Goal: Task Accomplishment & Management: Use online tool/utility

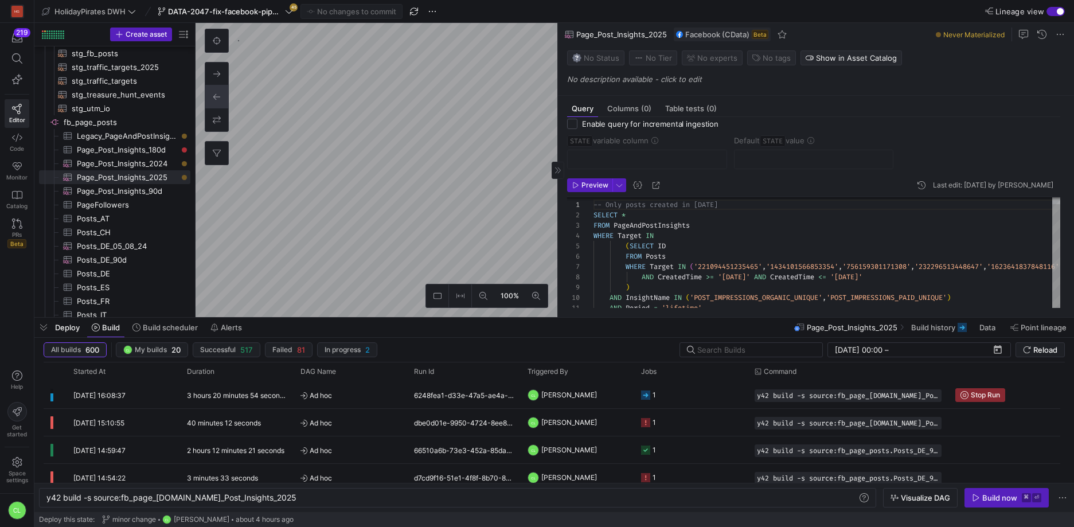
scroll to position [22, 0]
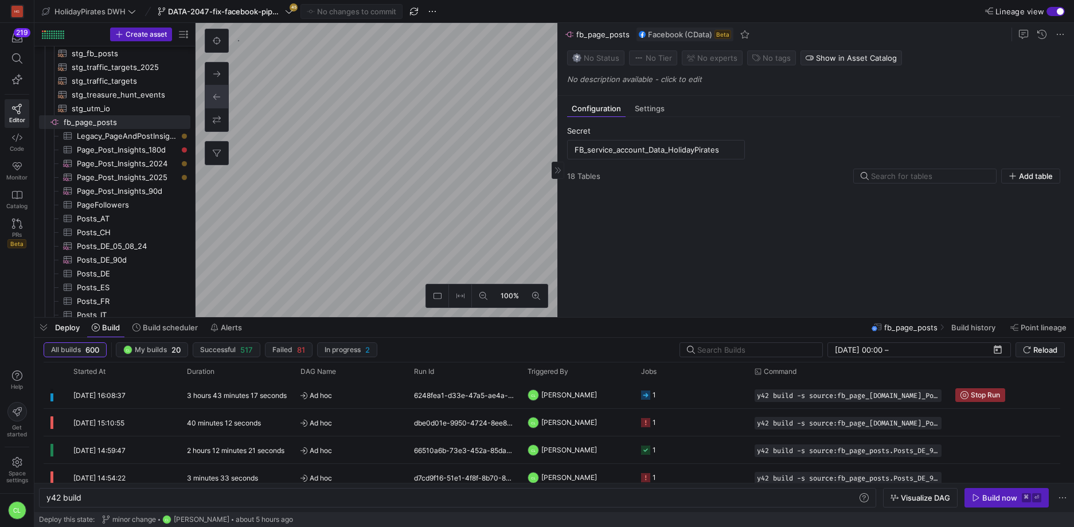
type textarea "y42 build"
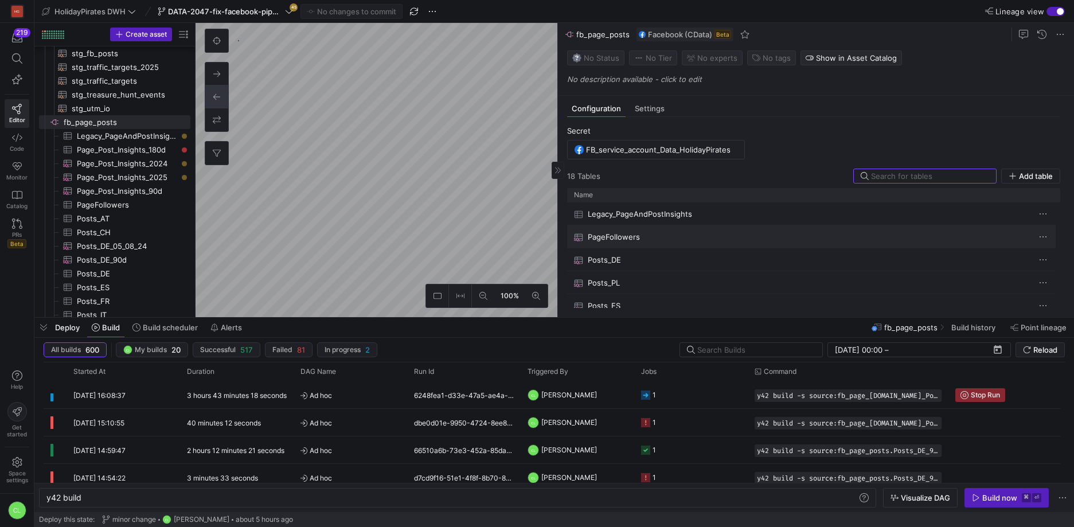
scroll to position [307, 0]
click at [1030, 178] on span "Add table" at bounding box center [1036, 175] width 34 height 9
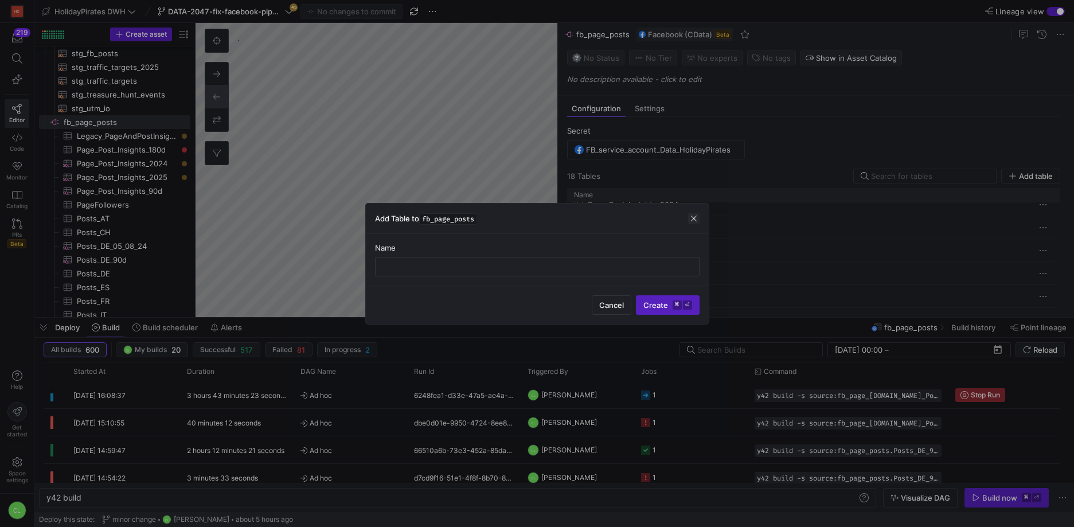
click at [697, 216] on span "button" at bounding box center [693, 218] width 11 height 11
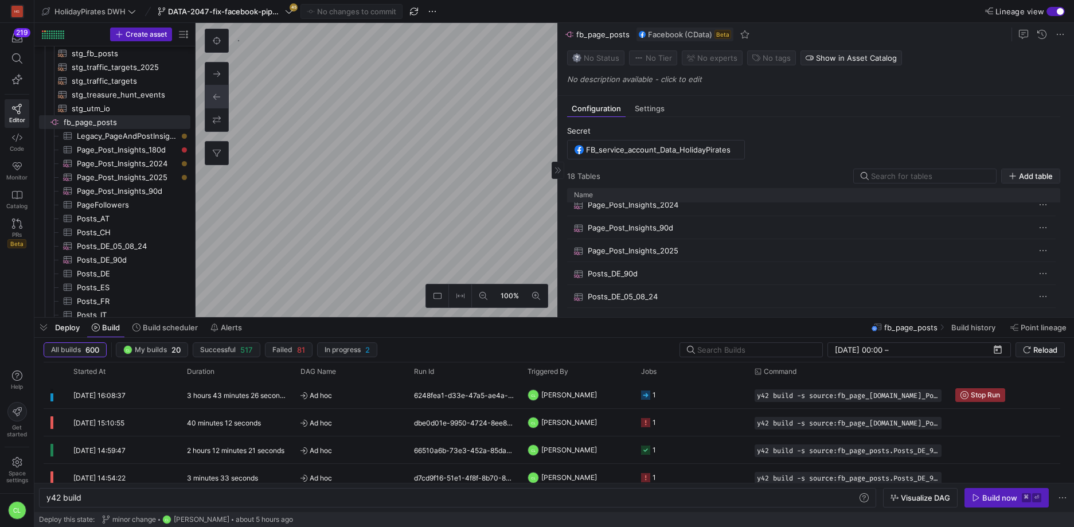
click at [1022, 170] on span "button" at bounding box center [1030, 176] width 58 height 14
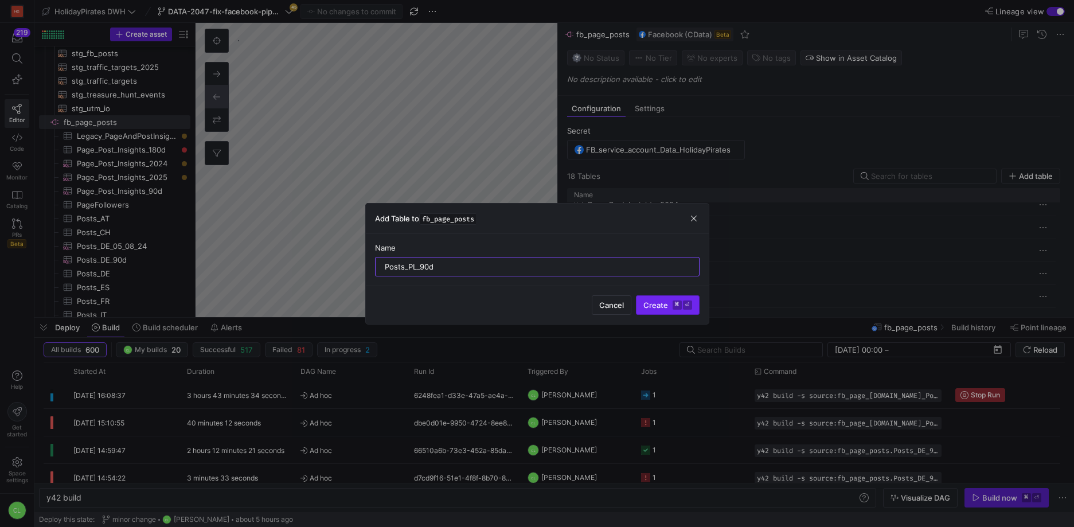
type input "Posts_PL_90d"
click at [650, 308] on span "Create ⌘ ⏎" at bounding box center [667, 304] width 49 height 9
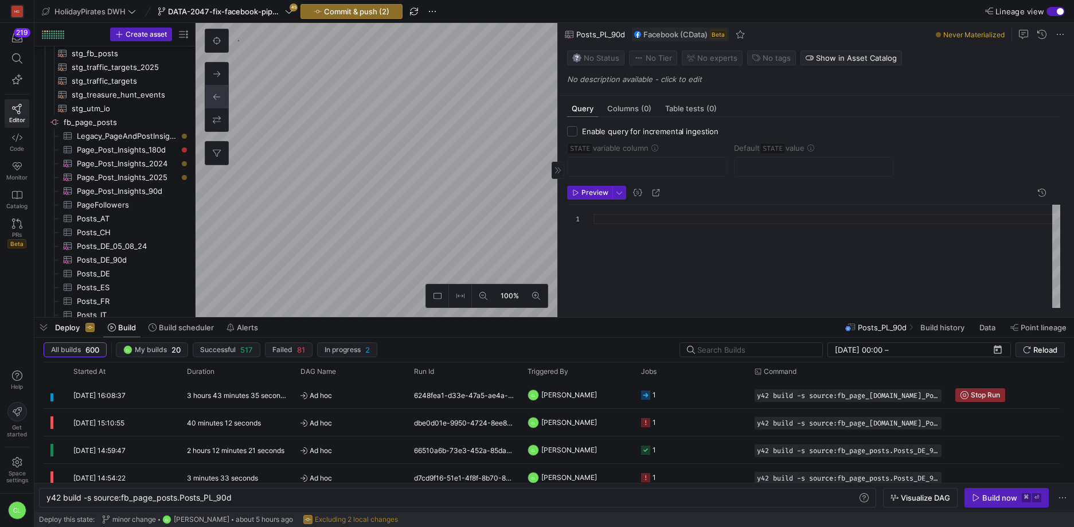
scroll to position [266, 0]
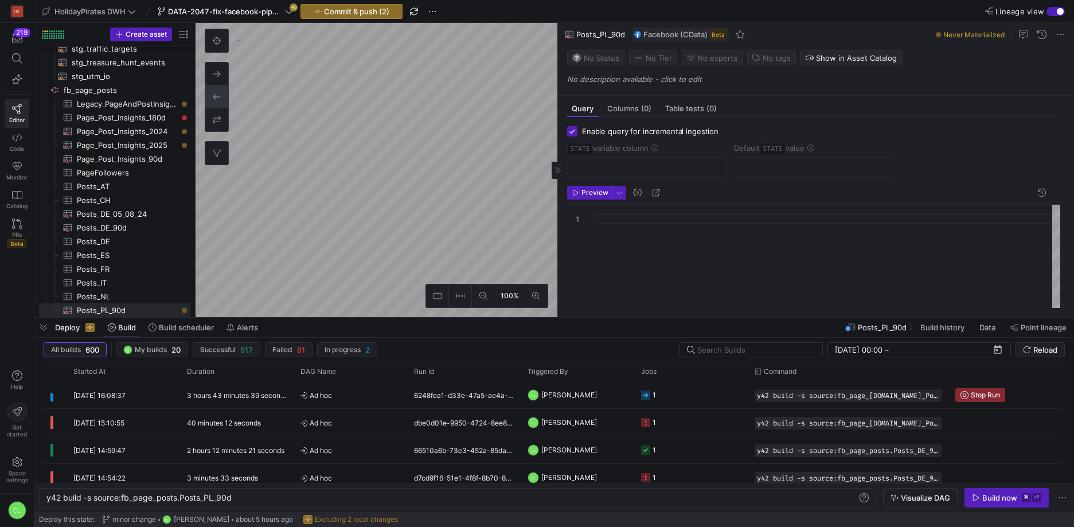
type textarea "y42 build -s source:fb_page_posts.Posts_PL"
checkbox input "true"
type input "STATE"
type input "[DATE]"
type textarea "SELECT * , CreatedTime as STATE FROM Posts WHERE Target = '1434101566853354' --…"
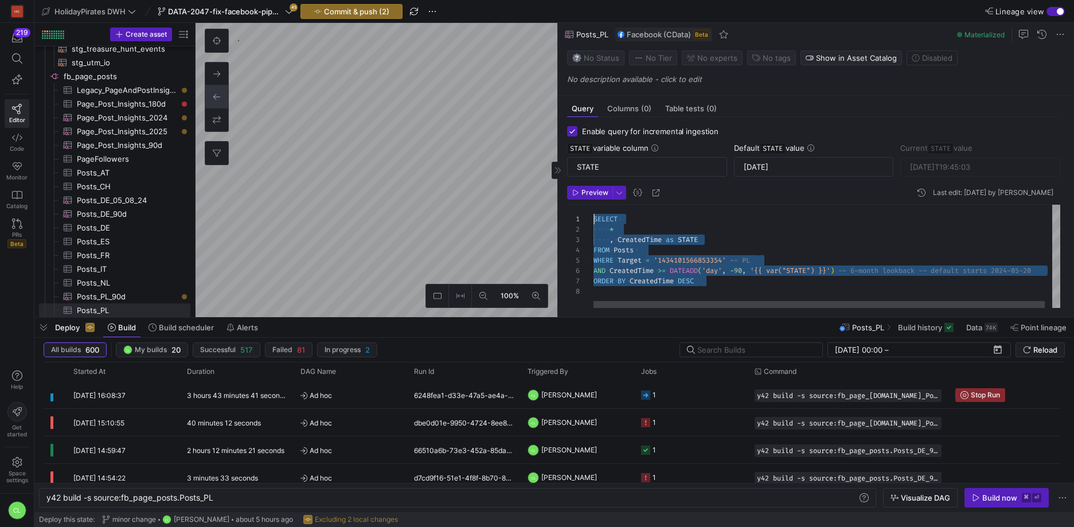
drag, startPoint x: 585, startPoint y: 232, endPoint x: 585, endPoint y: 221, distance: 11.5
click at [593, 221] on div "SELECT * , CreatedTime as STATE FROM Posts WHERE Target = '1434101566853354' --…" at bounding box center [830, 256] width 474 height 103
type textarea "y42 build -s source:fb_page_posts.Posts_PL_90d"
checkbox input "false"
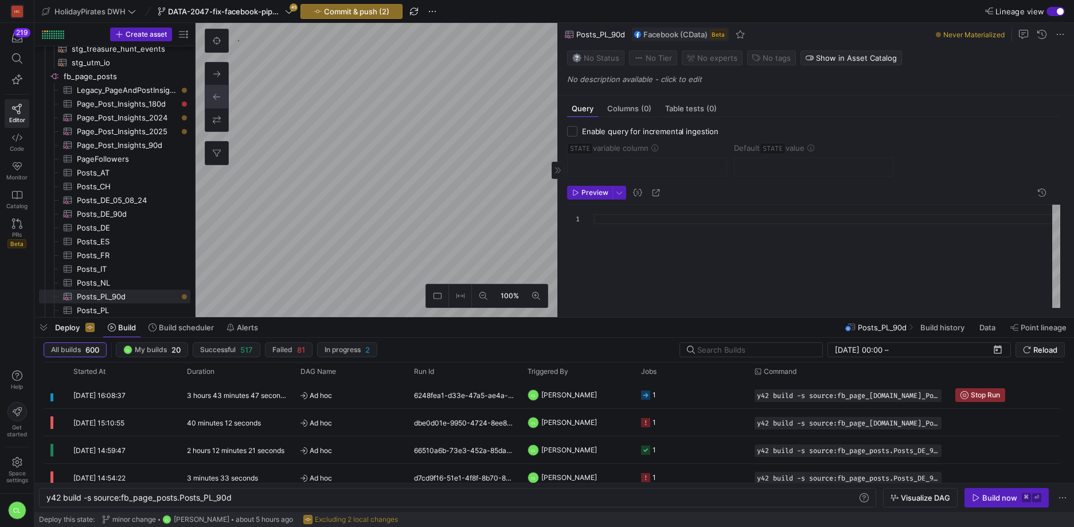
click at [594, 219] on div at bounding box center [826, 256] width 467 height 103
type textarea "SELECT * , CreatedTime as STATE FROM Posts WHERE Target = '1434101566853354' --…"
type textarea "y42 build -s source:fb_page_posts.Posts_DE_90d"
checkbox input "true"
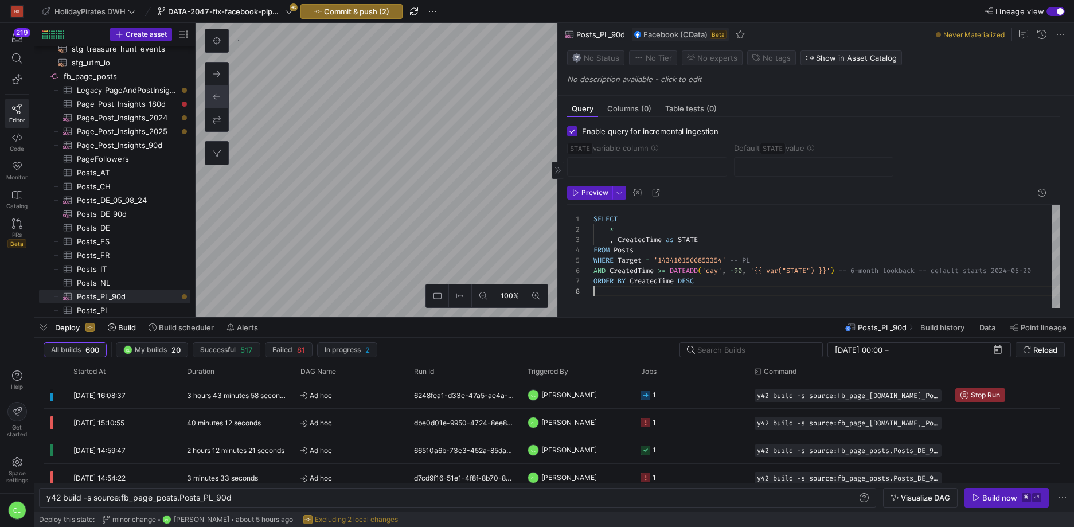
type input "STATE"
type input "[DATE]"
type textarea "SELECT * , CreatedTime as STATE FROM Posts WHERE Target = '221094451235465' -- …"
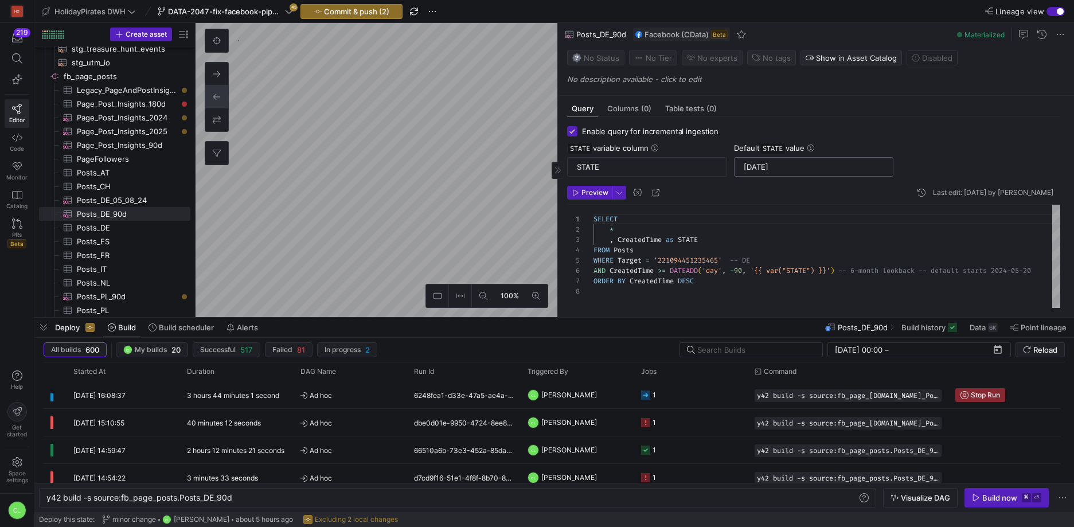
click at [762, 167] on input "[DATE]" at bounding box center [813, 166] width 140 height 9
click at [764, 165] on input "[DATE]" at bounding box center [813, 166] width 140 height 9
type textarea "y42 build -s source:fb_page_posts.Posts_PL_90d"
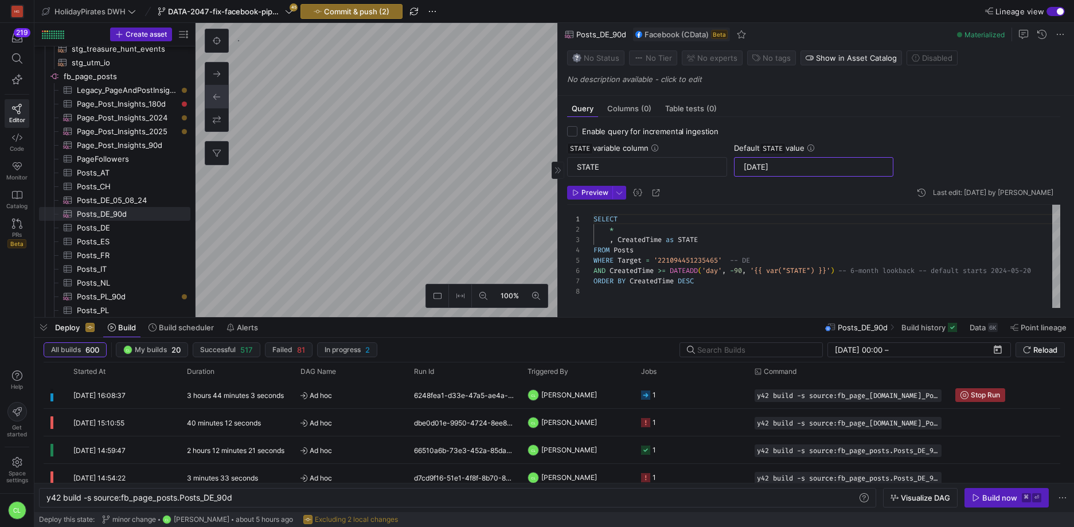
checkbox input "false"
type textarea "SELECT * , CreatedTime as STATE FROM Posts WHERE Target = '1434101566853354' --…"
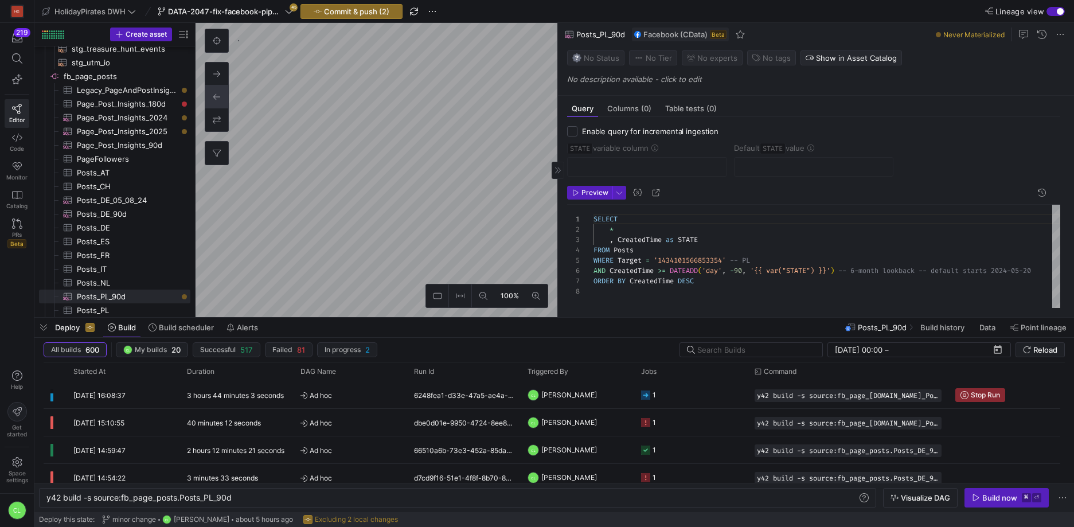
scroll to position [72, 0]
click at [572, 132] on input "Enable query for incremental ingestion" at bounding box center [572, 131] width 10 height 10
checkbox input "true"
click at [602, 172] on div at bounding box center [647, 167] width 140 height 18
type input "STATE"
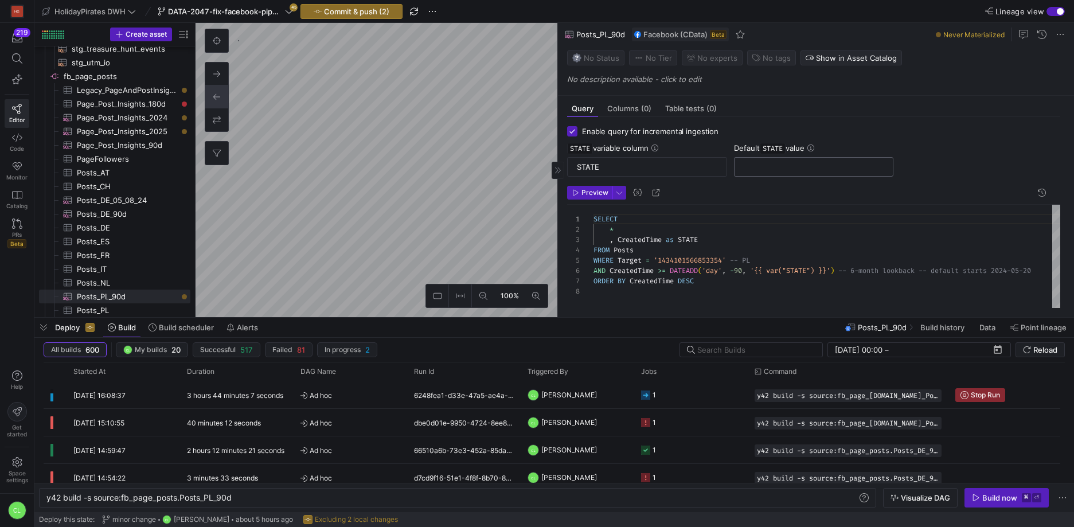
click at [769, 168] on input "text" at bounding box center [813, 166] width 140 height 9
paste input "[DATE]"
type input "[DATE]"
type textarea "y42 build"
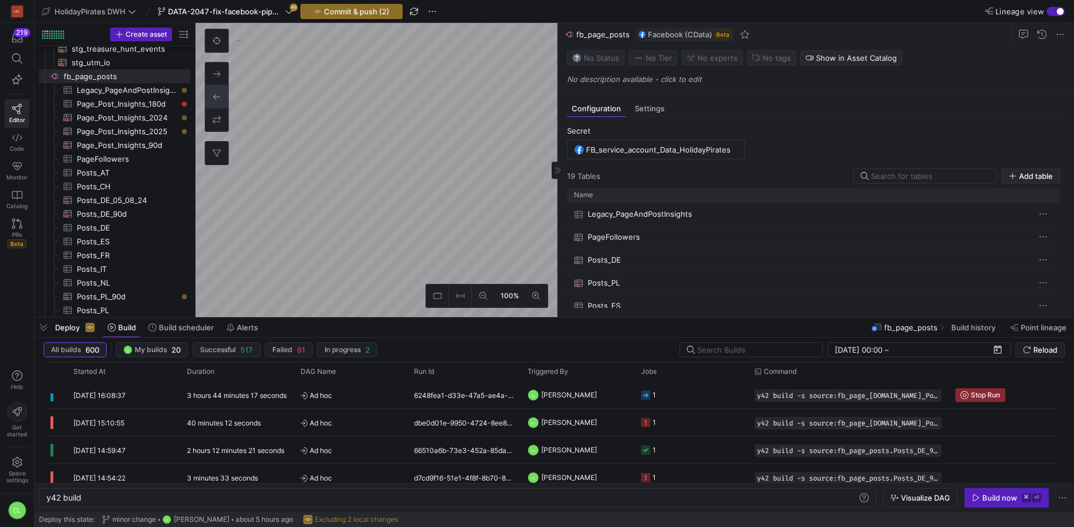
click at [1033, 172] on span "Add table" at bounding box center [1036, 175] width 34 height 9
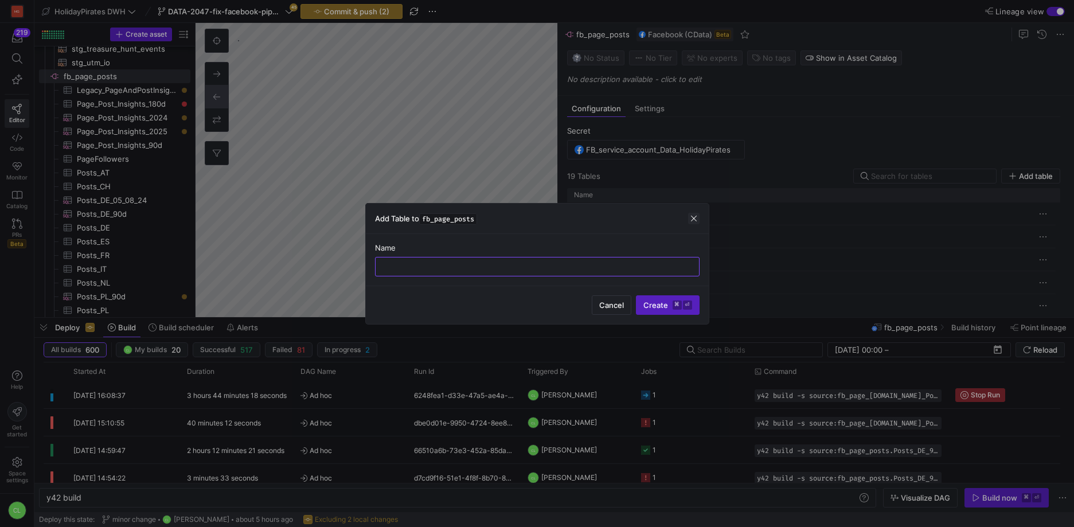
click at [696, 215] on span "button" at bounding box center [693, 218] width 11 height 11
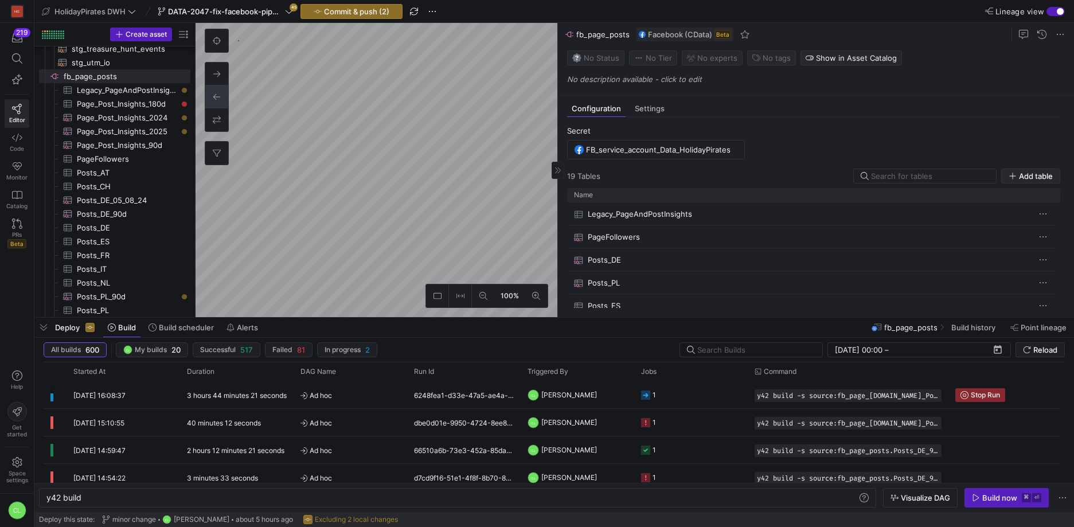
click at [1022, 177] on span "Add table" at bounding box center [1036, 175] width 34 height 9
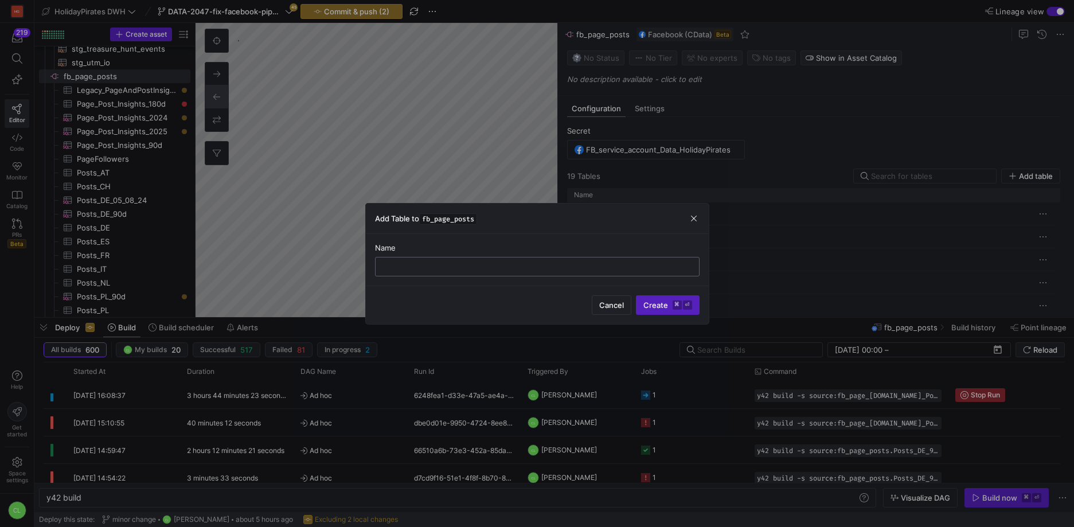
click at [476, 275] on div at bounding box center [537, 266] width 305 height 18
click at [482, 271] on div at bounding box center [537, 266] width 305 height 18
type input "Posts_ES_90d"
click at [649, 307] on span "Create ⌘ ⏎" at bounding box center [667, 304] width 49 height 9
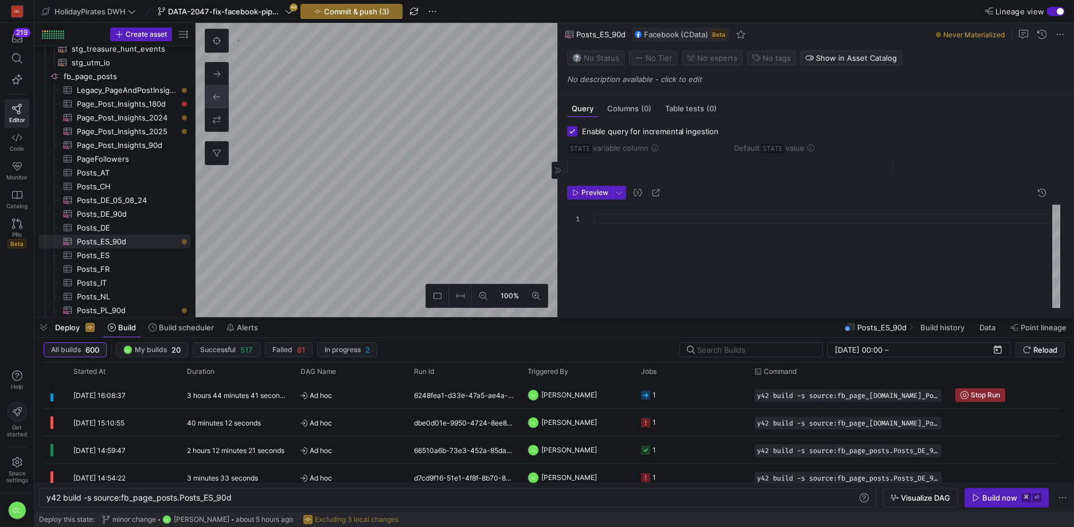
type textarea "y42 build -s source:fb_page_posts.Posts_ES"
checkbox input "true"
type input "STATE"
type input "[DATE]"
type textarea "SELECT * , CreatedTime as STATE FROM Posts WHERE Target = '756159301171308' -- …"
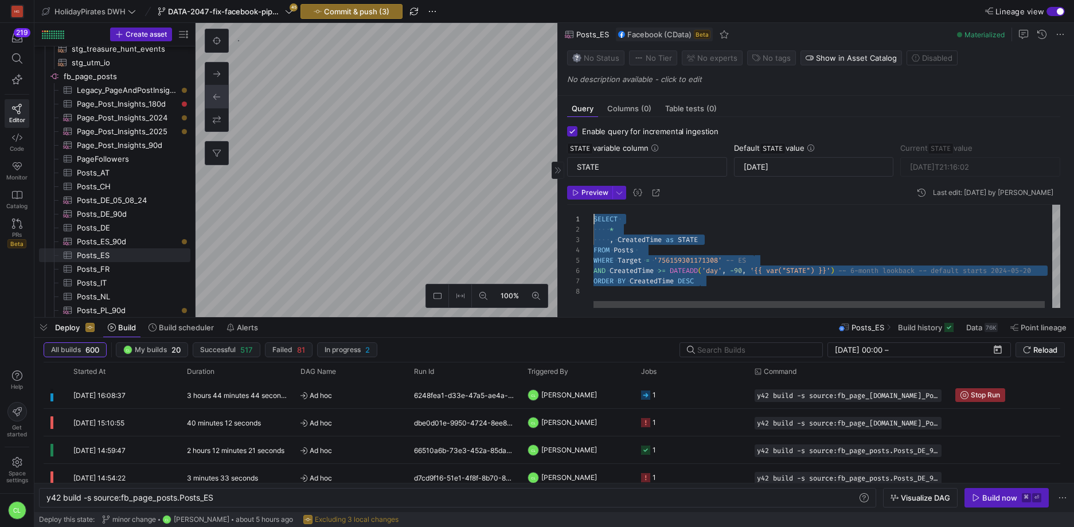
drag, startPoint x: 750, startPoint y: 287, endPoint x: 594, endPoint y: 220, distance: 169.7
click at [594, 220] on div "SELECT * , CreatedTime as STATE FROM Posts WHERE Target = '756159301171308' -- …" at bounding box center [830, 256] width 474 height 103
type textarea "y42 build -s source:fb_page_posts.Posts_ES_90d"
checkbox input "false"
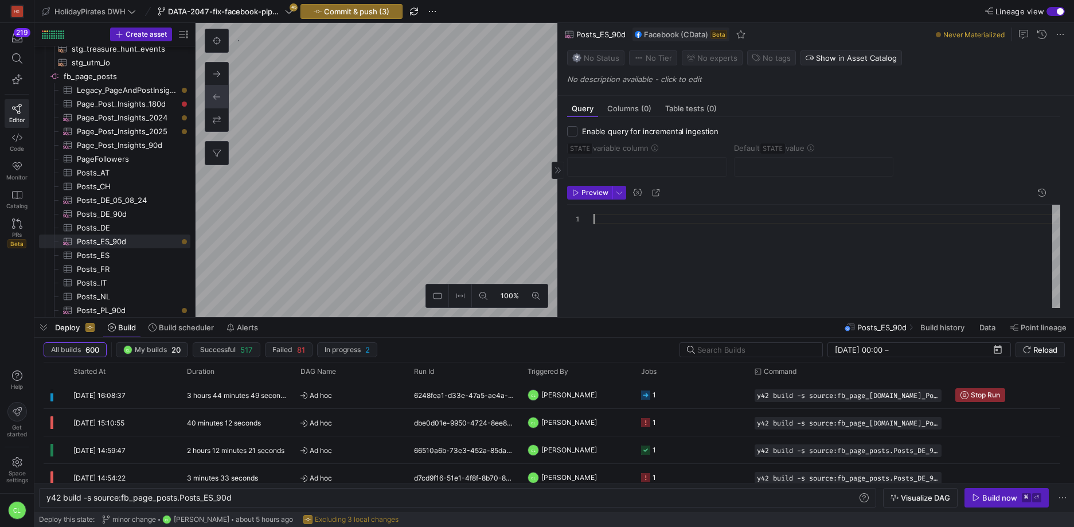
click at [660, 218] on div at bounding box center [826, 256] width 467 height 103
type textarea "SELECT * , CreatedTime as STATE FROM Posts WHERE Target = '756159301171308' -- …"
type textarea "y42 build -s source:fb_page_posts.Posts_PL_90d"
checkbox input "true"
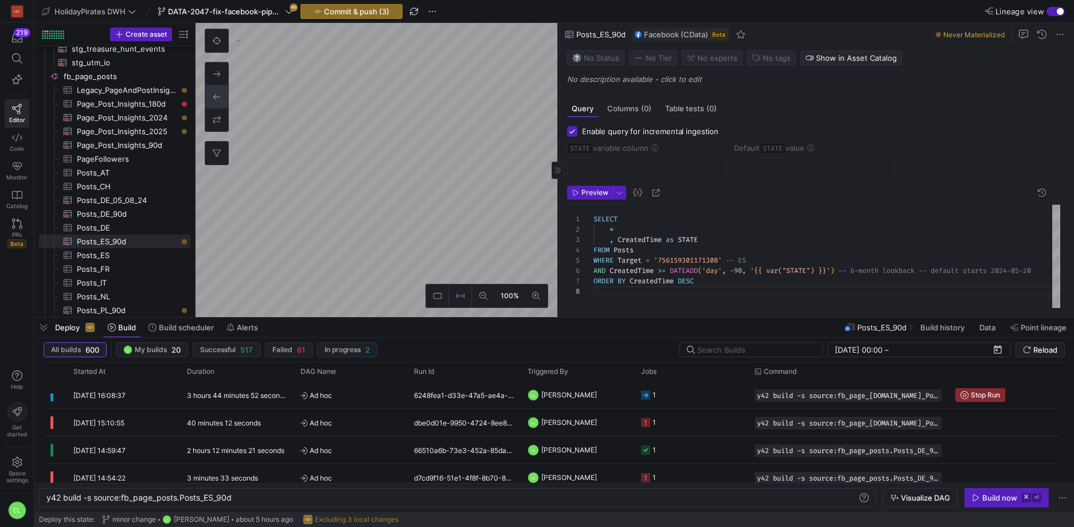
type input "STATE"
type input "[DATE]"
type textarea "SELECT * , CreatedTime as STATE FROM Posts WHERE Target = '1434101566853354' --…"
click at [776, 166] on input "[DATE]" at bounding box center [813, 166] width 140 height 9
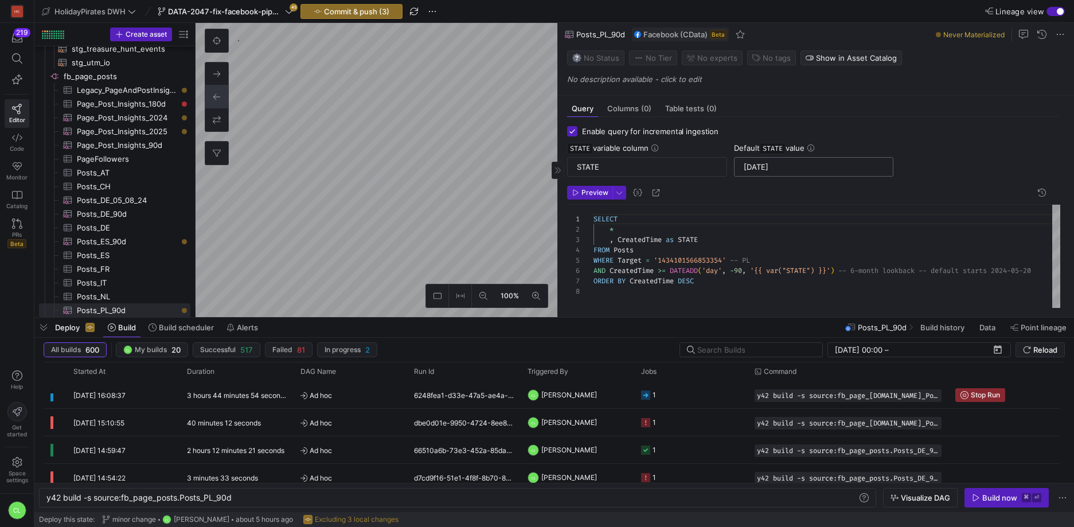
click at [776, 166] on input "[DATE]" at bounding box center [813, 166] width 140 height 9
type textarea "y42 build -s source:fb_page_posts.Posts_ES_90d"
checkbox input "false"
type textarea "SELECT * , CreatedTime as STATE FROM Posts WHERE Target = '756159301171308' -- …"
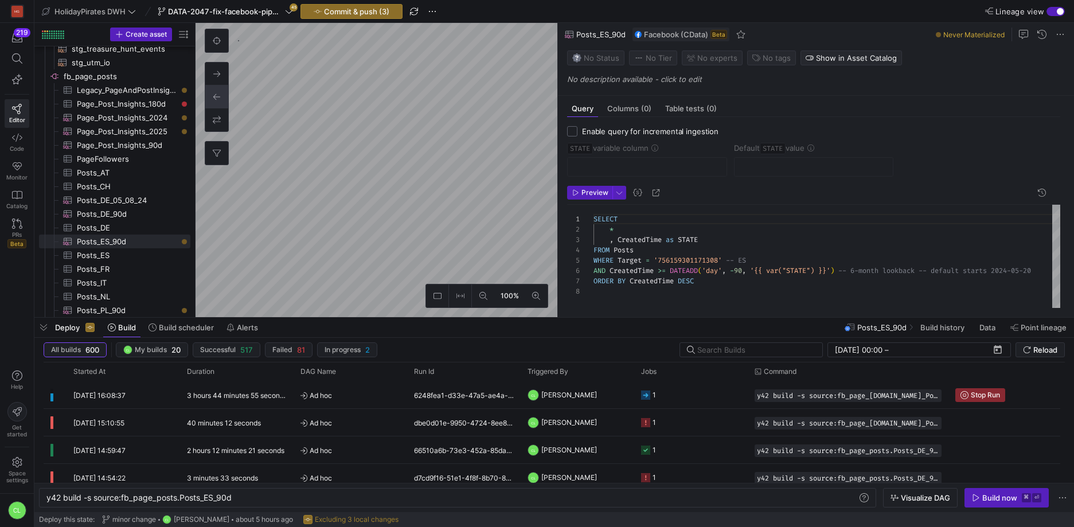
click at [574, 132] on input "Enable query for incremental ingestion" at bounding box center [572, 131] width 10 height 10
checkbox input "true"
click at [620, 171] on input "text" at bounding box center [647, 166] width 140 height 9
type input "STATE"
click at [794, 168] on input "text" at bounding box center [813, 166] width 140 height 9
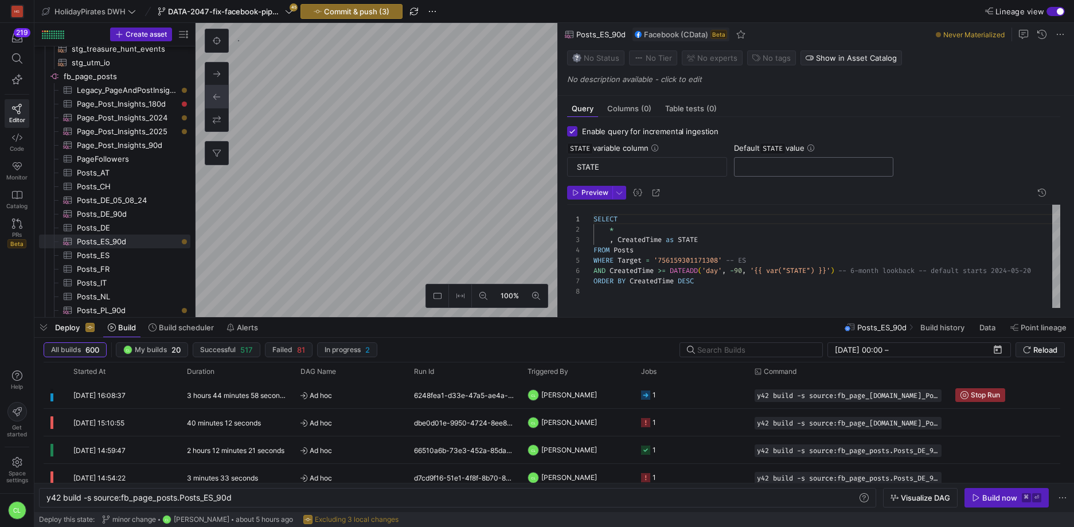
paste input "[DATE]"
type input "[DATE]"
type textarea "y42 build"
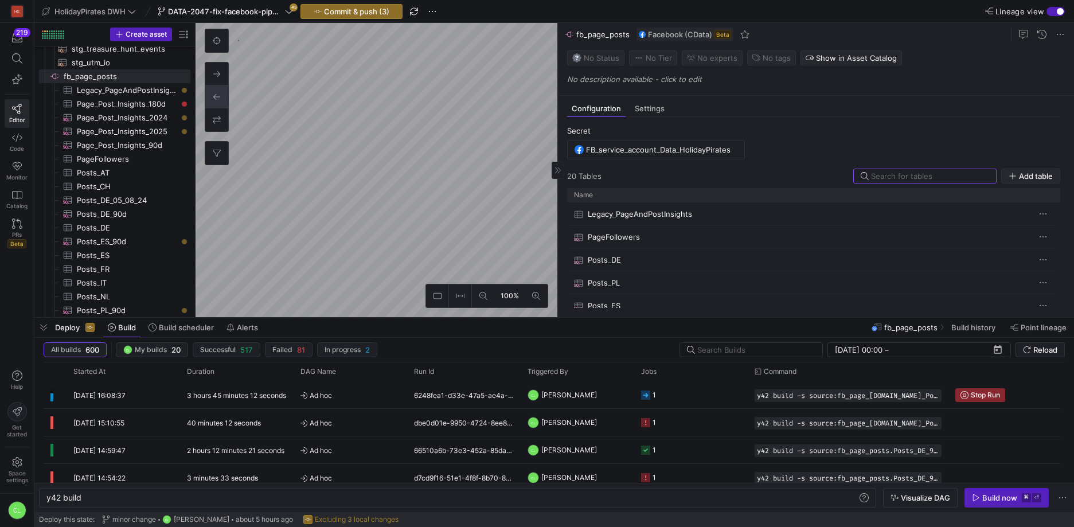
click at [1019, 177] on span "Add table" at bounding box center [1036, 175] width 34 height 9
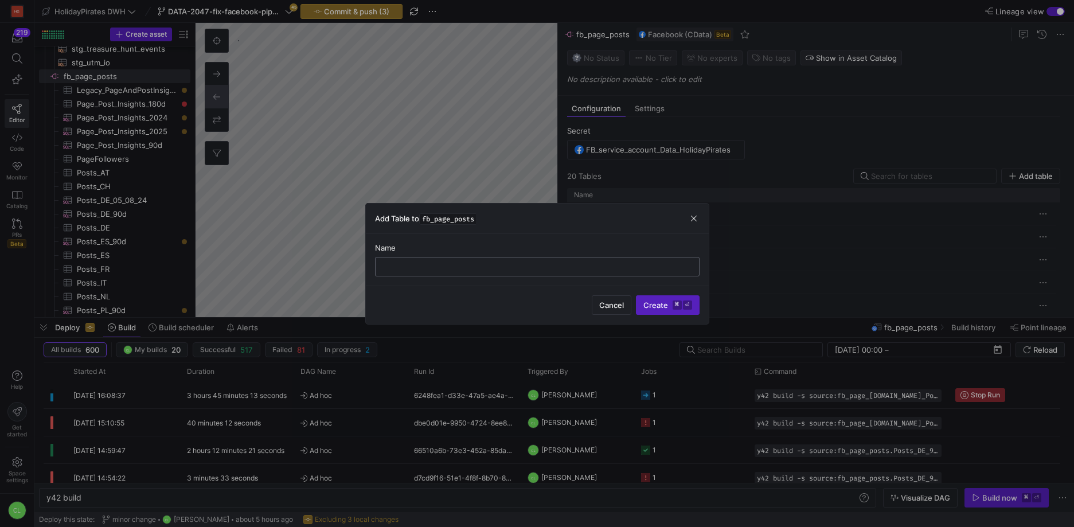
click at [453, 265] on input "text" at bounding box center [537, 266] width 305 height 9
type input "Posts_UK_90d"
click at [651, 304] on span "Create ⌘ ⏎" at bounding box center [667, 304] width 49 height 9
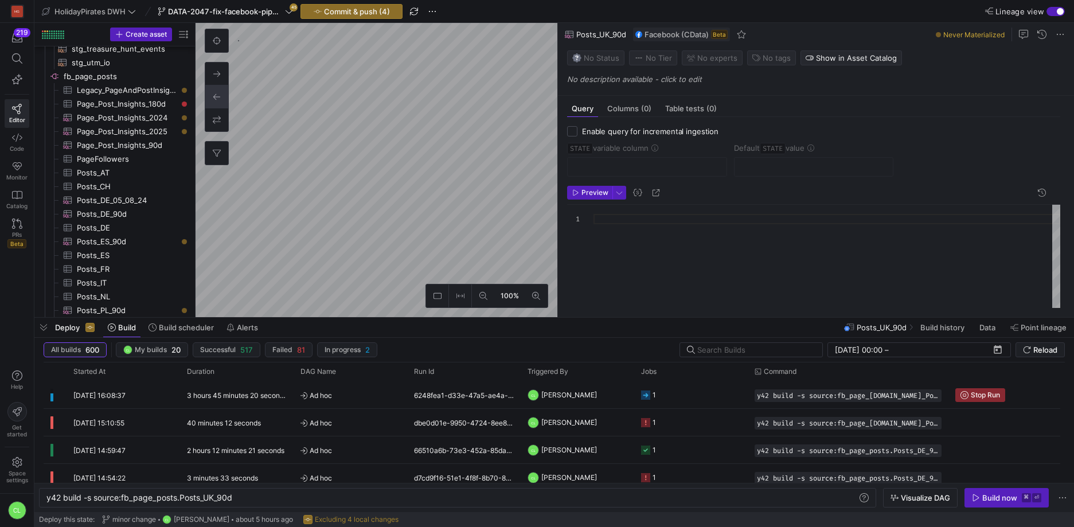
scroll to position [307, 0]
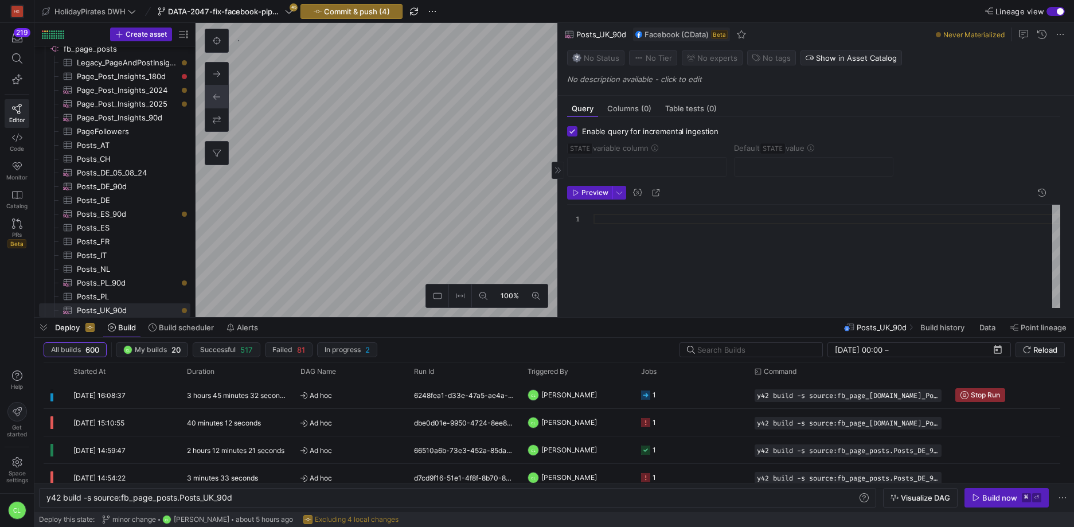
type textarea "y42 build -s source:fb_page_posts.Posts_UK"
checkbox input "true"
type input "STATE"
type input "[DATE]"
type textarea "SELECT * , CreatedTime as STATE FROM Posts WHERE Target = '232296513448647' -- …"
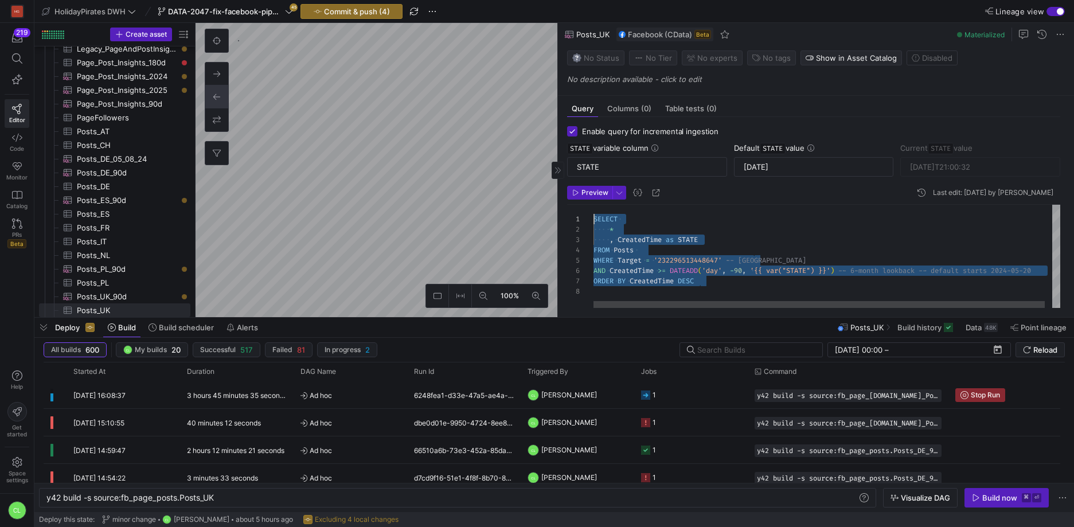
drag, startPoint x: 737, startPoint y: 287, endPoint x: 586, endPoint y: 214, distance: 167.4
click at [593, 214] on div "SELECT * , CreatedTime as STATE FROM Posts WHERE Target = '232296513448647' -- …" at bounding box center [830, 256] width 474 height 103
type textarea "y42 build -s source:fb_page_posts.Posts_UK_90d"
checkbox input "false"
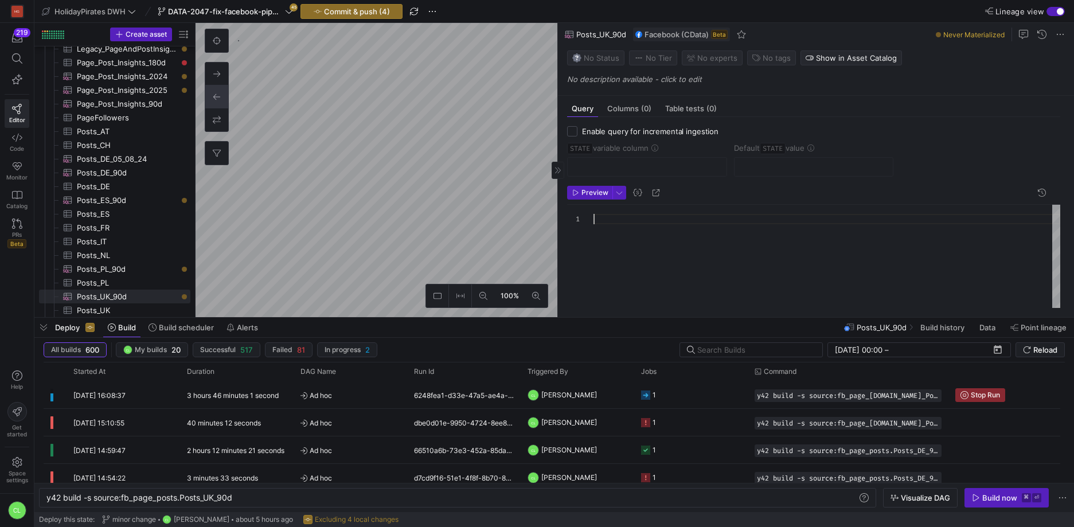
click at [653, 216] on div at bounding box center [826, 256] width 467 height 103
type textarea "SELECT * , CreatedTime as STATE FROM Posts WHERE Target = '232296513448647' -- …"
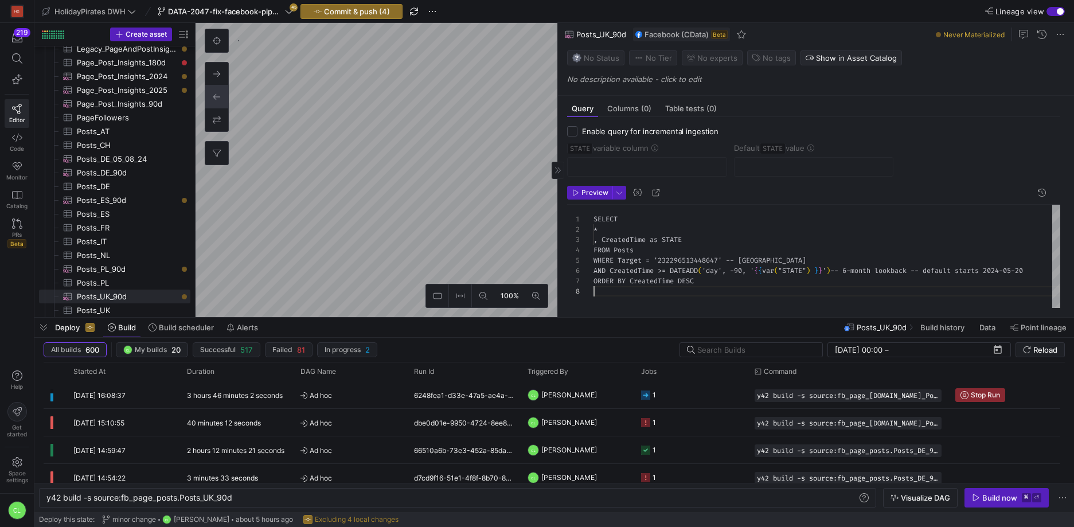
scroll to position [72, 0]
click at [637, 323] on div "Deploy Build Build scheduler Alerts Posts_UK_90d Build history Data Point linea…" at bounding box center [553, 327] width 1039 height 19
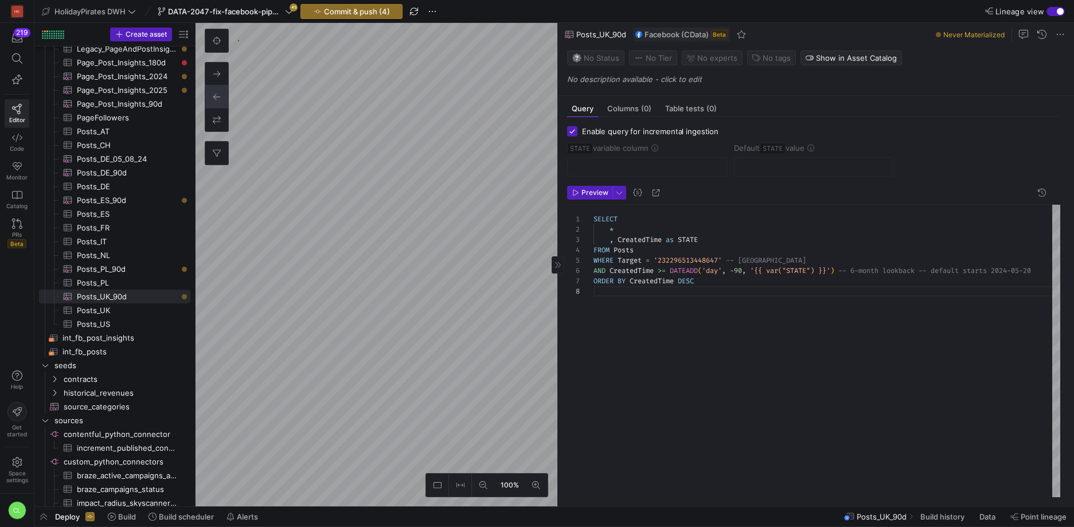
checkbox input "true"
type input "STATE"
type input "[DATE]"
type textarea "SELECT * , CreatedTime as STATE FROM Posts WHERE Target = '756159301171308' -- …"
click at [769, 163] on input "[DATE]" at bounding box center [813, 166] width 140 height 9
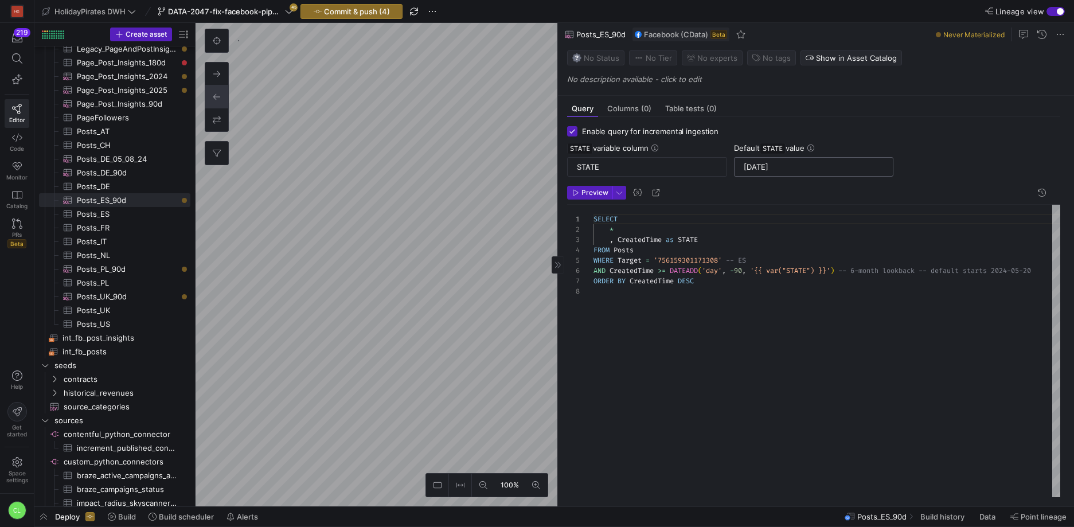
click at [769, 163] on input "[DATE]" at bounding box center [813, 166] width 140 height 9
checkbox input "false"
type textarea "SELECT * , CreatedTime as STATE FROM Posts WHERE Target = '232296513448647' -- …"
click at [610, 133] on span "Enable query for incremental ingestion" at bounding box center [650, 131] width 136 height 9
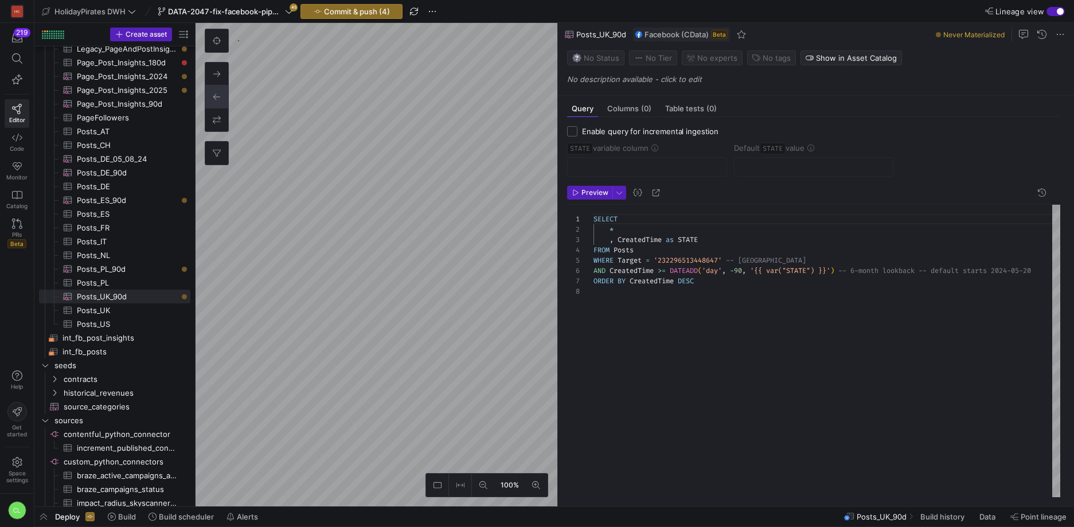
click at [577, 133] on input "Enable query for incremental ingestion" at bounding box center [572, 131] width 10 height 10
checkbox input "true"
click at [776, 174] on div at bounding box center [813, 167] width 140 height 18
click at [788, 166] on input "text" at bounding box center [813, 166] width 140 height 9
paste input "[DATE]"
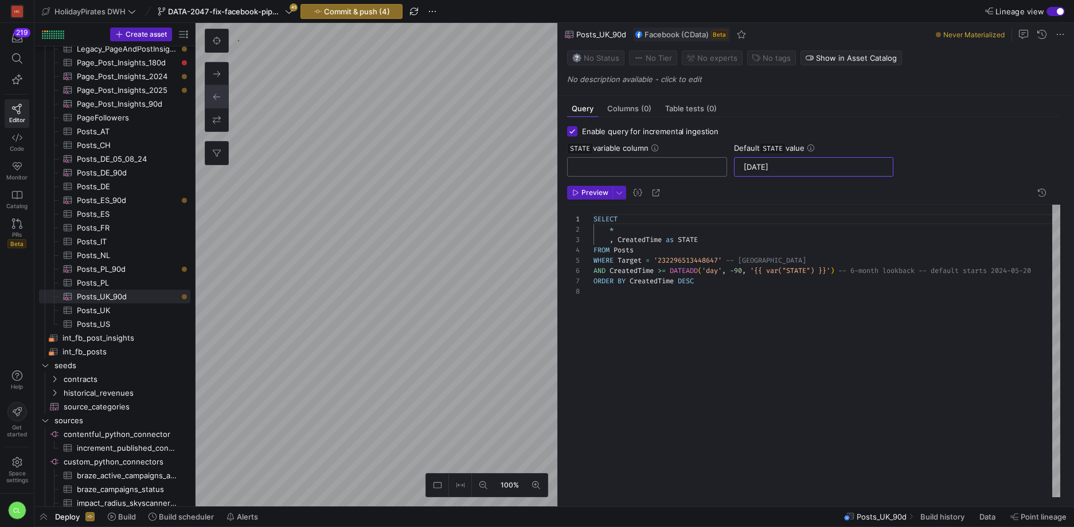
type input "[DATE]"
click at [672, 165] on input "text" at bounding box center [647, 166] width 140 height 9
type input "STATE"
type textarea "SELECT * , CreatedTime as STATE FROM Posts WHERE Target = '232296513448647' -- …"
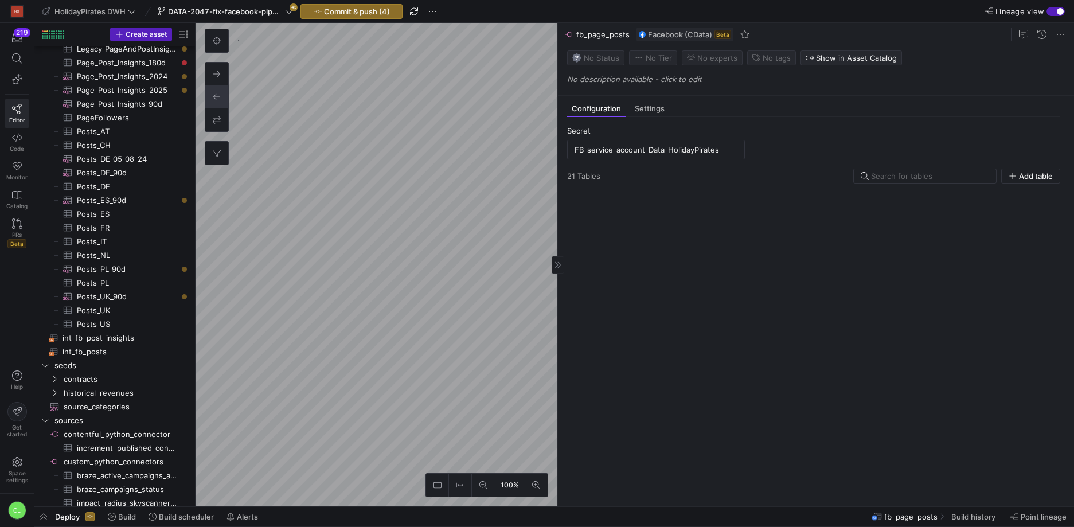
scroll to position [303, 0]
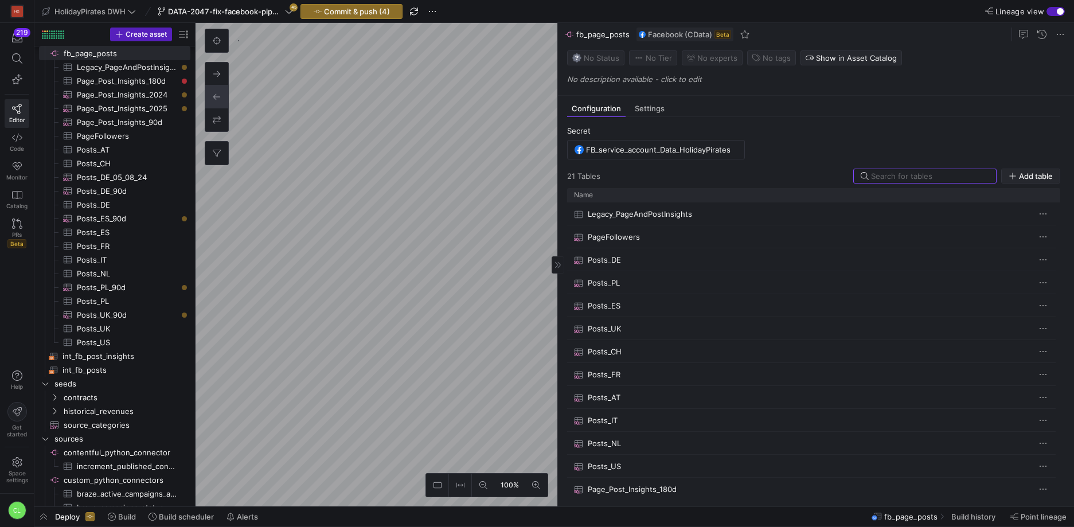
click at [1032, 179] on span "Add table" at bounding box center [1036, 175] width 34 height 9
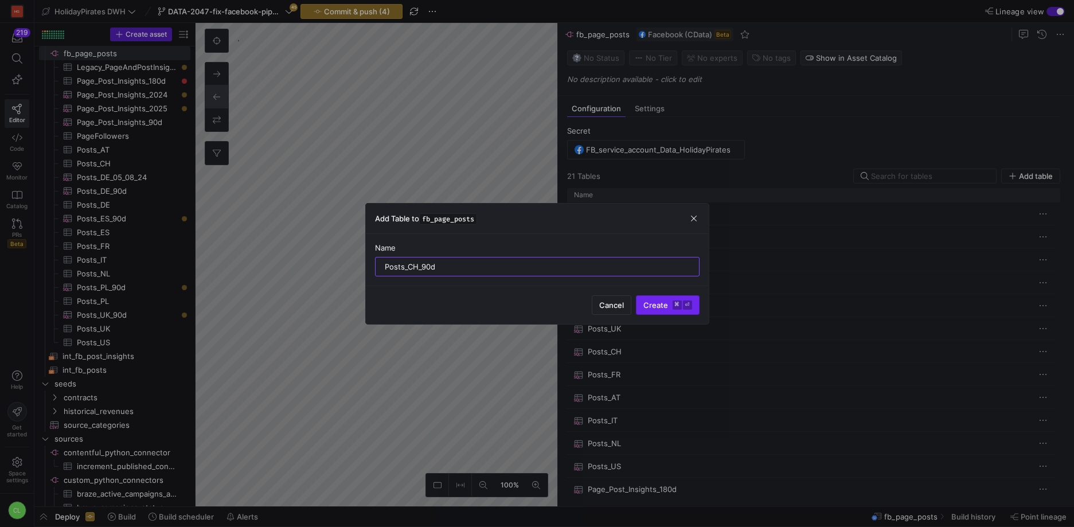
type input "Posts_CH_90d"
click at [655, 308] on span "Create ⌘ ⏎" at bounding box center [667, 304] width 49 height 9
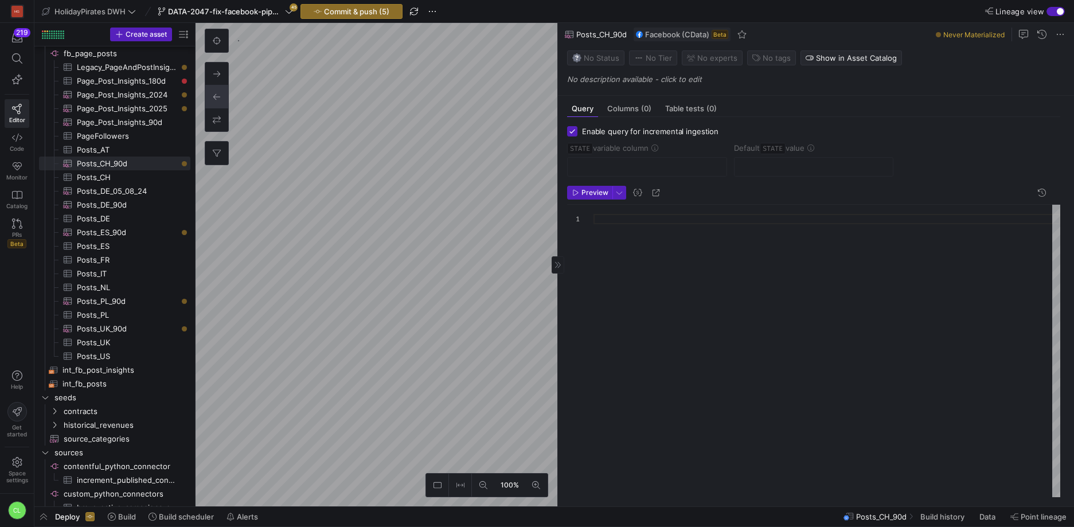
checkbox input "true"
type input "STATE"
type input "[DATE]"
type textarea "SELECT * , CreatedTime as STATE FROM Posts WHERE Target = '1623641837848116' --…"
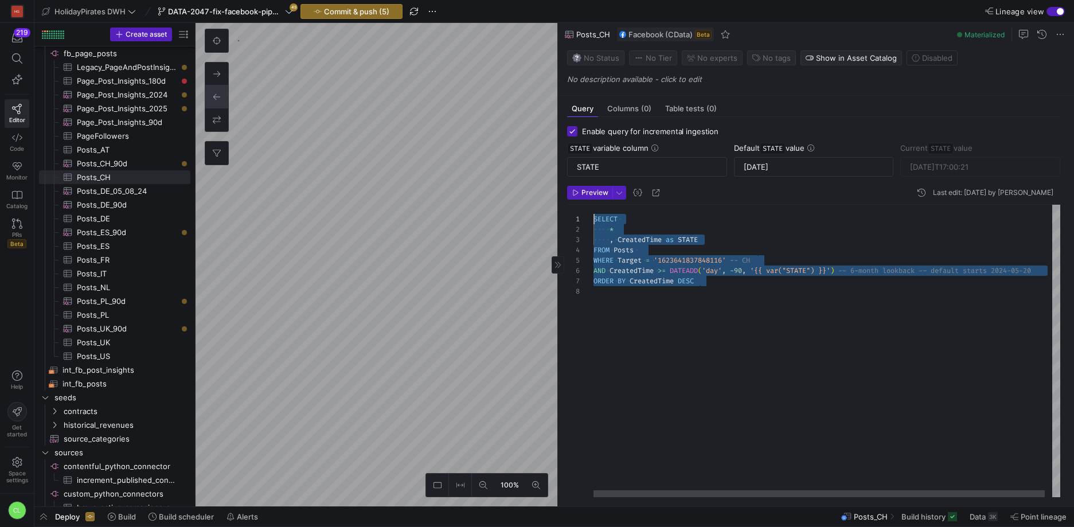
drag, startPoint x: 735, startPoint y: 296, endPoint x: 592, endPoint y: 218, distance: 163.6
click at [593, 218] on div "SELECT * , CreatedTime as STATE FROM Posts WHERE Target = '1623641837848116' --…" at bounding box center [830, 351] width 474 height 292
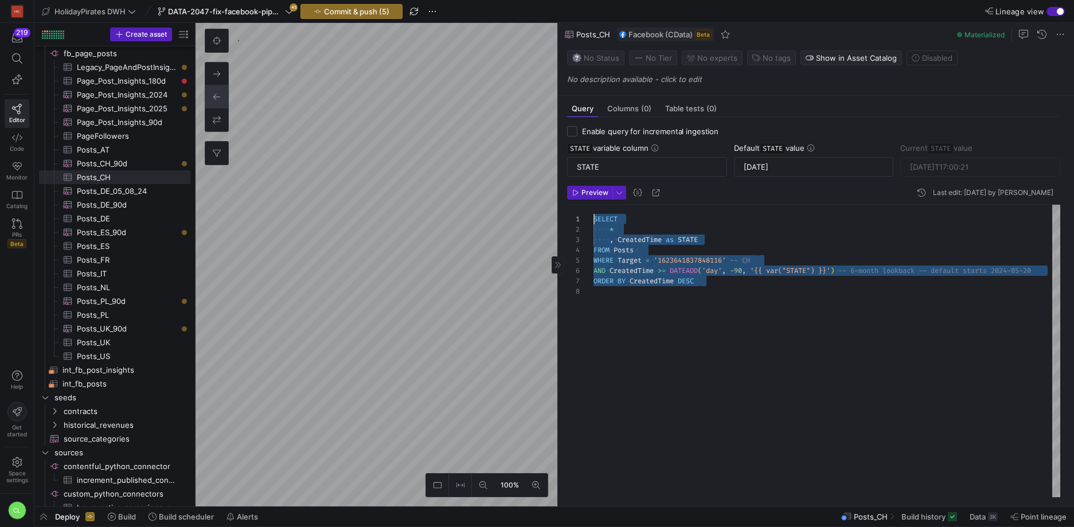
checkbox input "false"
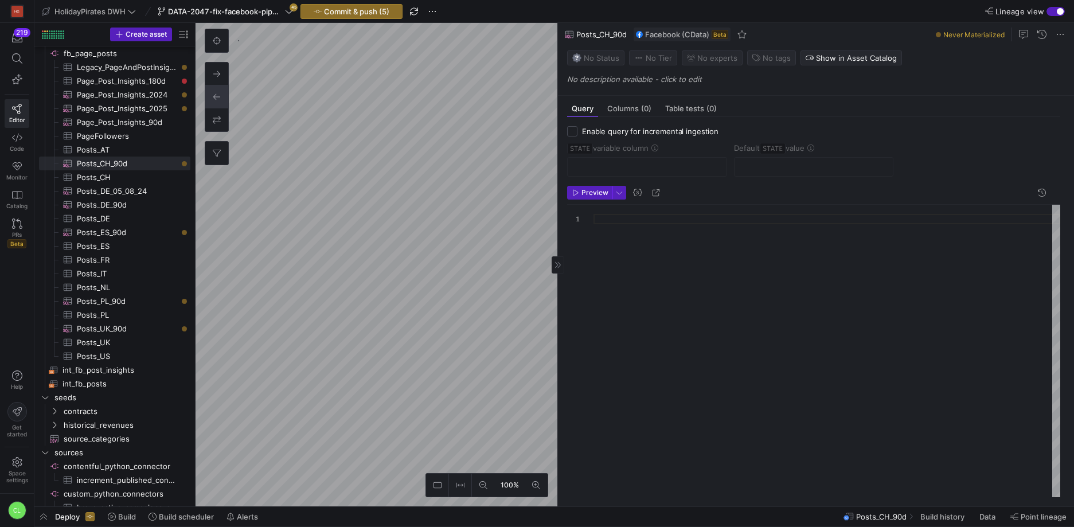
drag, startPoint x: 629, startPoint y: 238, endPoint x: 637, endPoint y: 230, distance: 11.8
click at [629, 238] on div at bounding box center [826, 351] width 467 height 292
type textarea "SELECT * , CreatedTime as STATE FROM Posts WHERE Target = '1623641837848116' --…"
checkbox input "true"
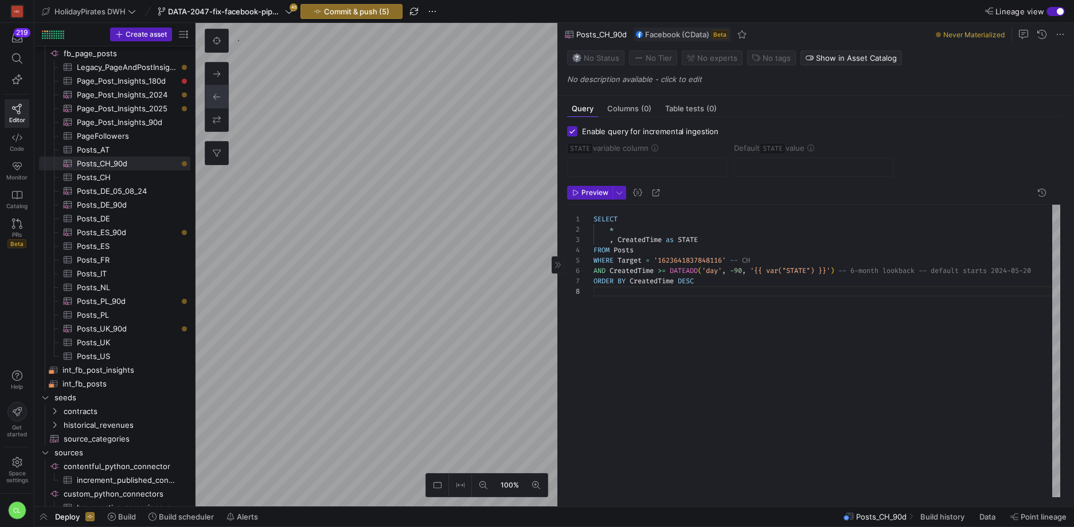
type input "STATE"
type input "[DATE]"
type textarea "SELECT * , CreatedTime as STATE FROM Posts WHERE Target = '232296513448647' -- …"
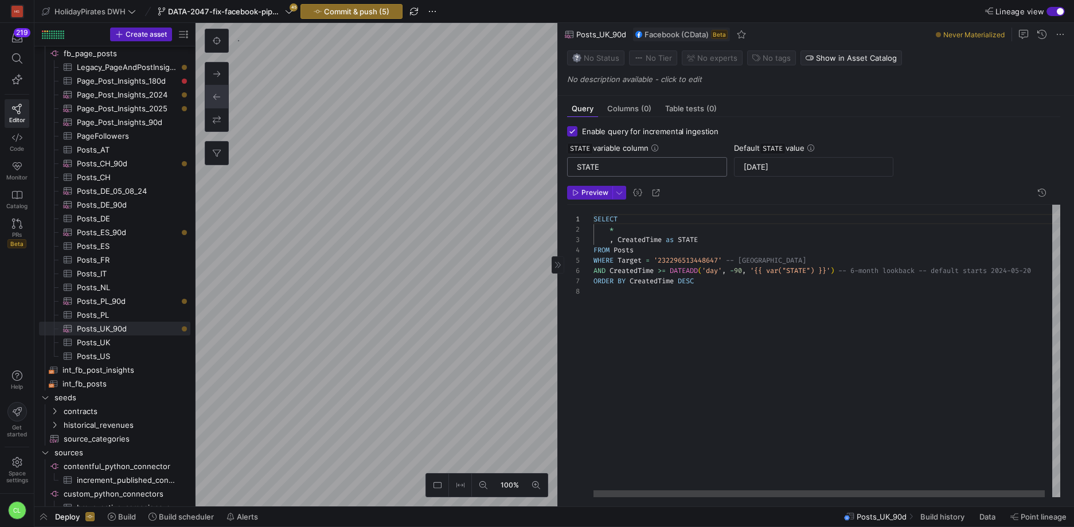
click at [592, 162] on input "STATE" at bounding box center [647, 166] width 140 height 9
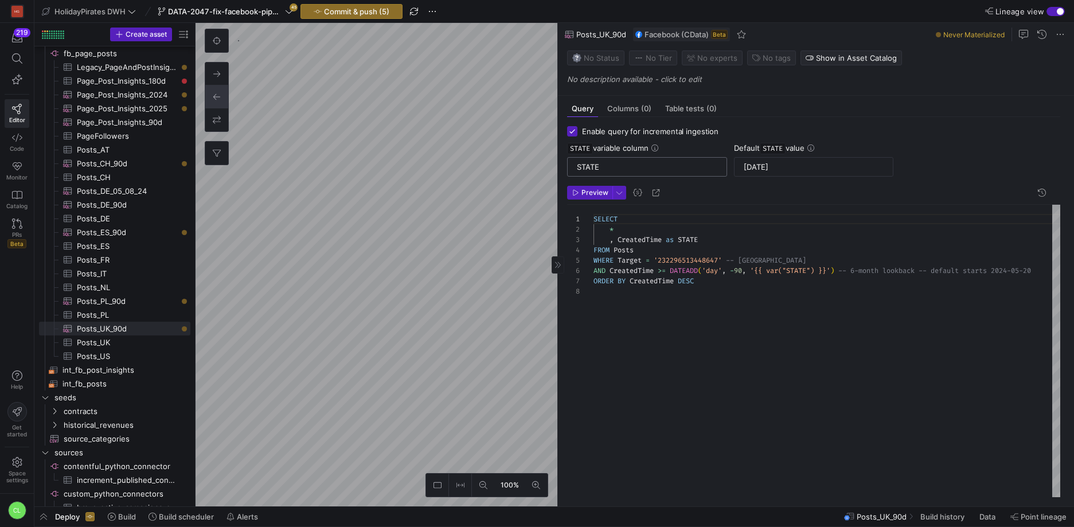
click at [592, 162] on input "STATE" at bounding box center [647, 166] width 140 height 9
click at [785, 170] on input "[DATE]" at bounding box center [813, 166] width 140 height 9
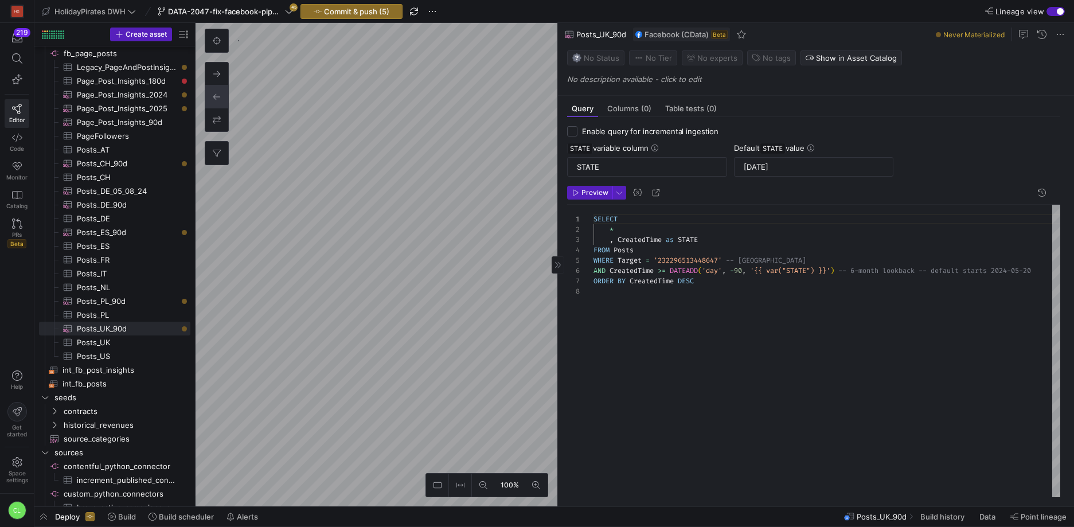
checkbox input "false"
type textarea "SELECT * , CreatedTime as STATE FROM Posts WHERE Target = '1623641837848116' --…"
click at [783, 158] on mat-form-field at bounding box center [814, 166] width 160 height 19
click at [668, 134] on span "Enable query for incremental ingestion" at bounding box center [650, 131] width 136 height 9
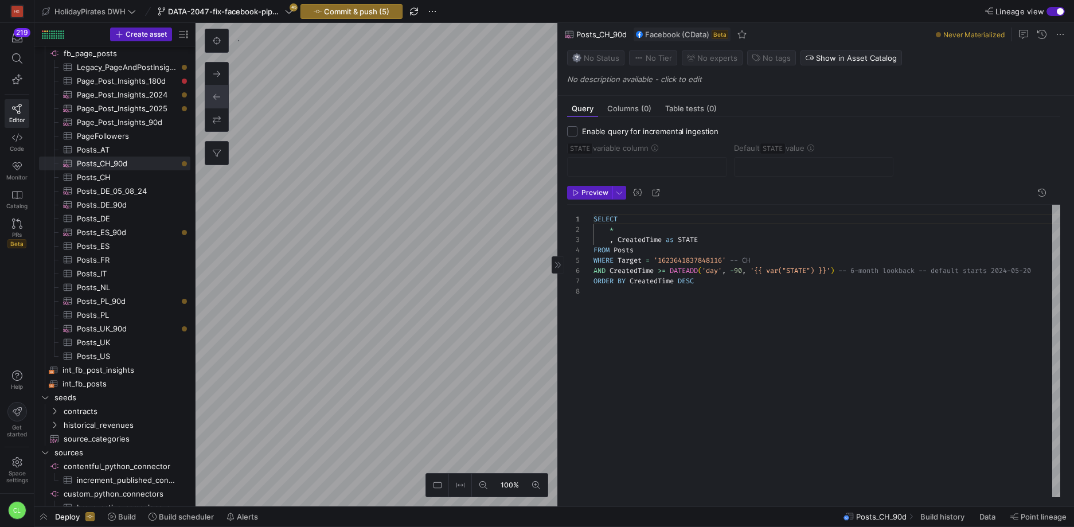
click at [577, 134] on input "Enable query for incremental ingestion" at bounding box center [572, 131] width 10 height 10
checkbox input "true"
click at [788, 170] on input "text" at bounding box center [813, 166] width 140 height 9
paste input "[DATE]"
type input "[DATE]"
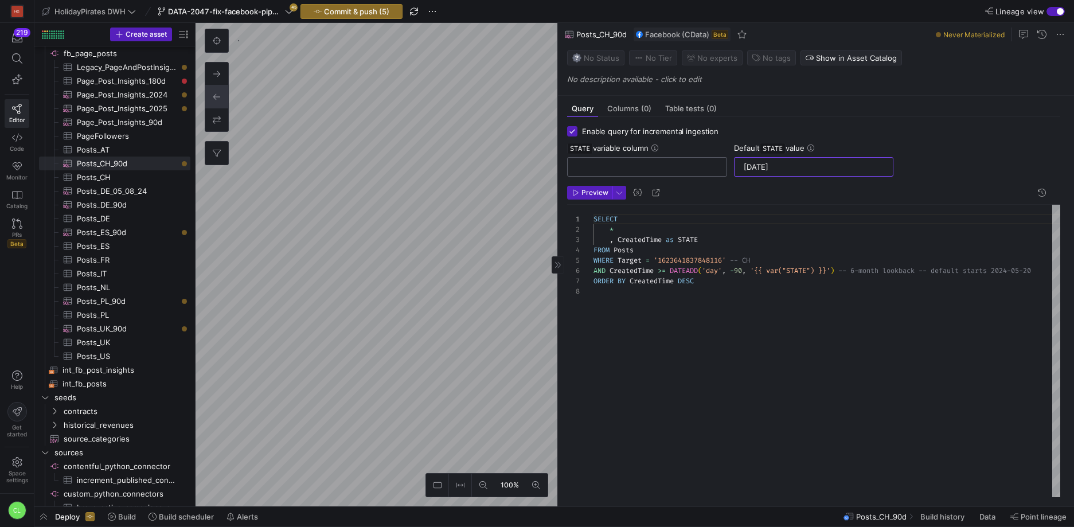
click at [656, 171] on input "text" at bounding box center [647, 166] width 140 height 9
type input "STATE"
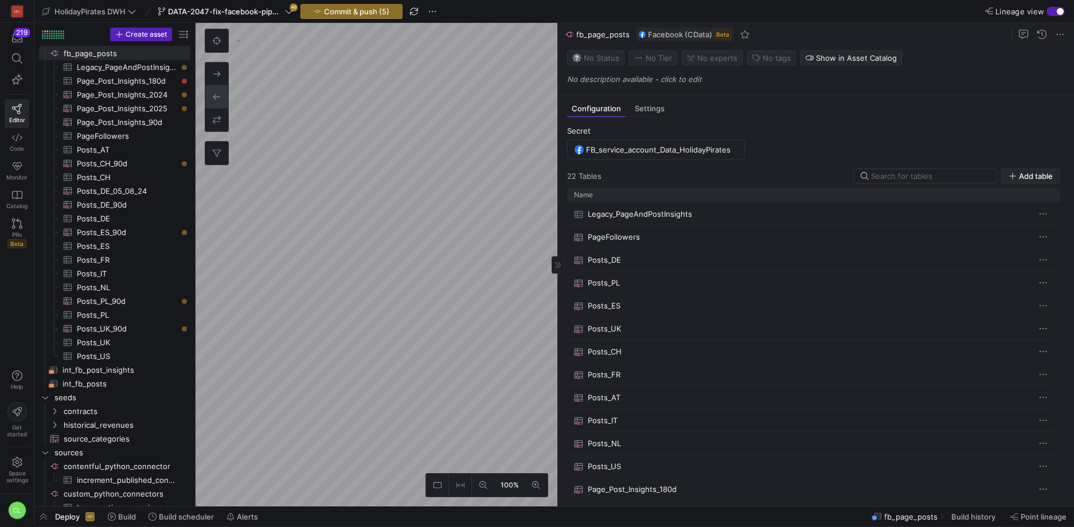
click at [1022, 179] on span "Add table" at bounding box center [1036, 175] width 34 height 9
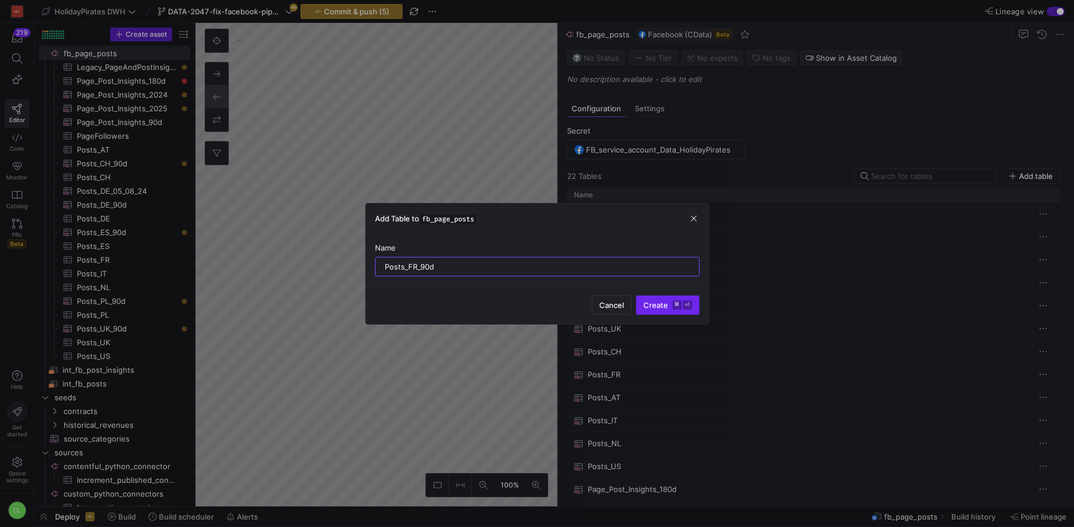
type input "Posts_FR_90d"
click at [660, 302] on span "Create ⌘ ⏎" at bounding box center [667, 304] width 49 height 9
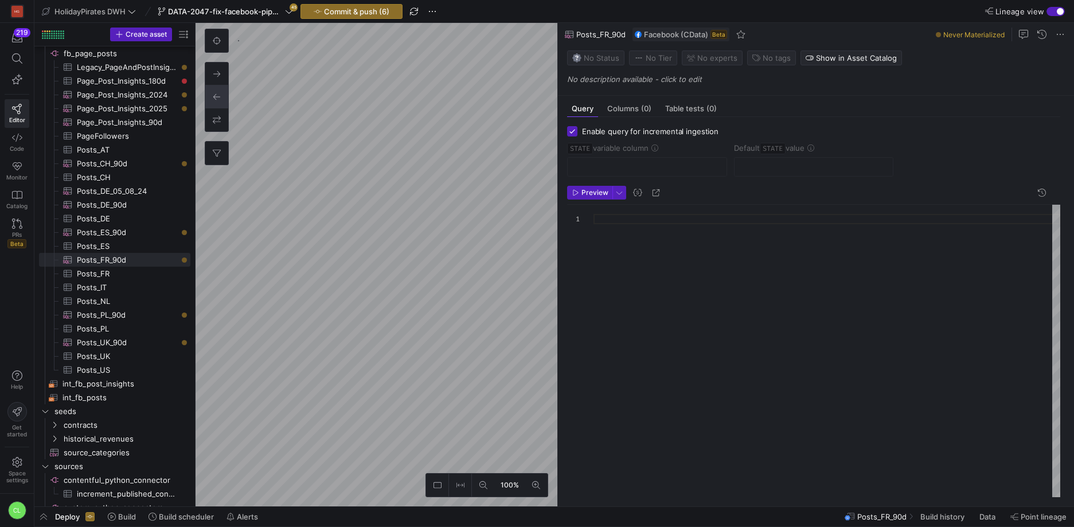
checkbox input "true"
type input "STATE"
type input "[DATE]"
type textarea "SELECT * , CreatedTime as STATE FROM Posts WHERE Target = '780366268663315' -- …"
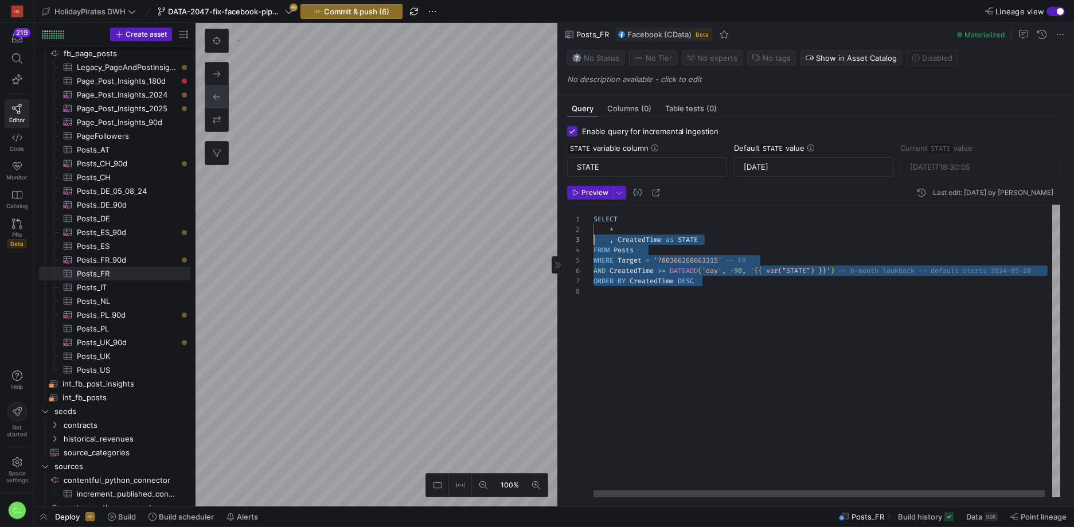
drag, startPoint x: 720, startPoint y: 285, endPoint x: 575, endPoint y: 220, distance: 158.8
click at [593, 220] on div "SELECT * , CreatedTime as STATE FROM Posts WHERE Target = '780366268663315' -- …" at bounding box center [830, 351] width 474 height 292
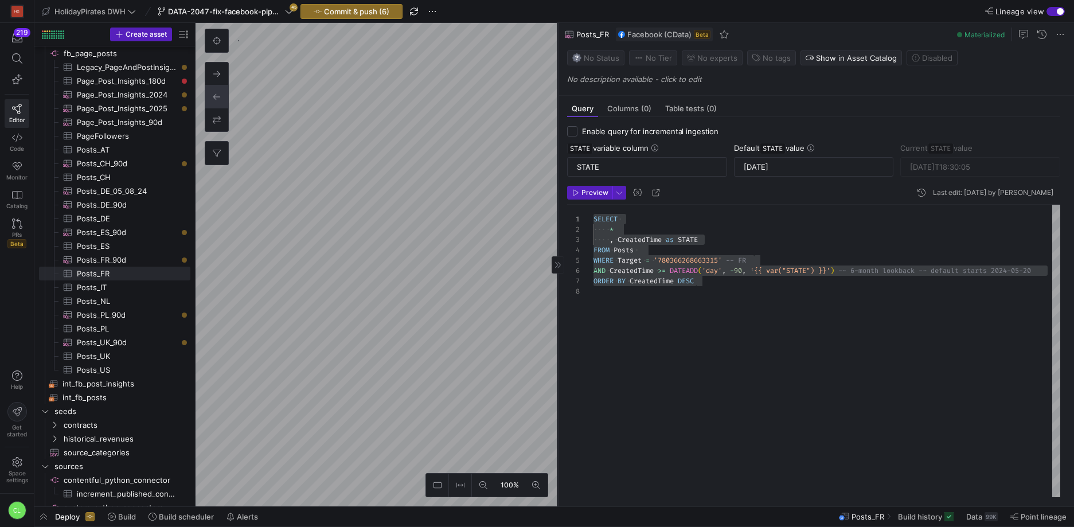
checkbox input "false"
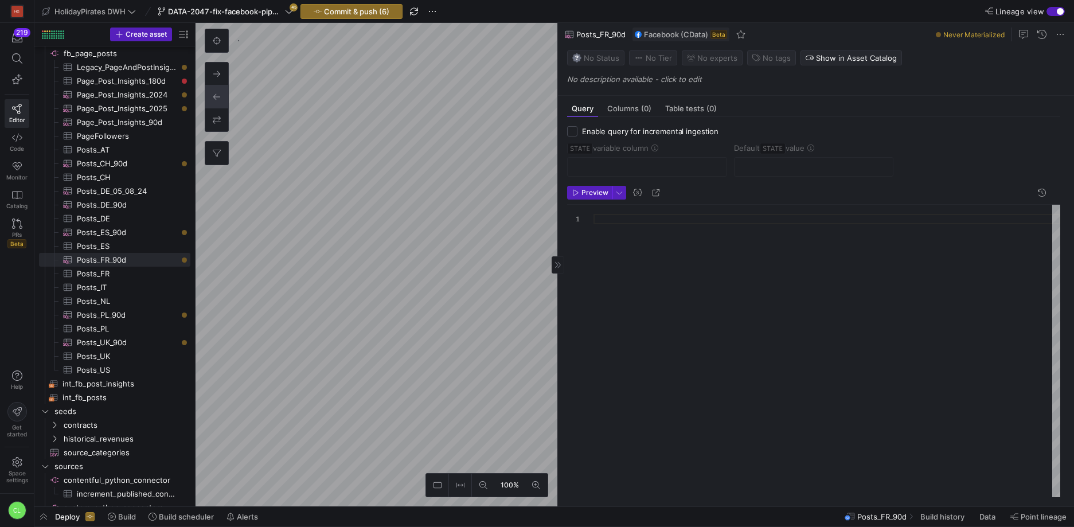
click at [722, 230] on div at bounding box center [826, 351] width 467 height 292
click at [725, 221] on div at bounding box center [826, 351] width 467 height 292
type textarea "SELECT * , CreatedTime as STATE FROM Posts WHERE Target = '780366268663315' -- …"
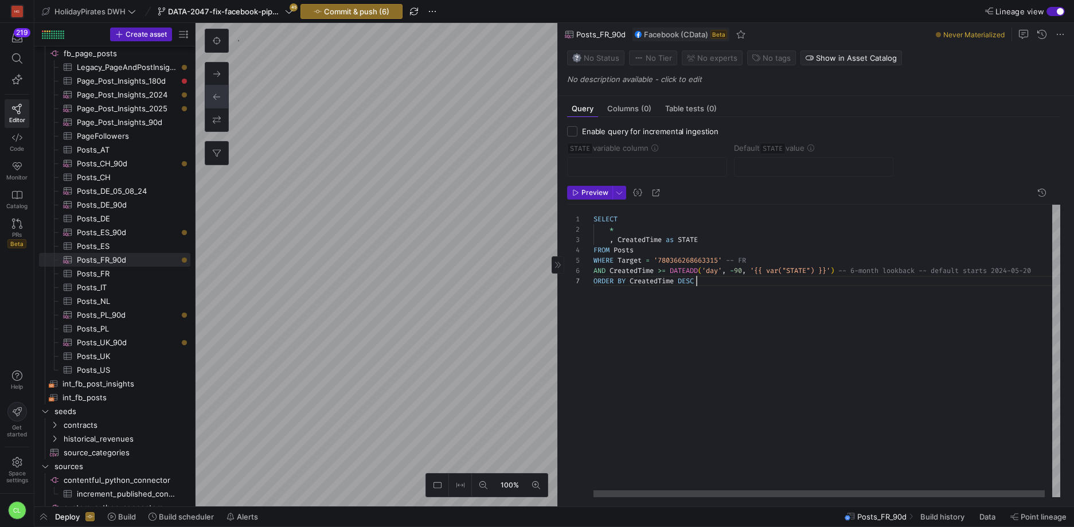
scroll to position [62, 103]
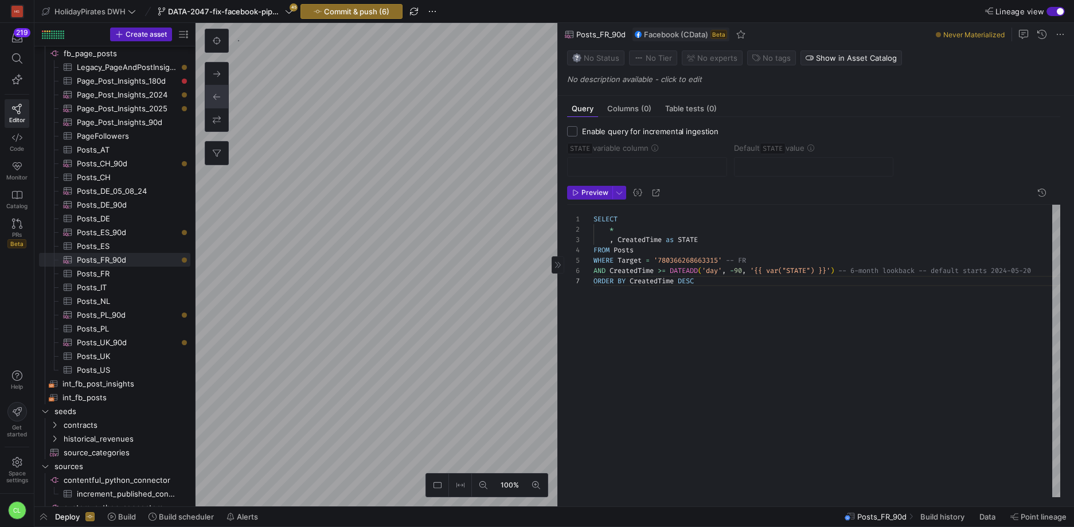
click at [576, 131] on input "Enable query for incremental ingestion" at bounding box center [572, 131] width 10 height 10
checkbox input "true"
type input "STATE"
type input "[DATE]"
type textarea "SELECT * , CreatedTime as STATE FROM Posts WHERE Target = '1623641837848116' --…"
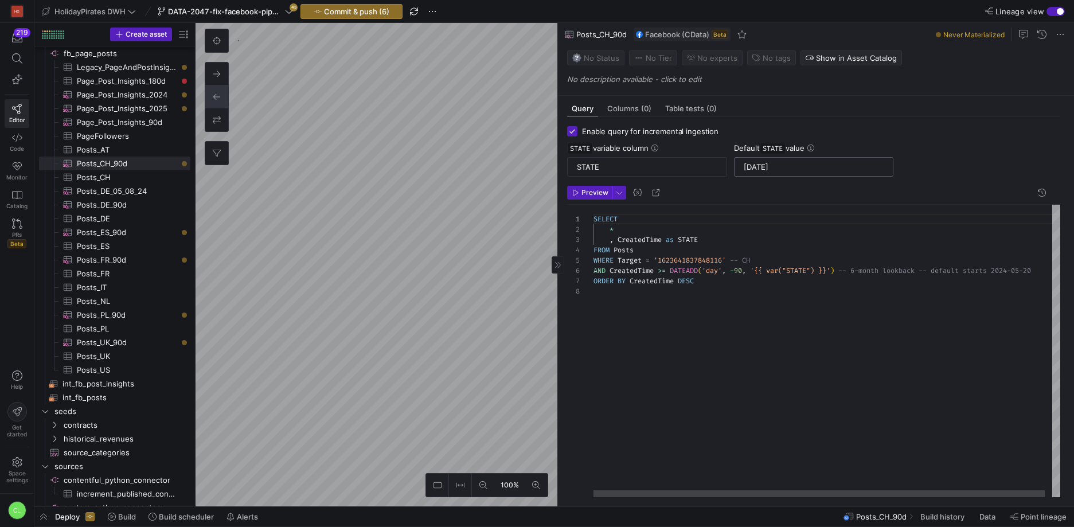
click at [750, 169] on input "[DATE]" at bounding box center [813, 166] width 140 height 9
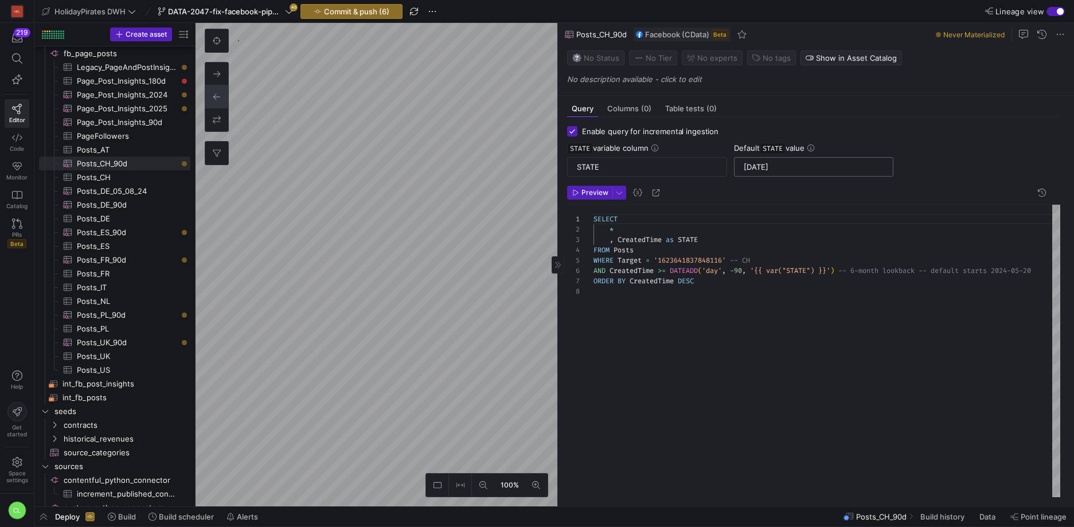
click at [750, 169] on input "[DATE]" at bounding box center [813, 166] width 140 height 9
type textarea "SELECT * , CreatedTime as STATE FROM Posts WHERE Target = '780366268663315' -- …"
click at [784, 166] on input "text" at bounding box center [813, 166] width 140 height 9
paste input "[DATE]"
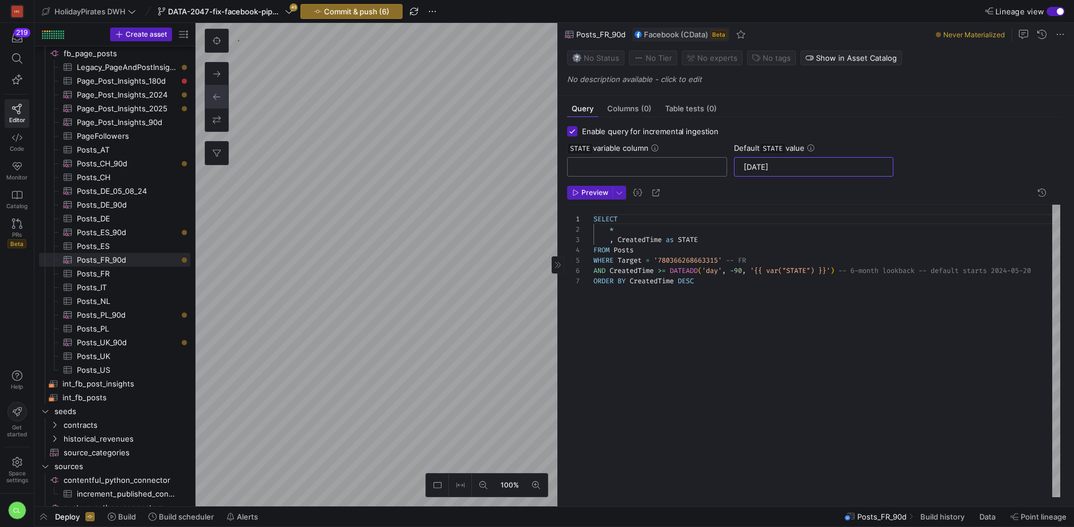
type input "[DATE]"
click at [635, 163] on input "text" at bounding box center [647, 166] width 140 height 9
type input "STATE"
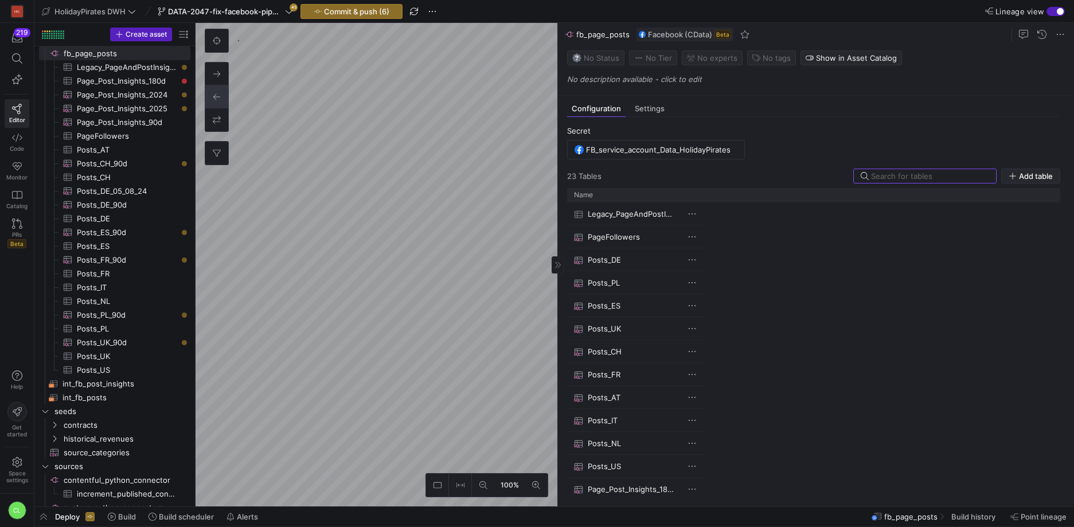
click at [1027, 177] on span "Add table" at bounding box center [1036, 175] width 34 height 9
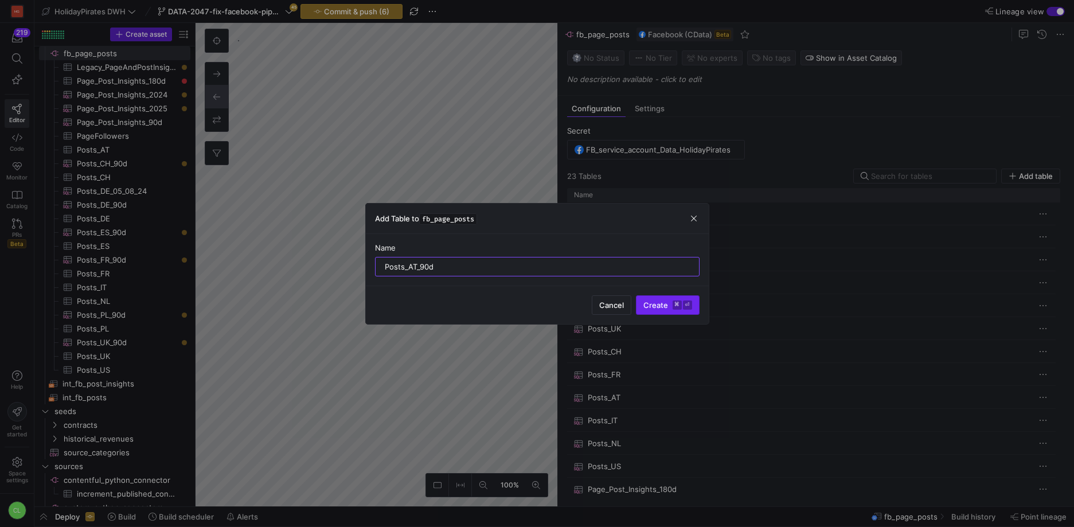
type input "Posts_AT_90d"
click at [655, 304] on span "Create ⌘ ⏎" at bounding box center [667, 304] width 49 height 9
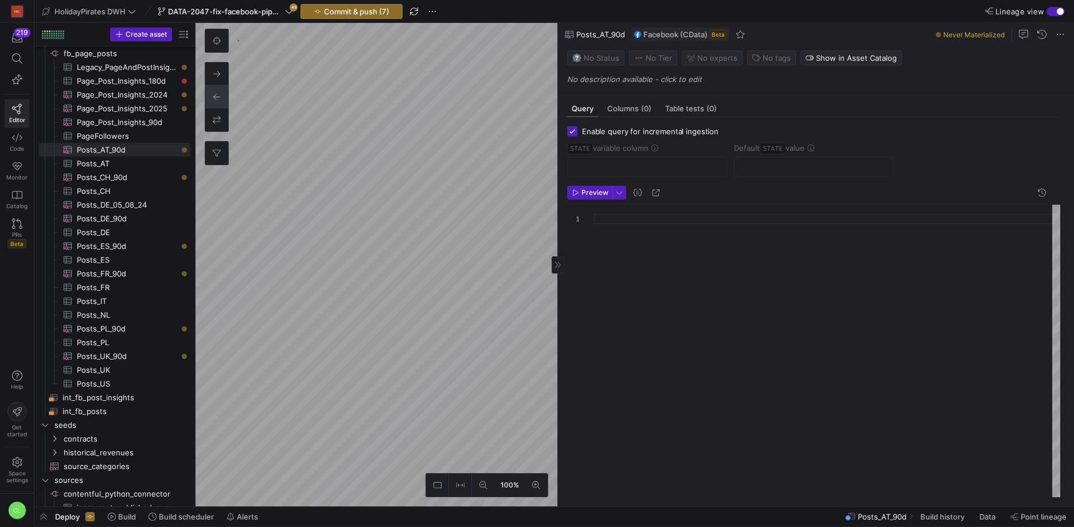
checkbox input "true"
type input "STATE"
type input "[DATE]"
type textarea "SELECT * , CreatedTime as STATE FROM Posts WHERE Target = '524951740905299' -- …"
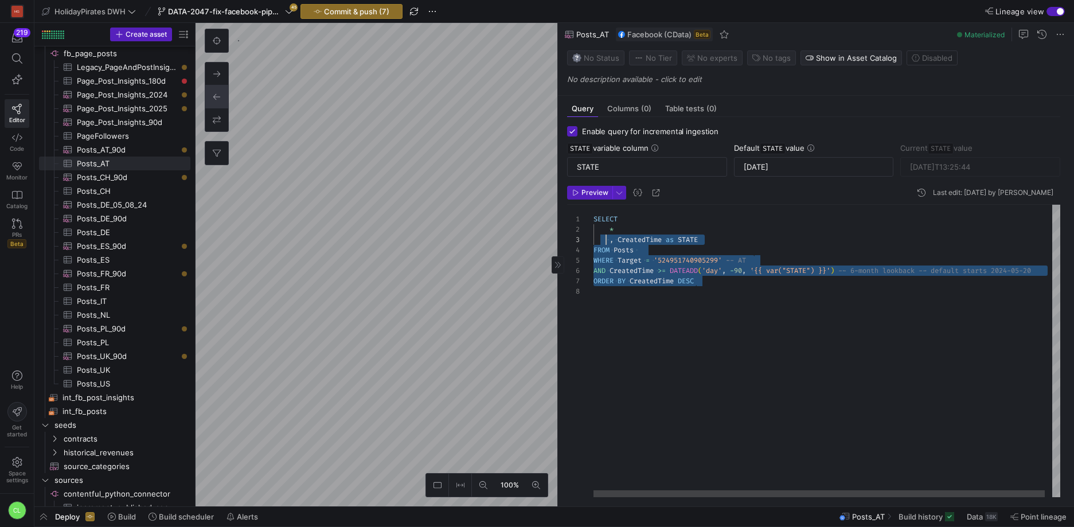
drag, startPoint x: 713, startPoint y: 282, endPoint x: 586, endPoint y: 214, distance: 144.4
click at [593, 214] on div "SELECT * , CreatedTime as STATE FROM Posts WHERE Target = '524951740905299' -- …" at bounding box center [830, 351] width 474 height 292
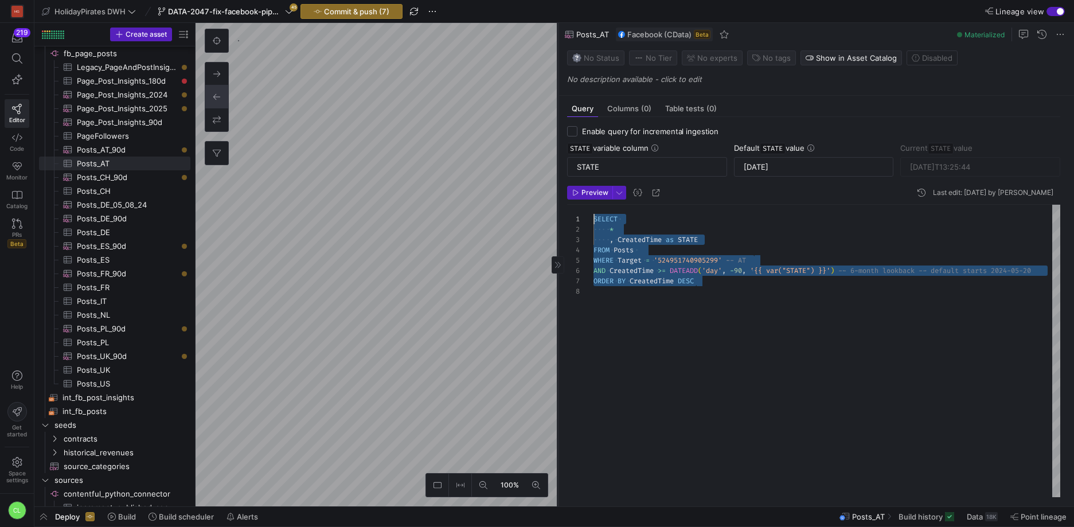
checkbox input "false"
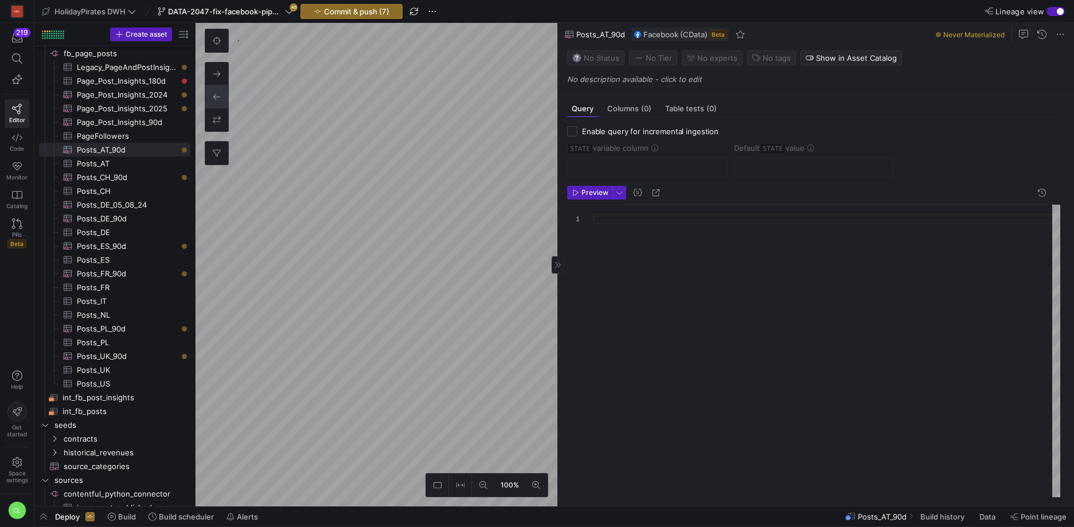
click at [667, 216] on div at bounding box center [826, 351] width 467 height 292
type textarea "SELECT * , CreatedTime as STATE FROM Posts WHERE Target = '524951740905299' -- …"
click at [575, 130] on input "Enable query for incremental ingestion" at bounding box center [572, 131] width 10 height 10
checkbox input "true"
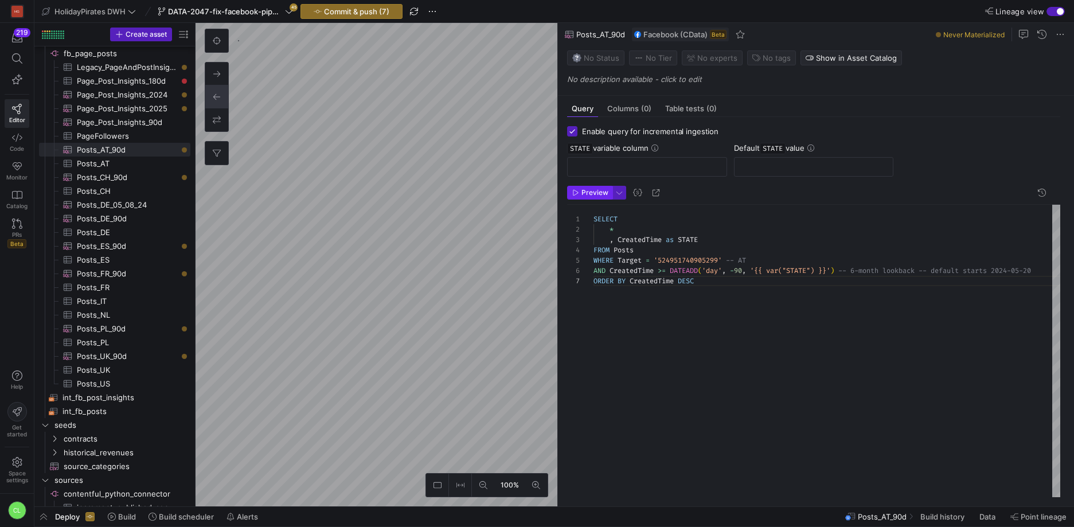
type input "STATE"
type input "[DATE]"
type textarea "SELECT * , CreatedTime as STATE FROM Posts WHERE Target = '780366268663315' -- …"
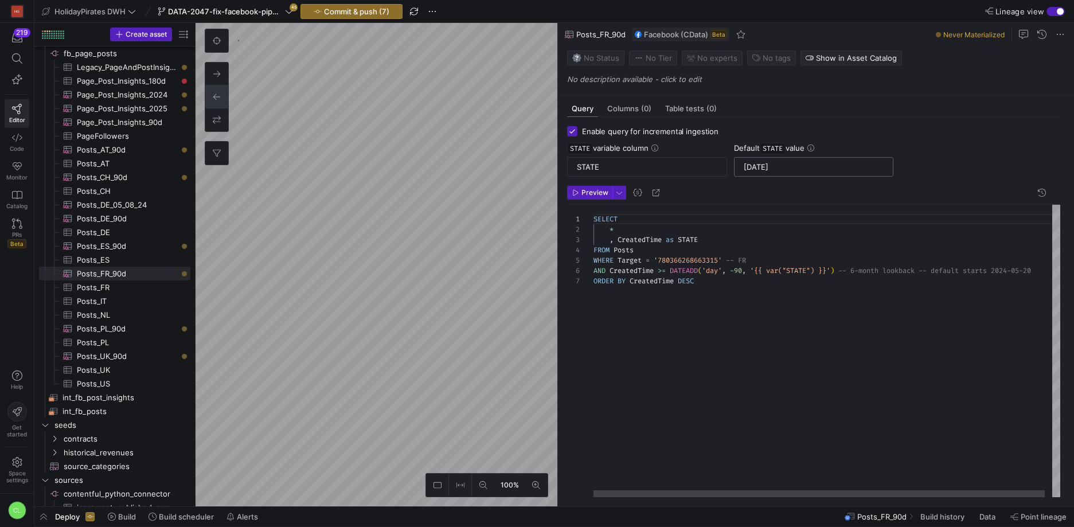
click at [773, 167] on input "[DATE]" at bounding box center [813, 166] width 140 height 9
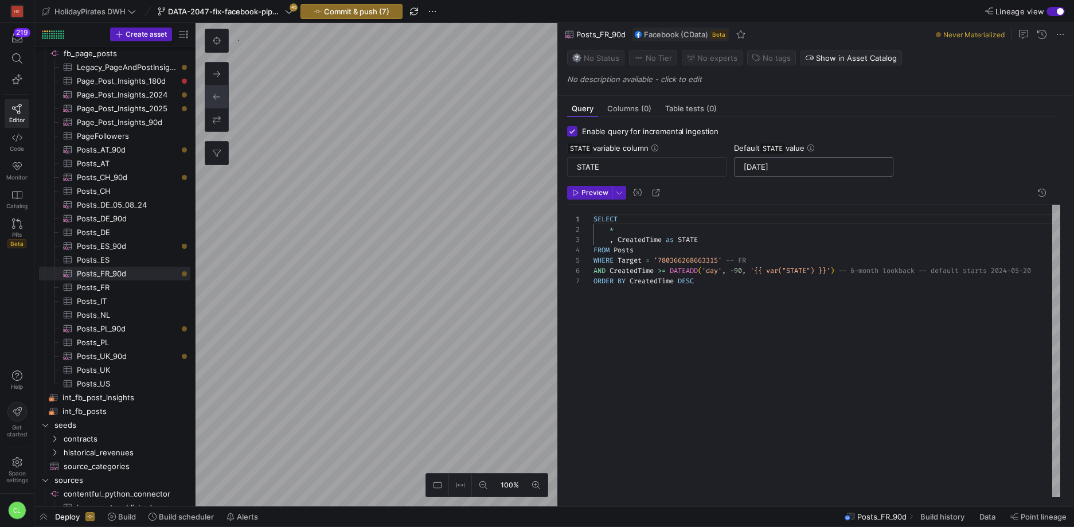
click at [773, 167] on input "[DATE]" at bounding box center [813, 166] width 140 height 9
type textarea "SELECT * , CreatedTime as STATE FROM Posts WHERE Target = '524951740905299' -- …"
click at [766, 167] on input "text" at bounding box center [813, 166] width 140 height 9
paste input "[DATE]"
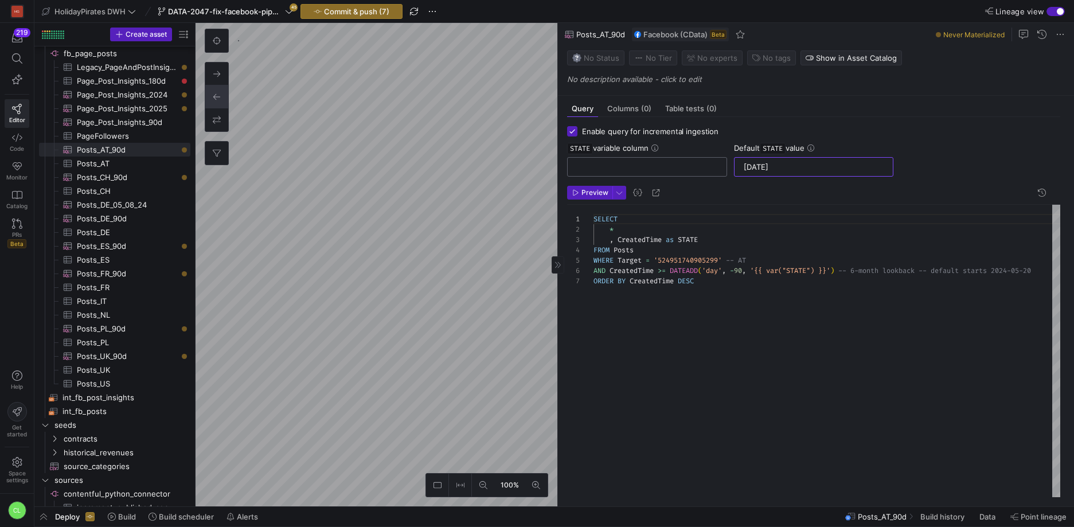
type input "[DATE]"
click at [658, 171] on input "text" at bounding box center [647, 166] width 140 height 9
click at [739, 167] on div "[DATE]" at bounding box center [814, 166] width 160 height 19
click at [741, 167] on div "[DATE]" at bounding box center [813, 167] width 145 height 18
click at [742, 166] on div "[DATE]" at bounding box center [813, 167] width 145 height 18
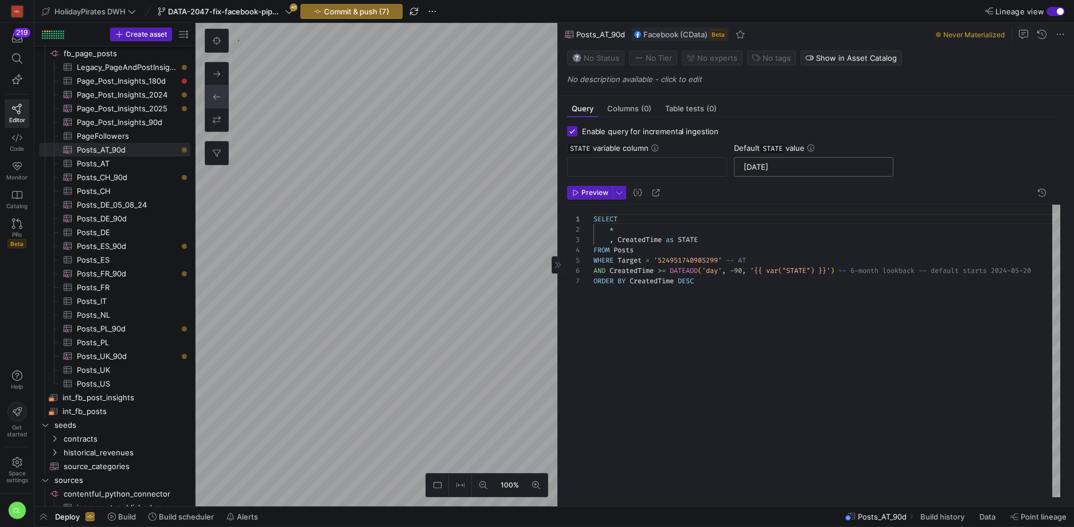
click at [745, 167] on input "[DATE]" at bounding box center [813, 166] width 140 height 9
click at [610, 167] on input "text" at bounding box center [647, 166] width 140 height 9
type input "STATE"
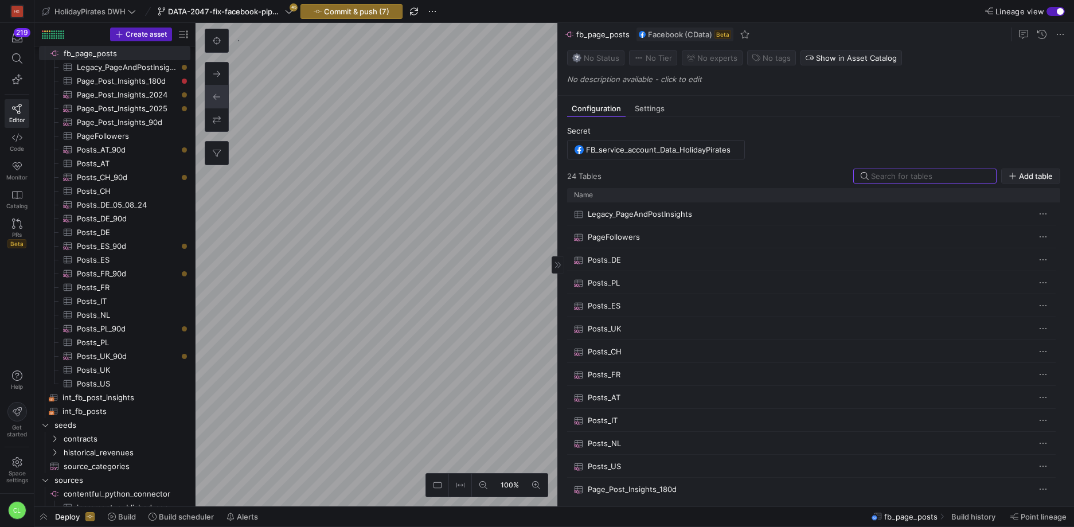
click at [1030, 178] on span "Add table" at bounding box center [1036, 175] width 34 height 9
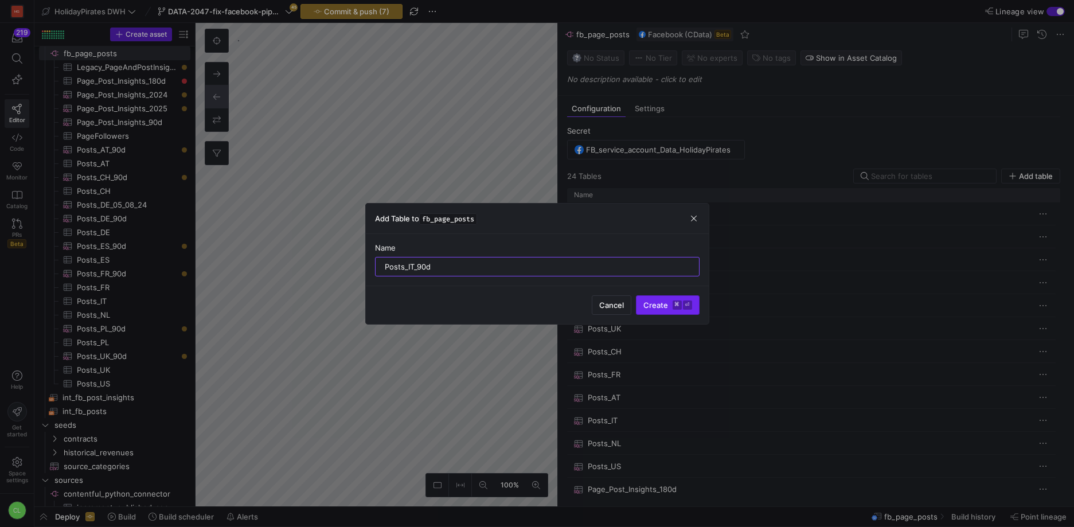
type input "Posts_IT_90d"
click at [659, 307] on span "Create ⌘ ⏎" at bounding box center [667, 304] width 49 height 9
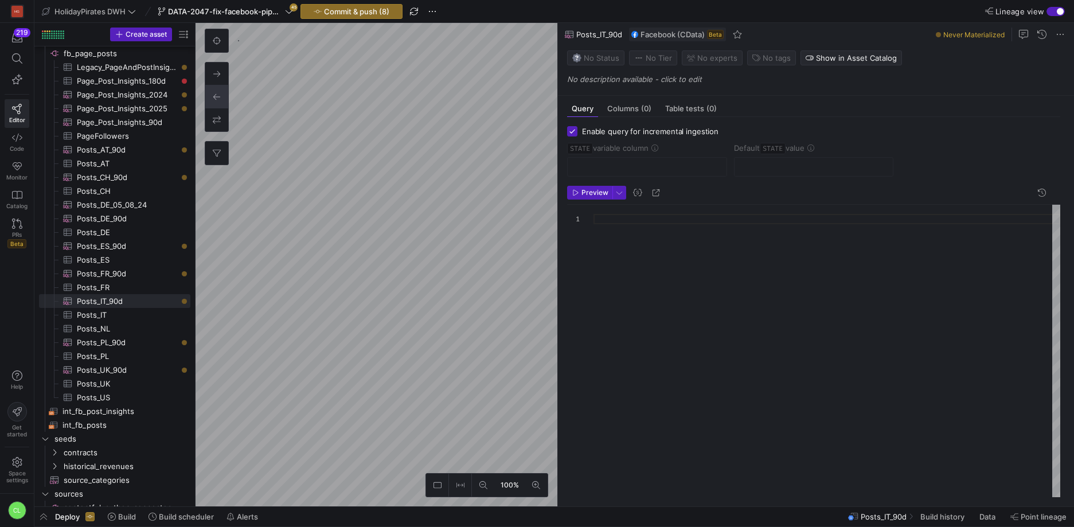
checkbox input "true"
type input "STATE"
type input "[DATE]"
type textarea "SELECT * , CreatedTime as STATE FROM Posts WHERE Target = '496199297079610' -- …"
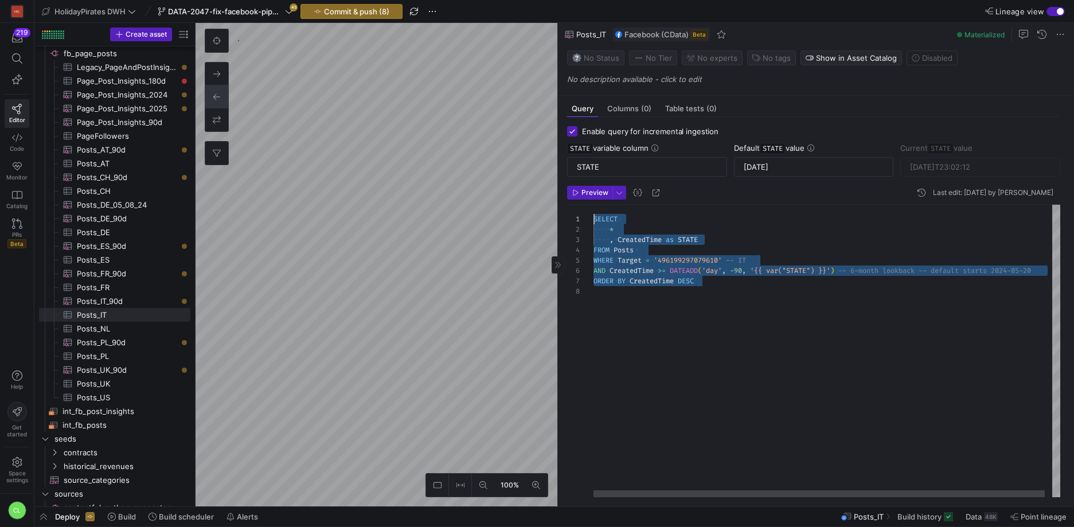
click at [593, 220] on div "SELECT * , CreatedTime as STATE FROM Posts WHERE Target = '496199297079610' -- …" at bounding box center [830, 351] width 474 height 292
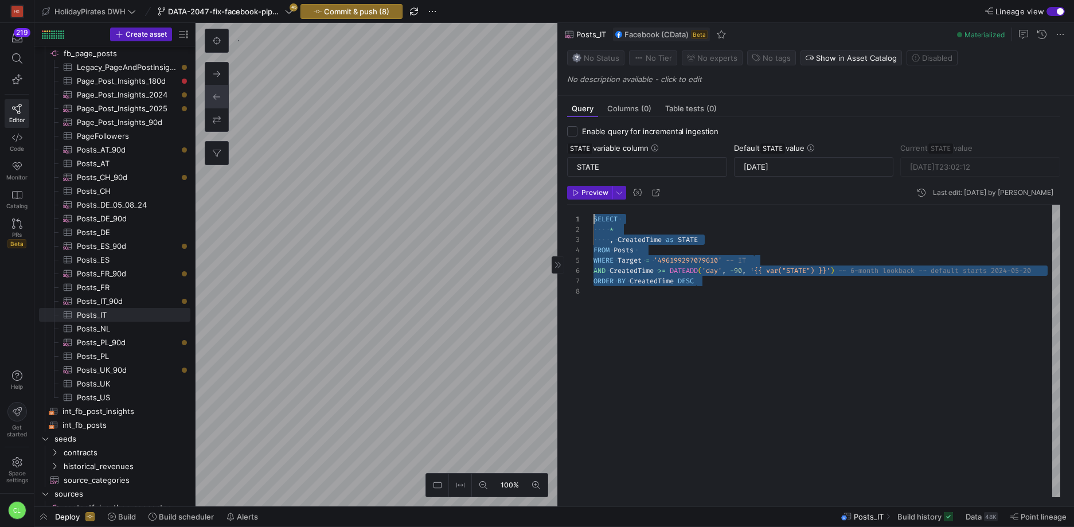
checkbox input "false"
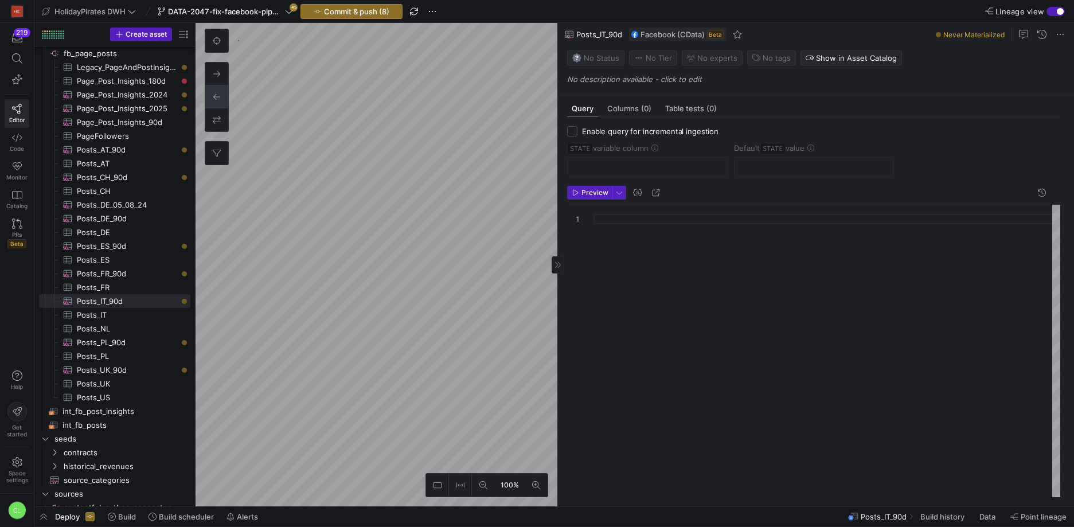
click at [656, 222] on div at bounding box center [826, 351] width 467 height 292
type textarea "SELECT * , CreatedTime as STATE FROM Posts WHERE Target = '496199297079610' -- …"
checkbox input "true"
type input "STATE"
type input "[DATE]"
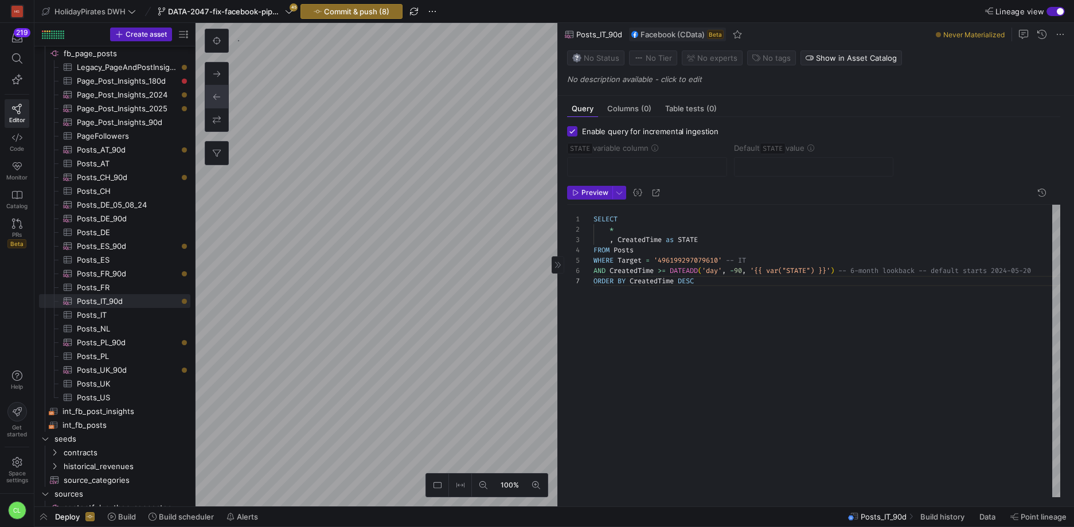
type textarea "SELECT * , CreatedTime as STATE FROM Posts WHERE Target = '524951740905299' -- …"
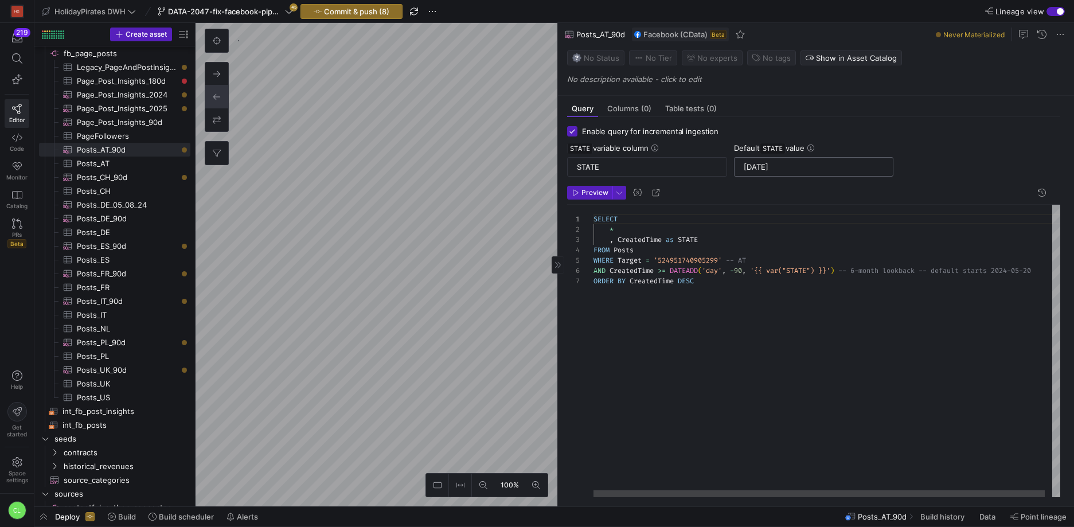
click at [780, 167] on input "[DATE]" at bounding box center [813, 166] width 140 height 9
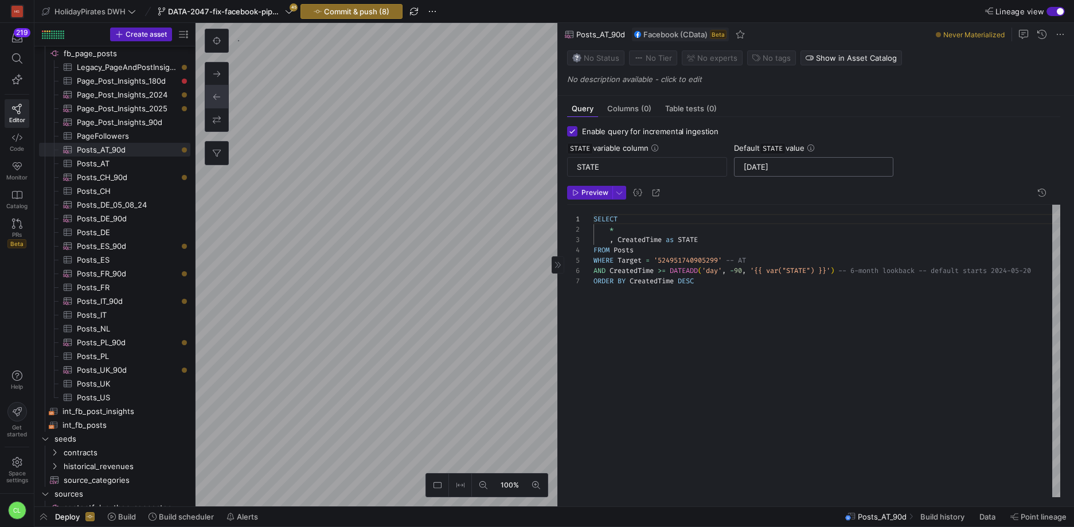
click at [777, 167] on input "[DATE]" at bounding box center [813, 166] width 140 height 9
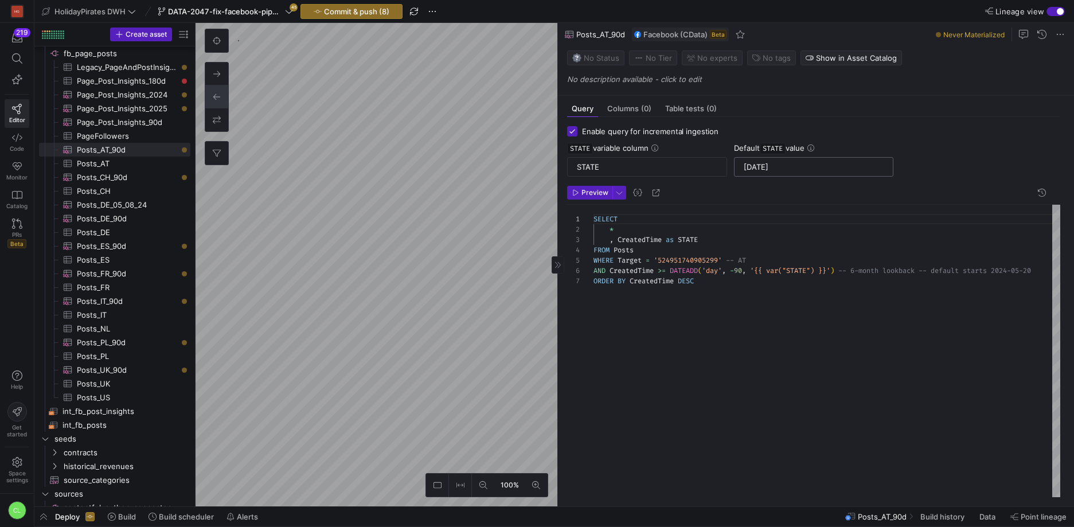
click at [777, 167] on input "[DATE]" at bounding box center [813, 166] width 140 height 9
checkbox input "false"
type textarea "SELECT * , CreatedTime as STATE FROM Posts WHERE Target = '496199297079610' -- …"
click at [593, 138] on form "Enable query for incremental ingestion STATE variable column Default STATE value" at bounding box center [813, 151] width 493 height 50
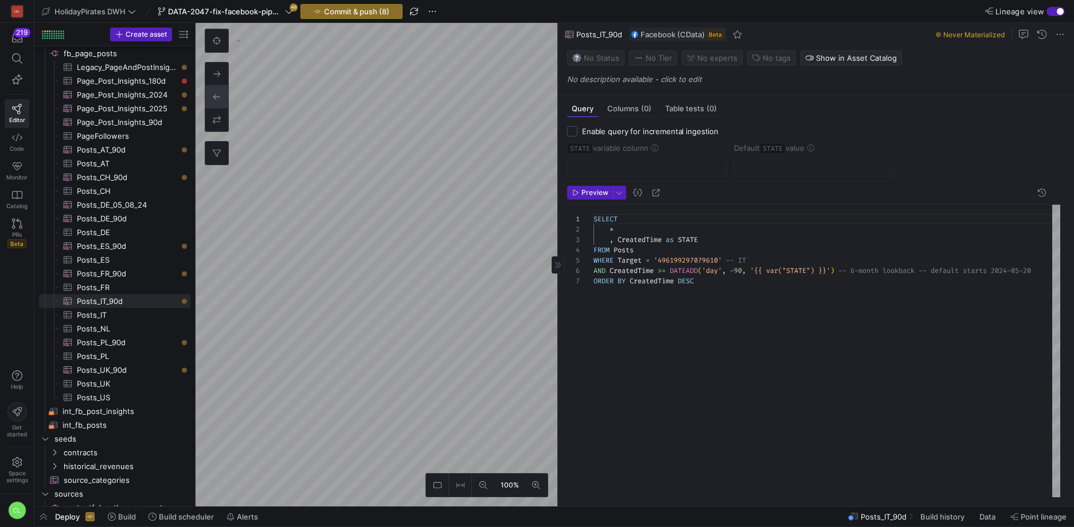
click at [596, 135] on span "Enable query for incremental ingestion" at bounding box center [650, 131] width 136 height 9
click at [577, 135] on input "Enable query for incremental ingestion" at bounding box center [572, 131] width 10 height 10
checkbox input "true"
click at [775, 167] on input "text" at bounding box center [813, 166] width 140 height 9
paste input "[DATE]"
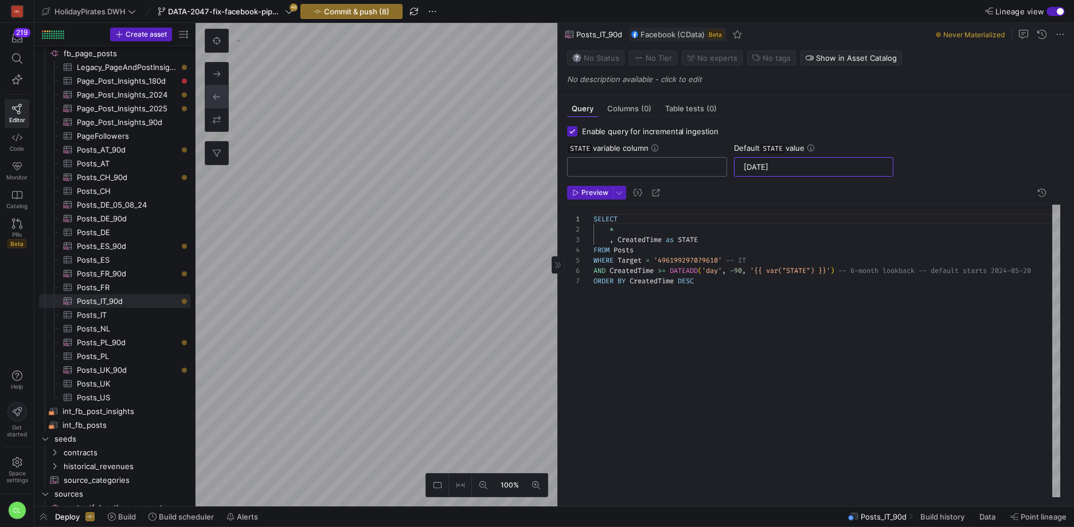
type input "[DATE]"
click at [662, 170] on input "text" at bounding box center [647, 166] width 140 height 9
type input "STATE"
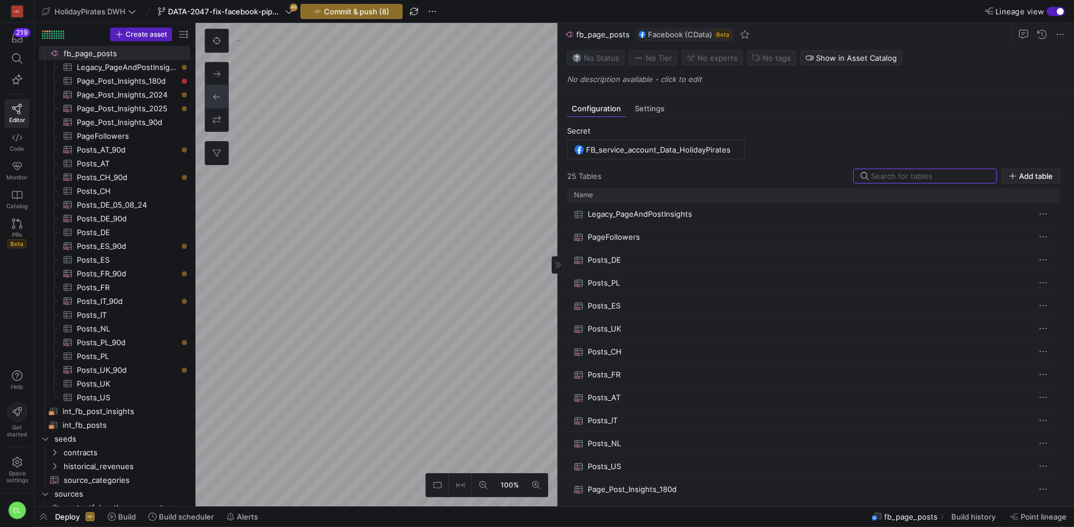
click at [1042, 169] on span "button" at bounding box center [1030, 176] width 58 height 14
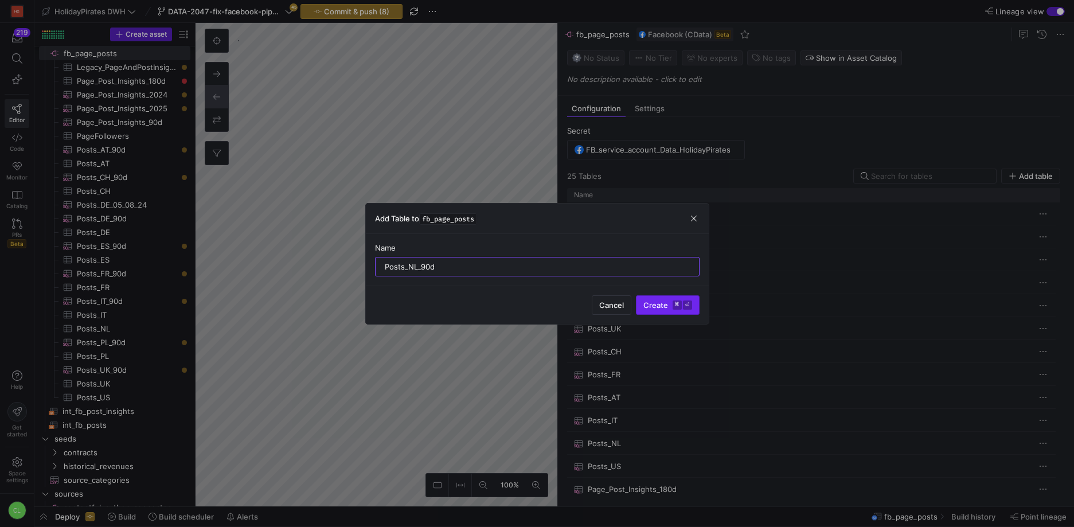
type input "Posts_NL_90d"
click at [647, 303] on span "Create ⌘ ⏎" at bounding box center [667, 304] width 49 height 9
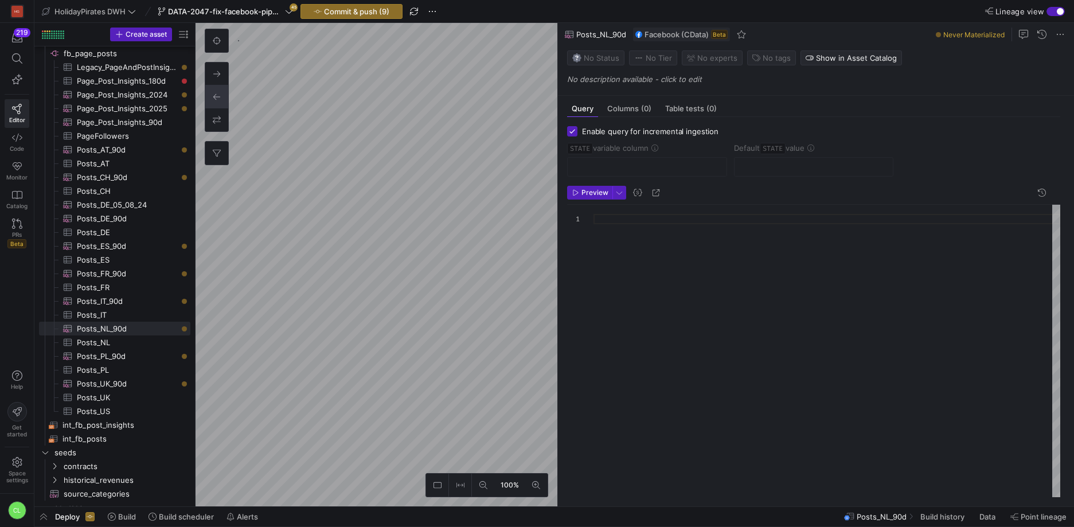
checkbox input "true"
type input "STATE"
type input "[DATE]"
type textarea "SELECT * , CreatedTime as STATE FROM Posts WHERE Target = '298404216944872' -- …"
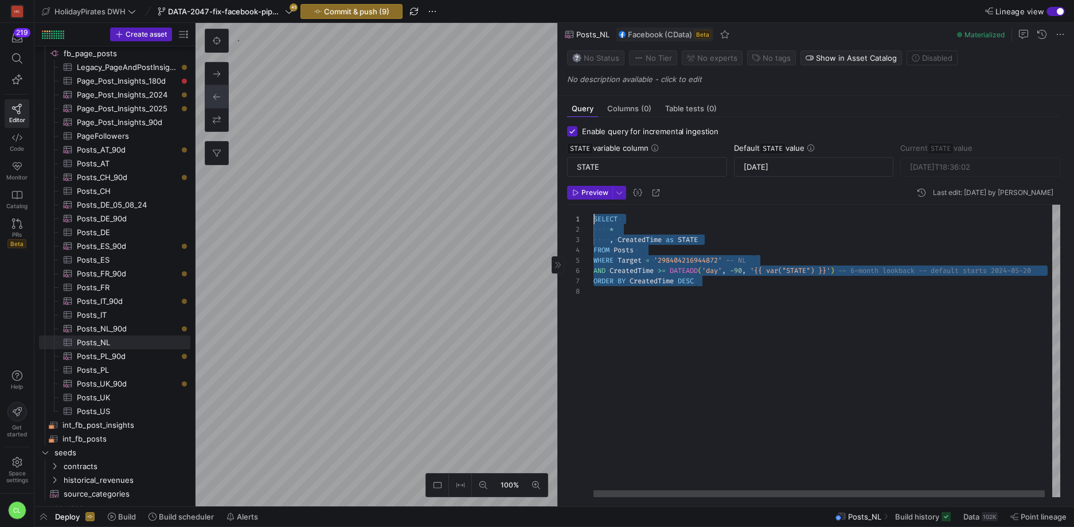
drag, startPoint x: 623, startPoint y: 235, endPoint x: 589, endPoint y: 217, distance: 38.2
click at [593, 217] on div "SELECT * , CreatedTime as STATE FROM Posts WHERE Target = '298404216944872' -- …" at bounding box center [830, 351] width 474 height 292
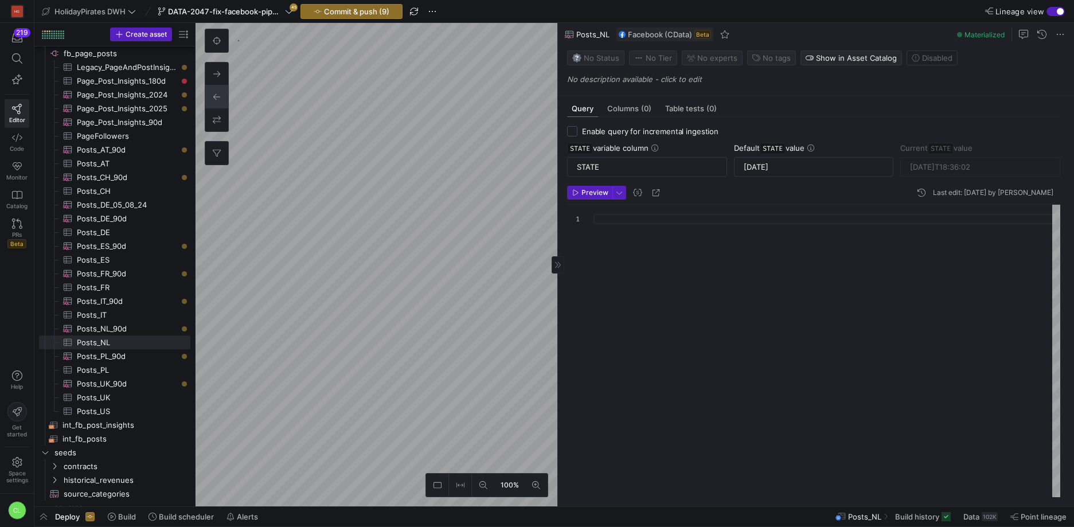
checkbox input "false"
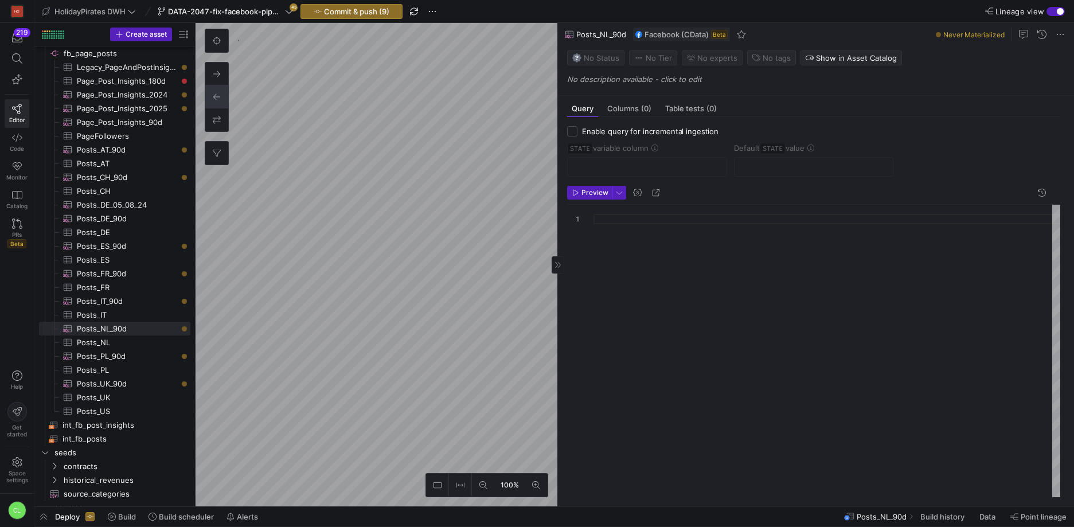
click at [643, 217] on div at bounding box center [826, 351] width 467 height 292
type textarea "SELECT * , CreatedTime as STATE FROM Posts WHERE Target = '298404216944872' -- …"
checkbox input "true"
type input "STATE"
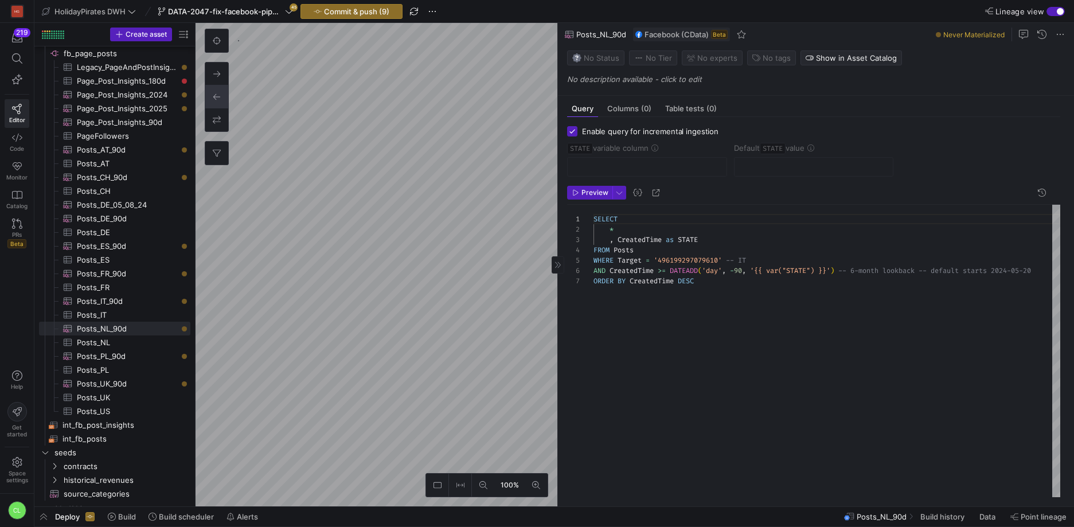
type input "[DATE]"
type textarea "SELECT * , CreatedTime as STATE FROM Posts WHERE Target = '496199297079610' -- …"
click at [780, 169] on input "[DATE]" at bounding box center [813, 166] width 140 height 9
click at [771, 166] on input "[DATE]" at bounding box center [813, 166] width 140 height 9
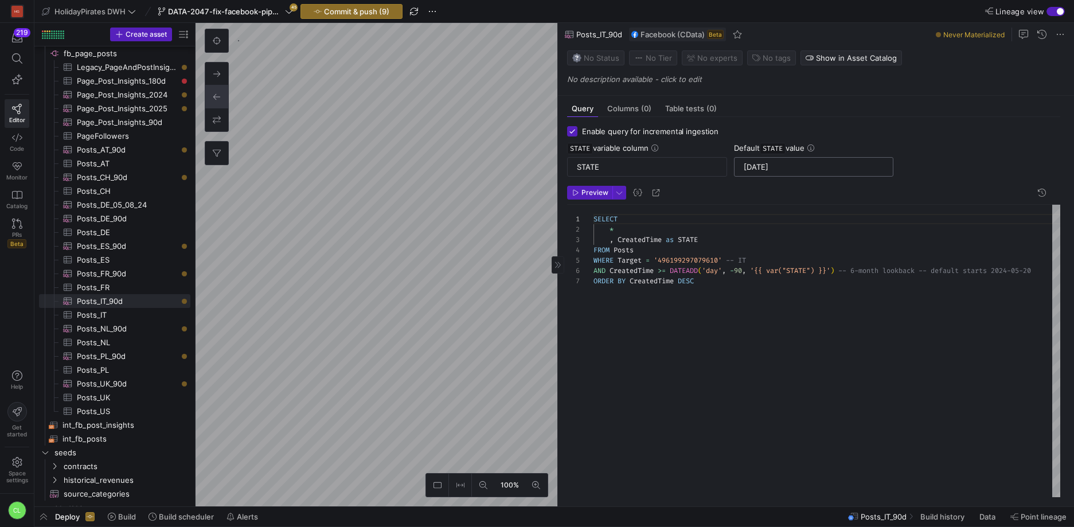
click at [771, 166] on input "[DATE]" at bounding box center [813, 166] width 140 height 9
checkbox input "false"
type textarea "SELECT * , CreatedTime as STATE FROM Posts WHERE Target = '298404216944872' -- …"
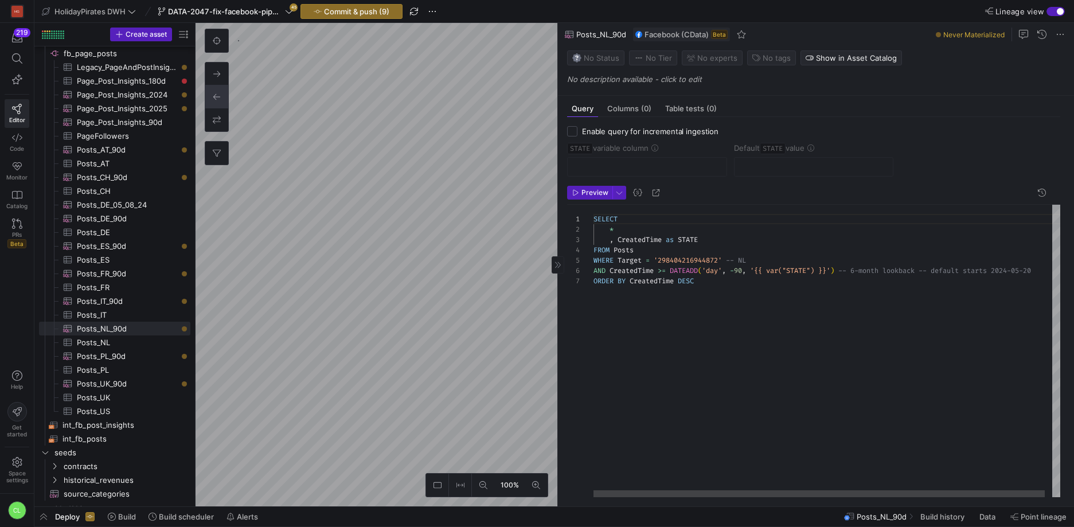
click at [775, 161] on mat-form-field at bounding box center [814, 166] width 160 height 19
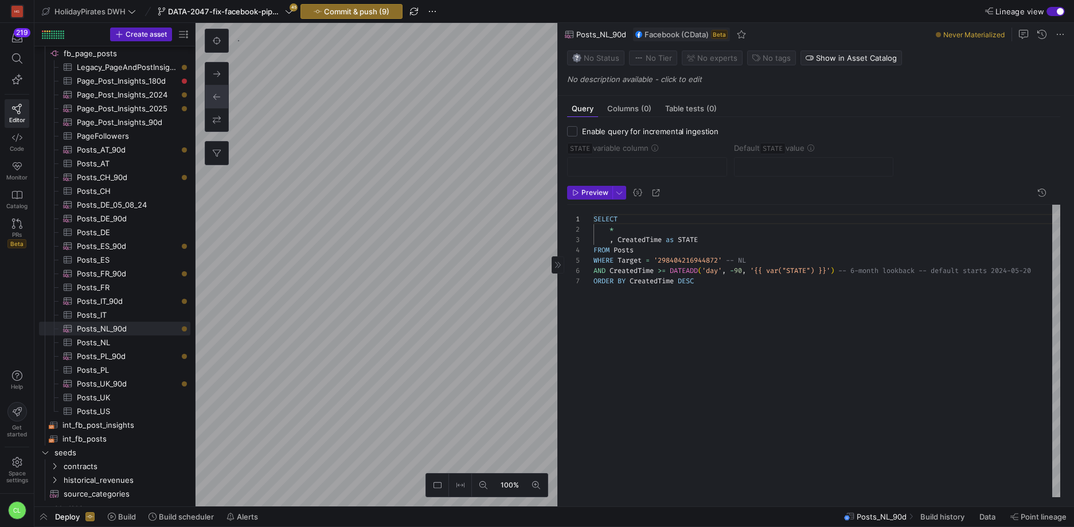
click at [623, 132] on span "Enable query for incremental ingestion" at bounding box center [650, 131] width 136 height 9
click at [577, 132] on input "Enable query for incremental ingestion" at bounding box center [572, 131] width 10 height 10
checkbox input "true"
click at [769, 174] on div at bounding box center [813, 167] width 140 height 18
click at [773, 169] on input "text" at bounding box center [813, 166] width 140 height 9
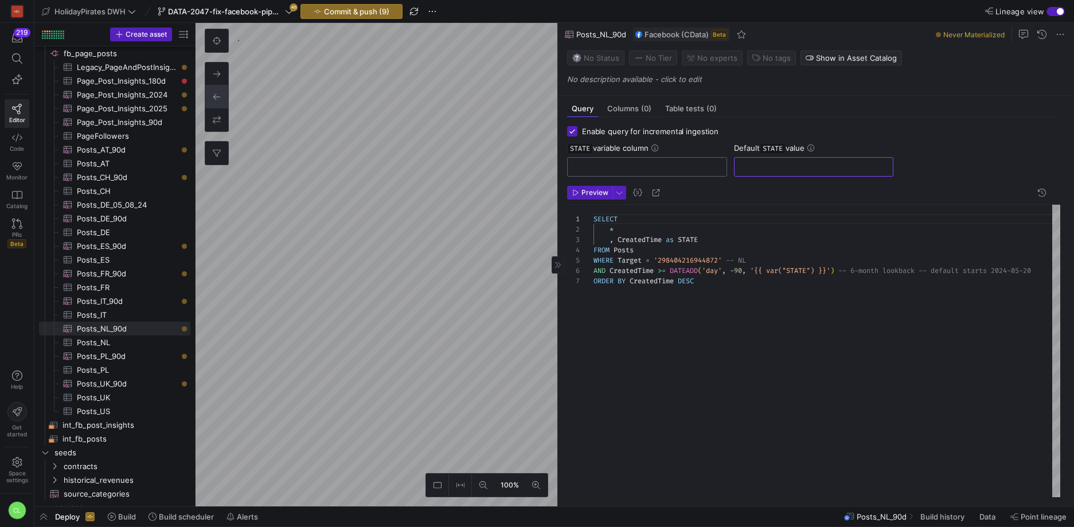
paste input "[DATE]"
type input "[DATE]"
click at [655, 173] on div at bounding box center [647, 167] width 140 height 18
type input "STATE"
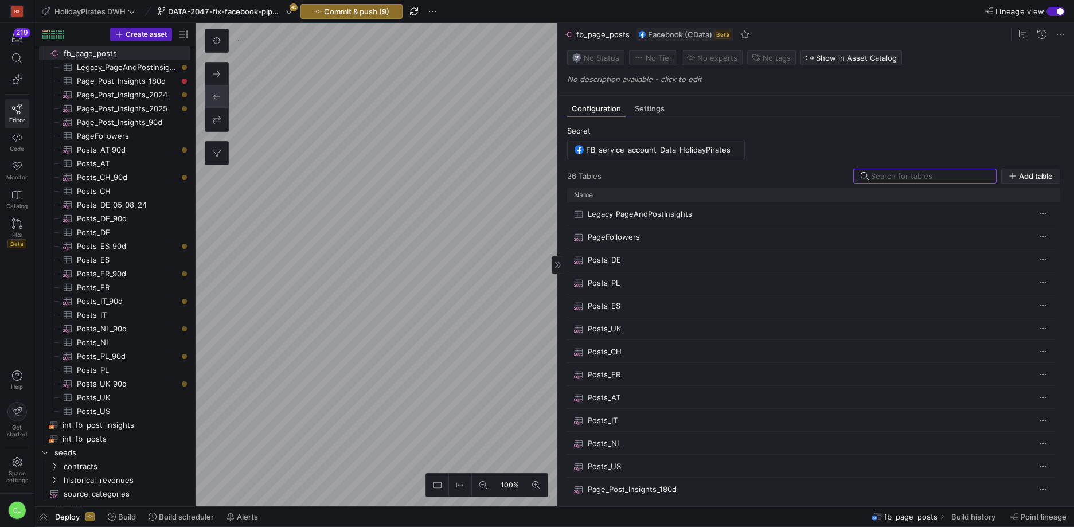
click at [1034, 175] on span "Add table" at bounding box center [1036, 175] width 34 height 9
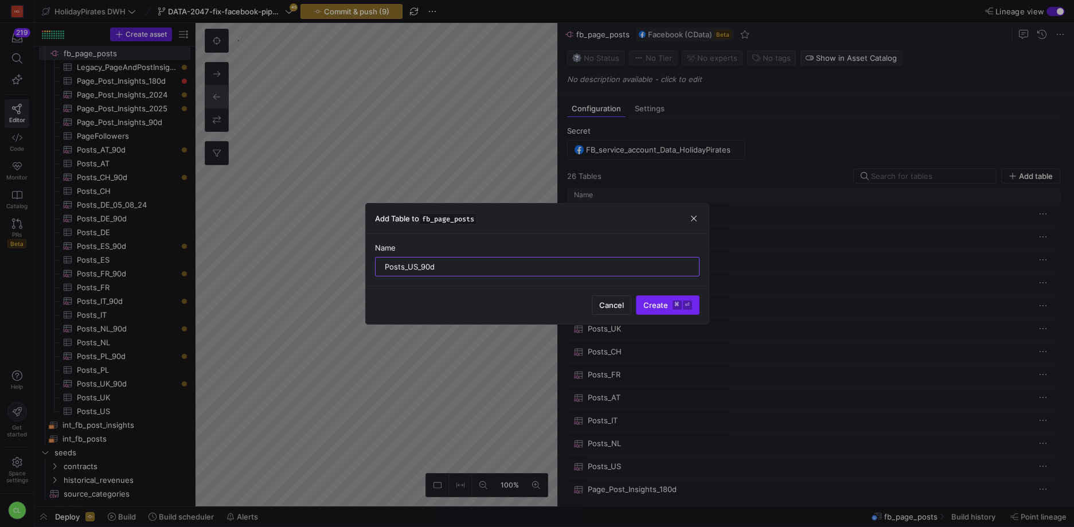
type input "Posts_US_90d"
click at [657, 308] on span "Create ⌘ ⏎" at bounding box center [667, 304] width 49 height 9
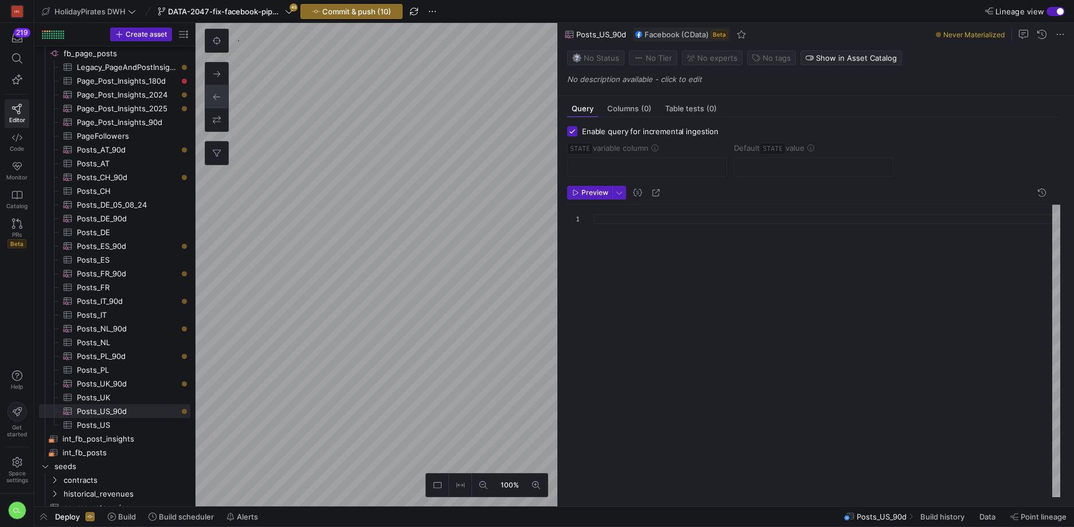
checkbox input "true"
type input "STATE"
type input "[DATE]"
type textarea "SELECT * , CreatedTime as STATE FROM Posts WHERE Target = '167758496717730' -- …"
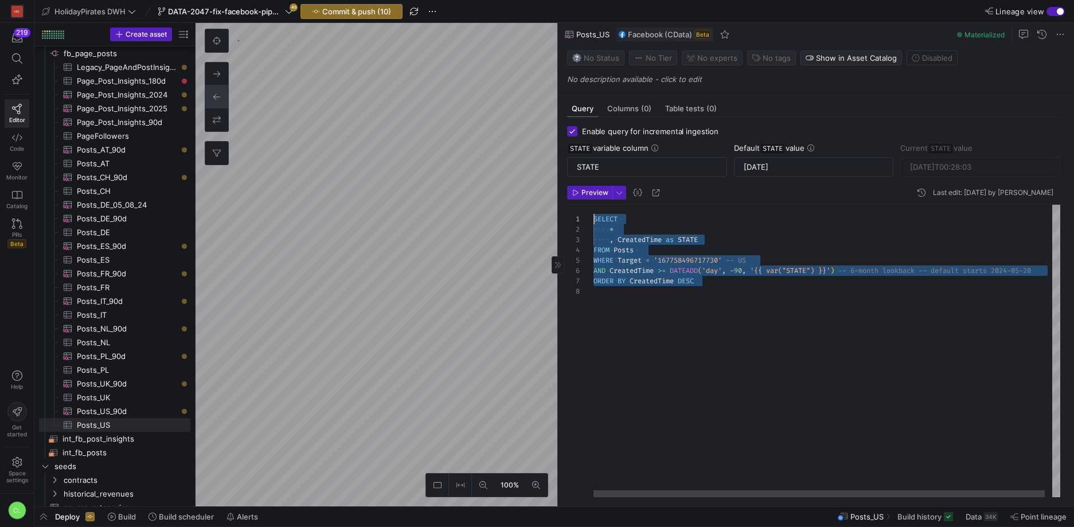
drag, startPoint x: 756, startPoint y: 284, endPoint x: 583, endPoint y: 214, distance: 186.0
click at [593, 214] on div "SELECT * , CreatedTime as STATE FROM Posts WHERE Target = '167758496717730' -- …" at bounding box center [830, 351] width 474 height 292
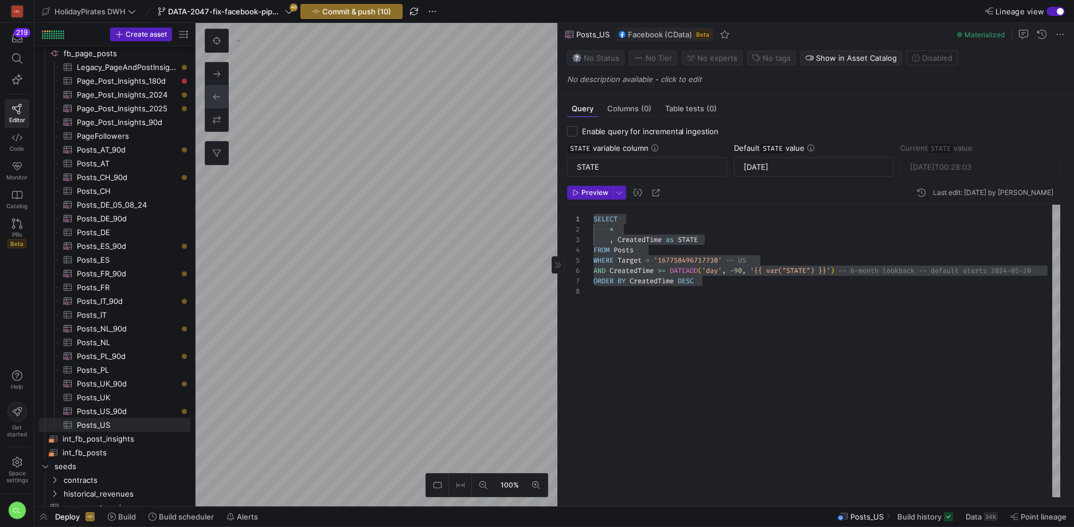
checkbox input "false"
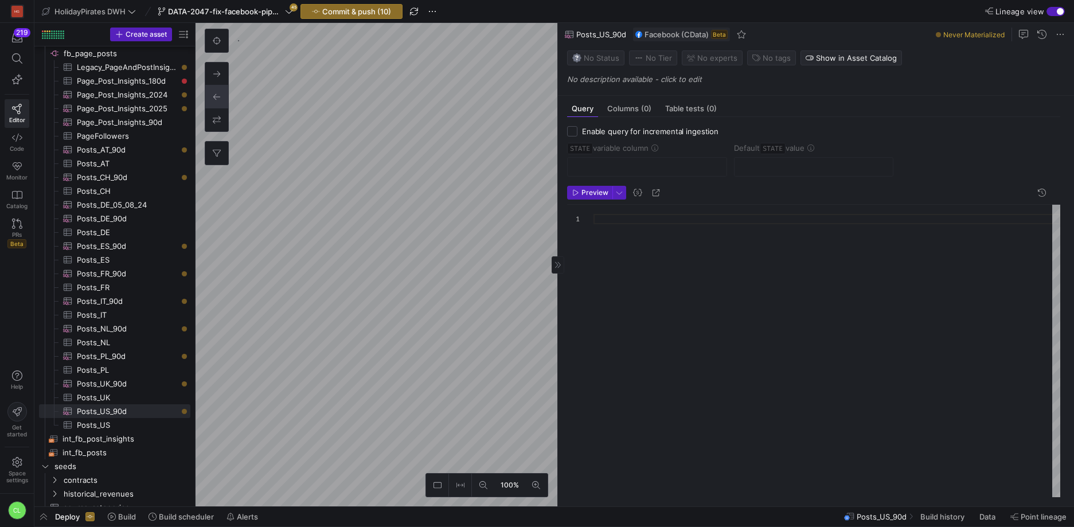
click at [616, 220] on div at bounding box center [826, 351] width 467 height 292
type textarea "SELECT * , CreatedTime as STATE FROM Posts WHERE Target = '167758496717730' -- …"
click at [574, 130] on input "Enable query for incremental ingestion" at bounding box center [572, 131] width 10 height 10
checkbox input "true"
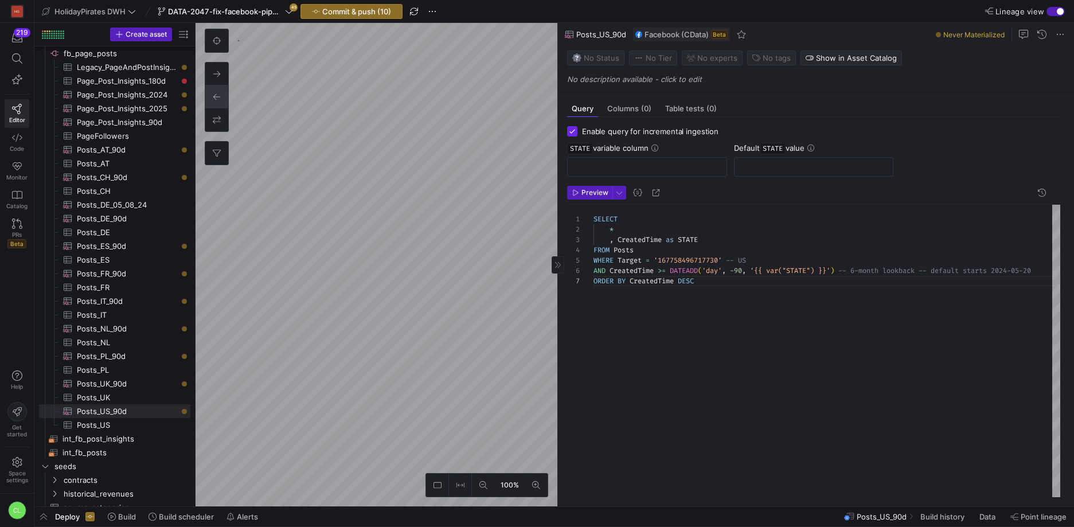
type input "STATE"
type input "[DATE]"
click at [772, 166] on input "[DATE]" at bounding box center [813, 166] width 140 height 9
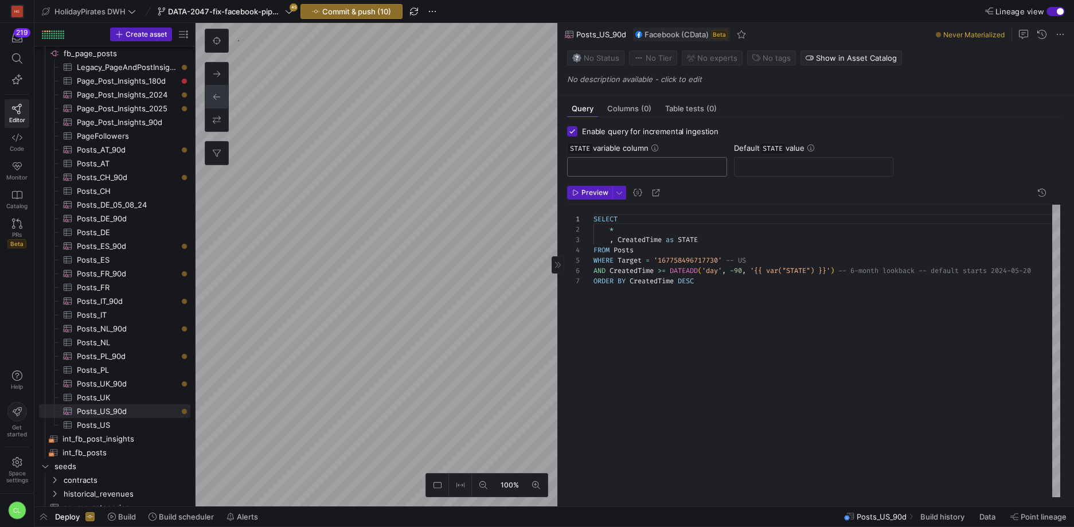
scroll to position [62, 0]
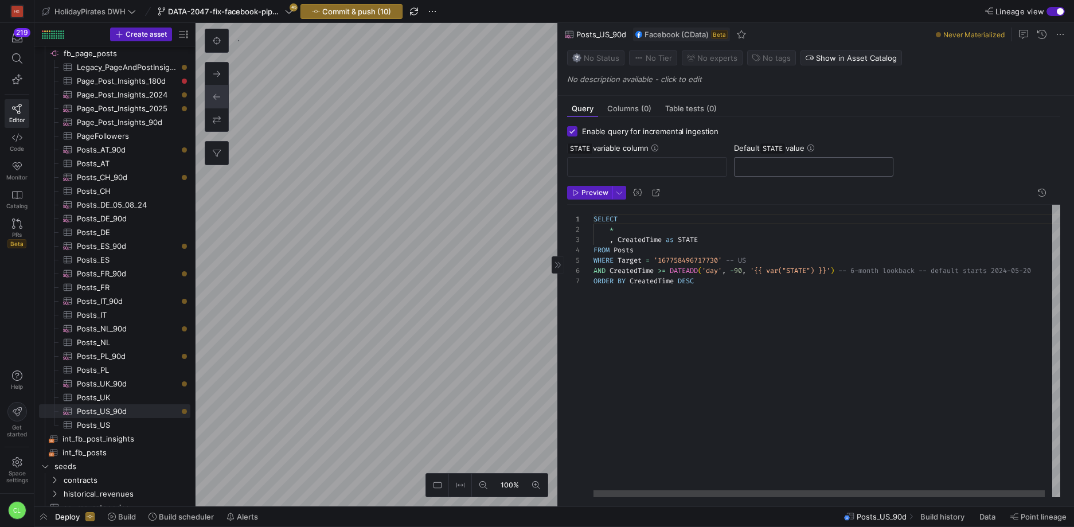
click at [780, 175] on div at bounding box center [813, 167] width 140 height 18
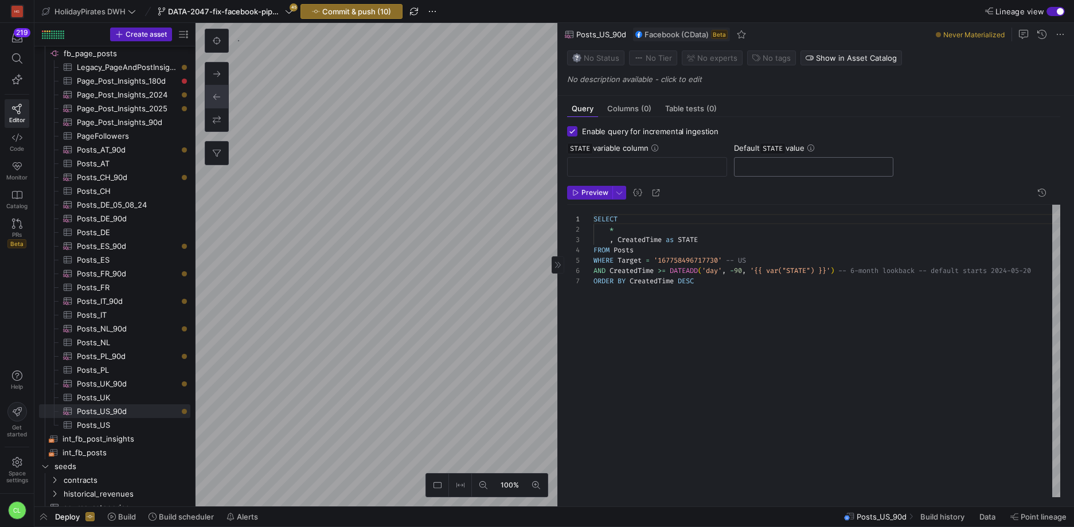
click at [784, 167] on input "text" at bounding box center [813, 166] width 140 height 9
paste input "[DATE]"
click at [677, 168] on input "text" at bounding box center [647, 166] width 140 height 9
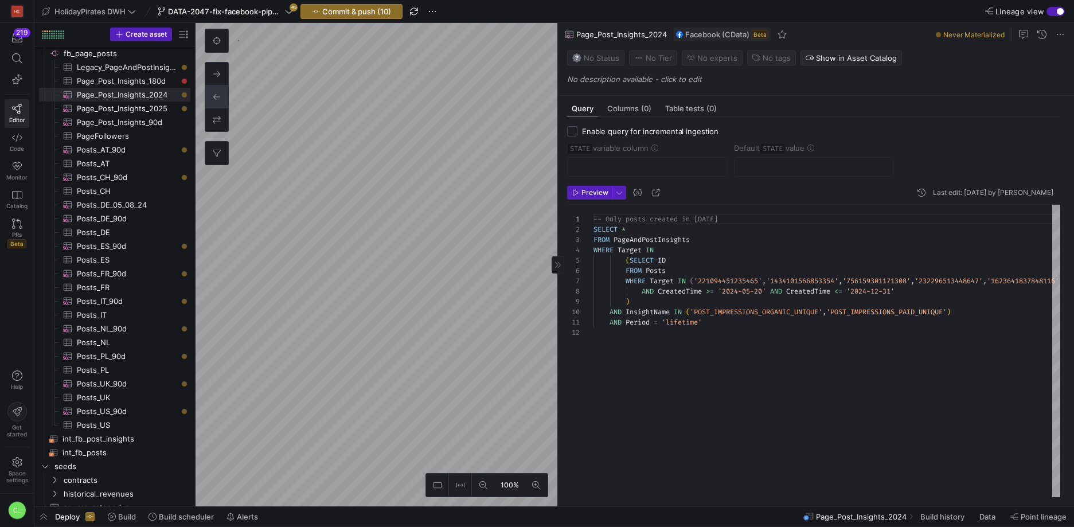
scroll to position [93, 0]
click at [13, 150] on span "Code" at bounding box center [17, 148] width 14 height 7
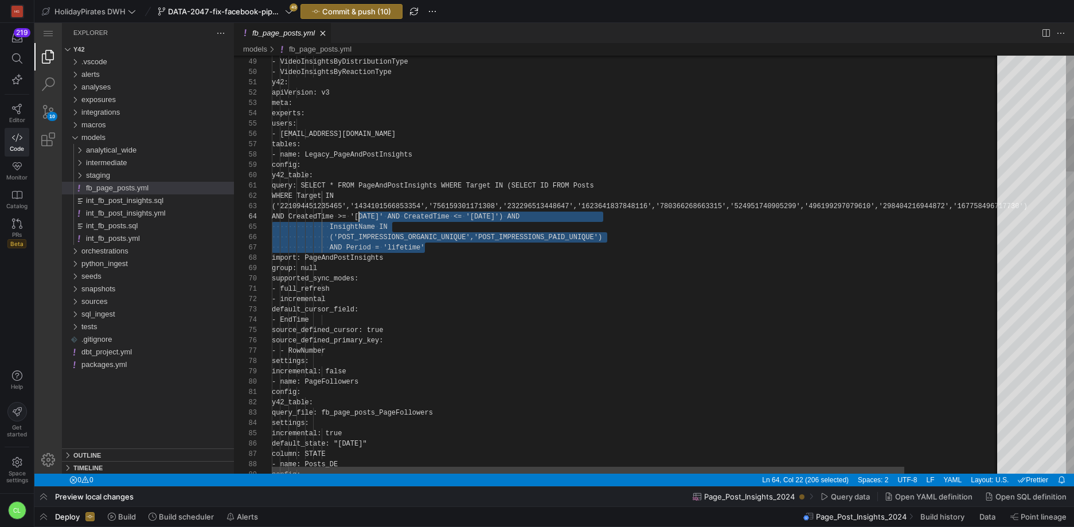
scroll to position [31, 87]
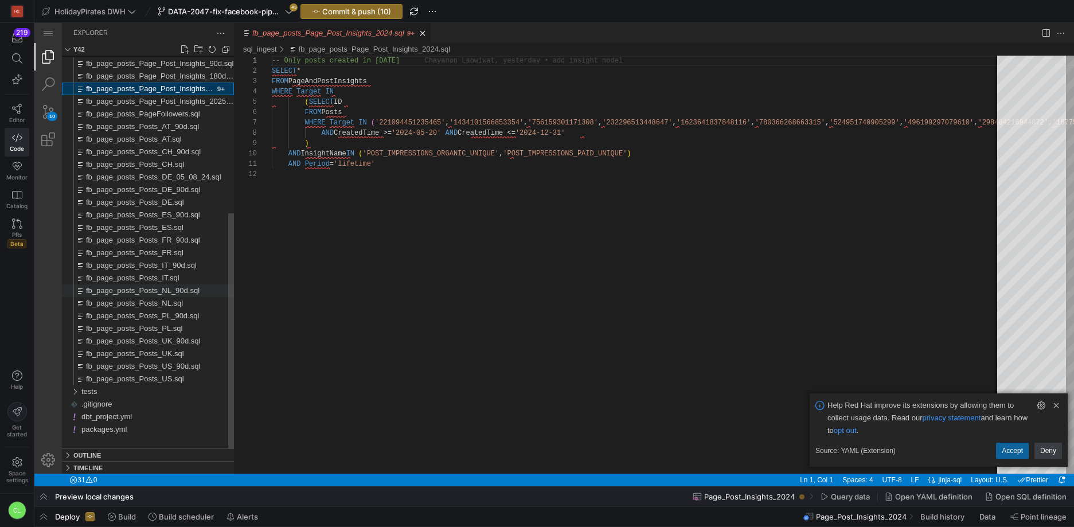
click at [171, 291] on span "fb_page_posts_Posts_NL_90d.sql" at bounding box center [143, 290] width 114 height 9
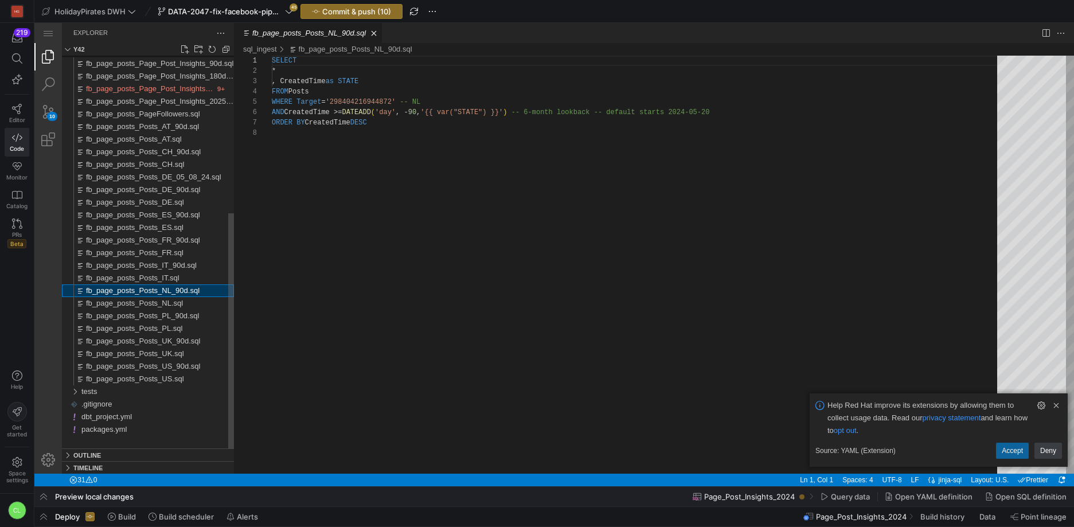
scroll to position [72, 0]
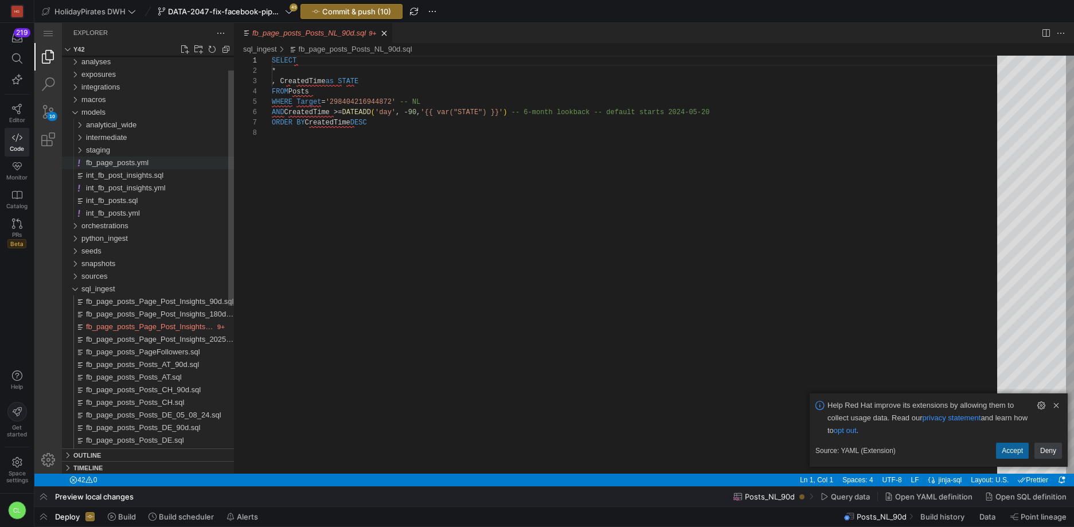
click at [162, 165] on div "fb_page_posts.yml" at bounding box center [160, 162] width 148 height 13
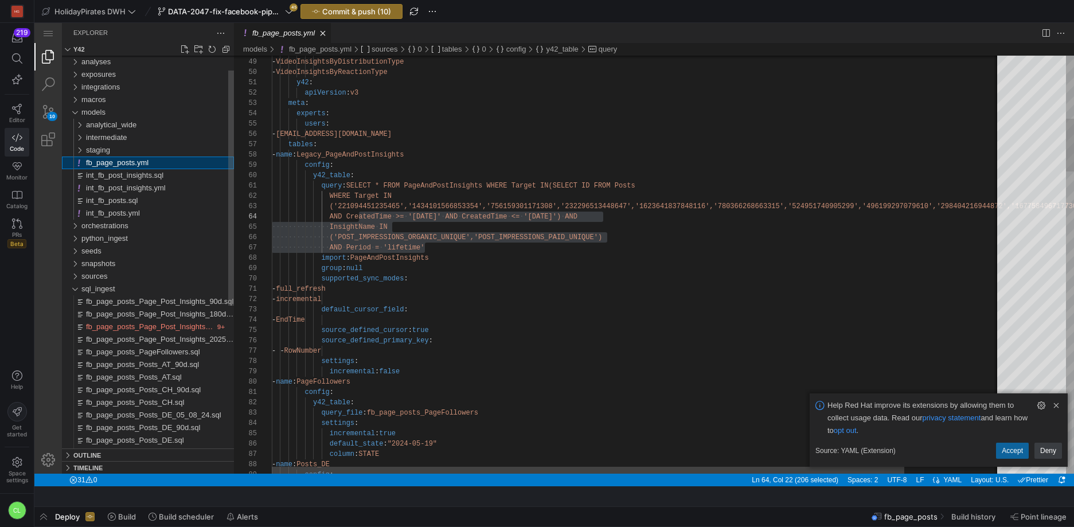
scroll to position [103, 87]
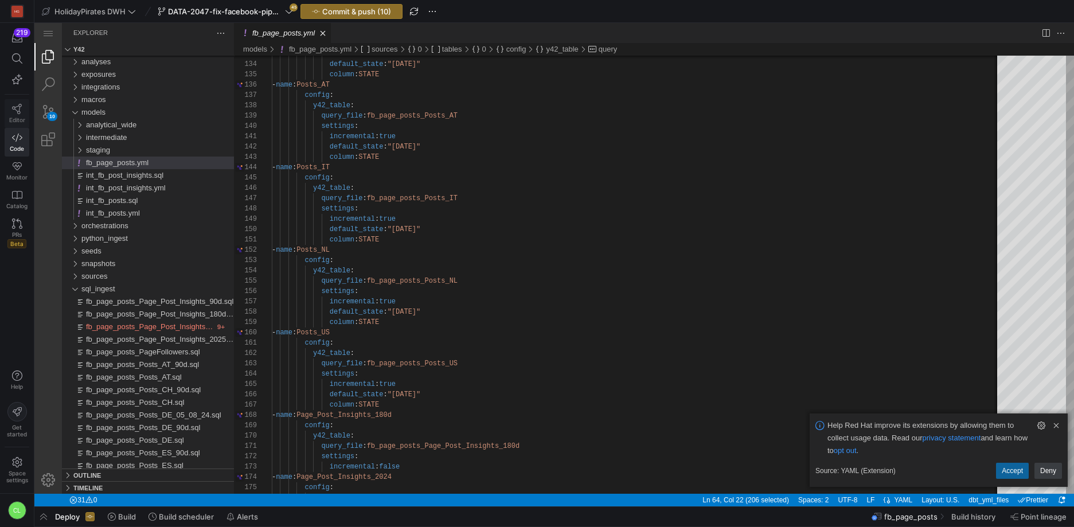
click at [14, 119] on span "Editor" at bounding box center [17, 119] width 16 height 7
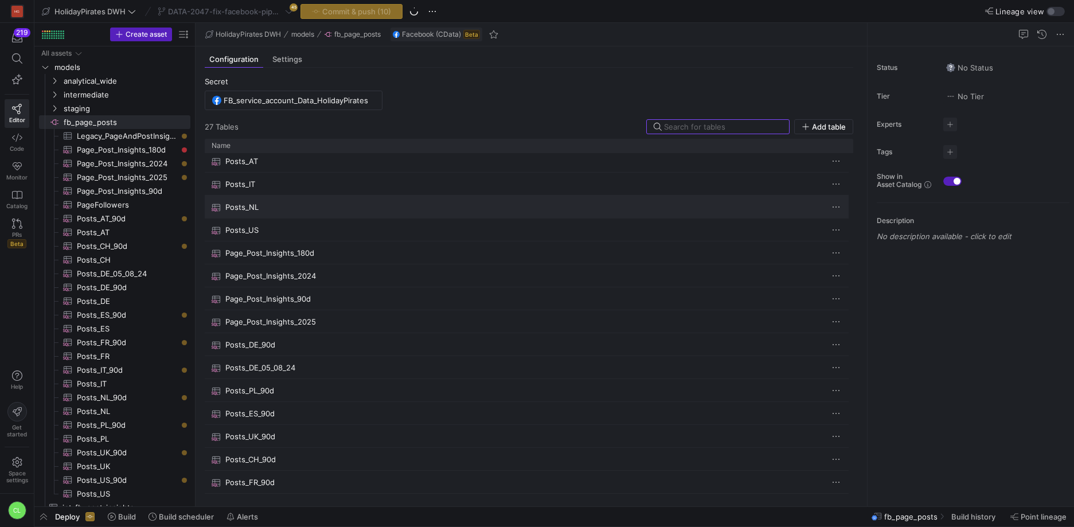
scroll to position [275, 0]
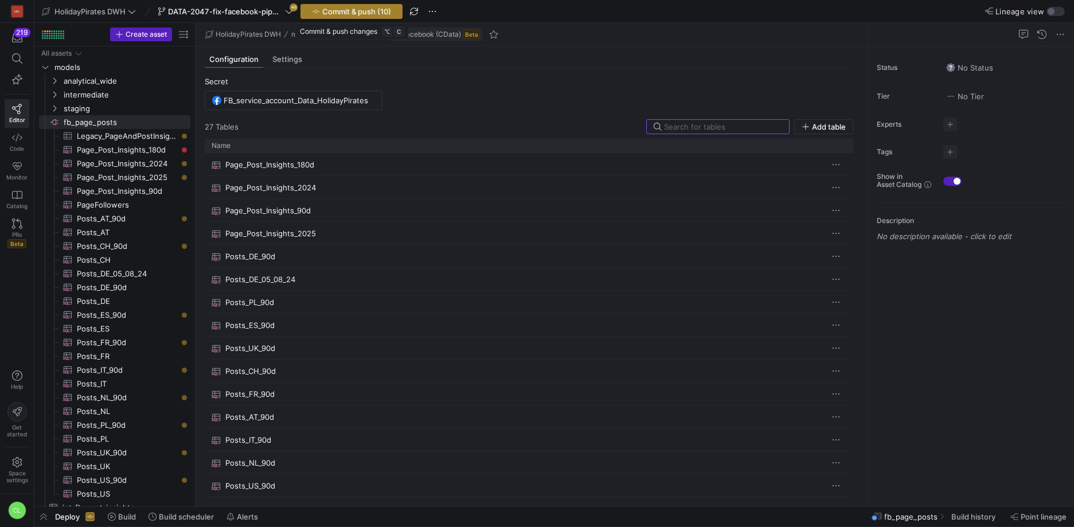
click at [348, 12] on span "Commit & push (10)" at bounding box center [356, 11] width 69 height 9
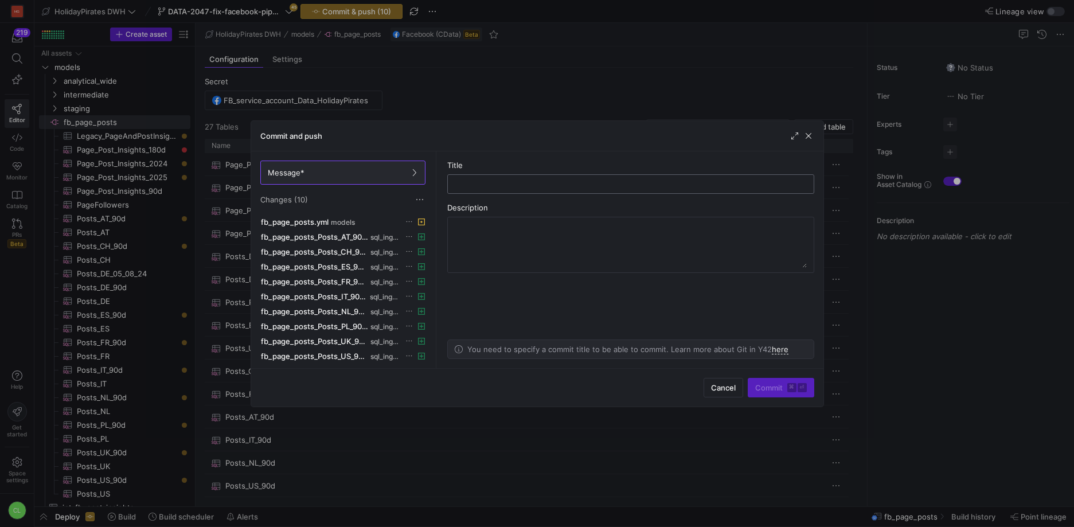
click at [514, 184] on input "text" at bounding box center [630, 183] width 347 height 9
click at [761, 385] on span "Commit ⌘ ⏎" at bounding box center [781, 387] width 52 height 9
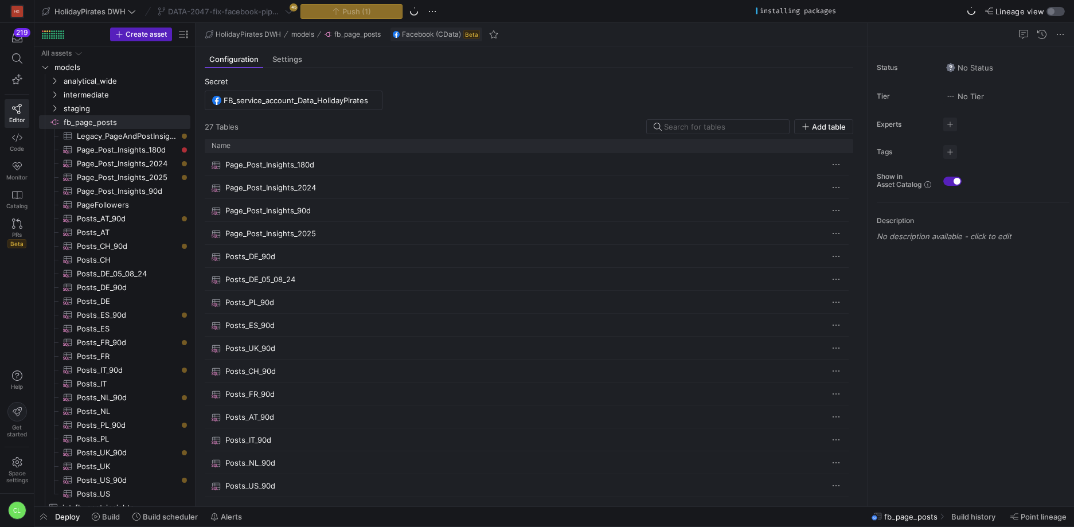
click at [1055, 11] on div "button" at bounding box center [1055, 11] width 18 height 9
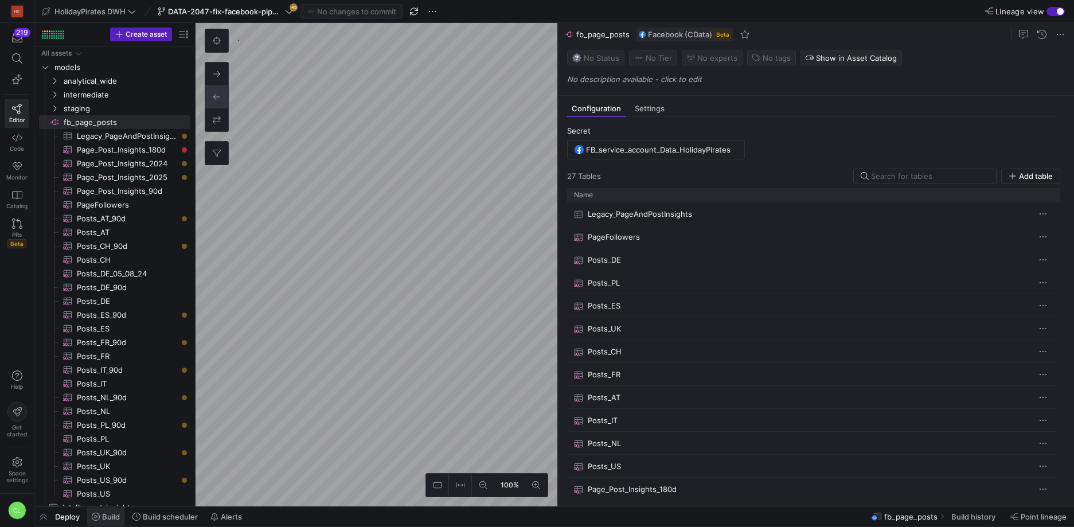
click at [112, 514] on span "Build" at bounding box center [111, 516] width 18 height 9
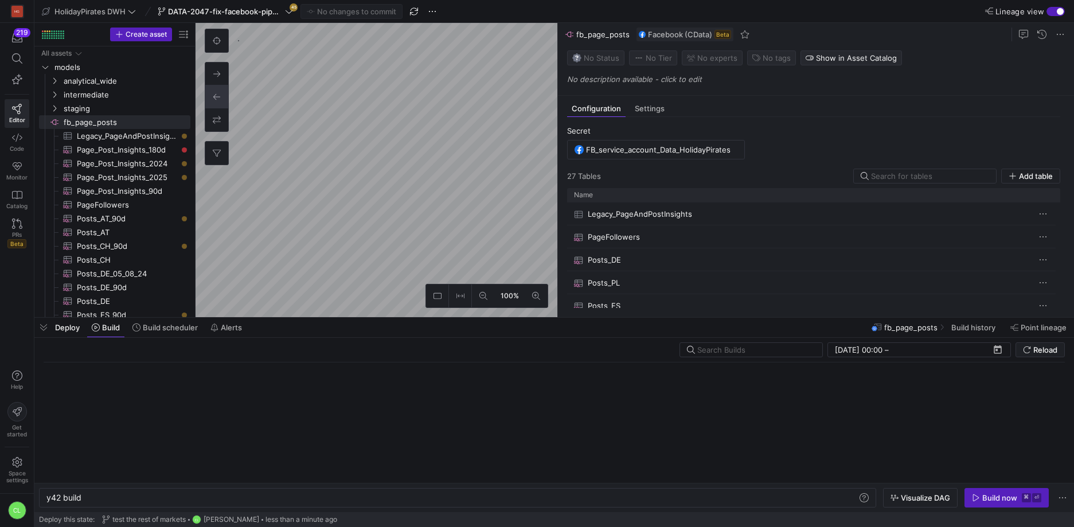
scroll to position [0, 34]
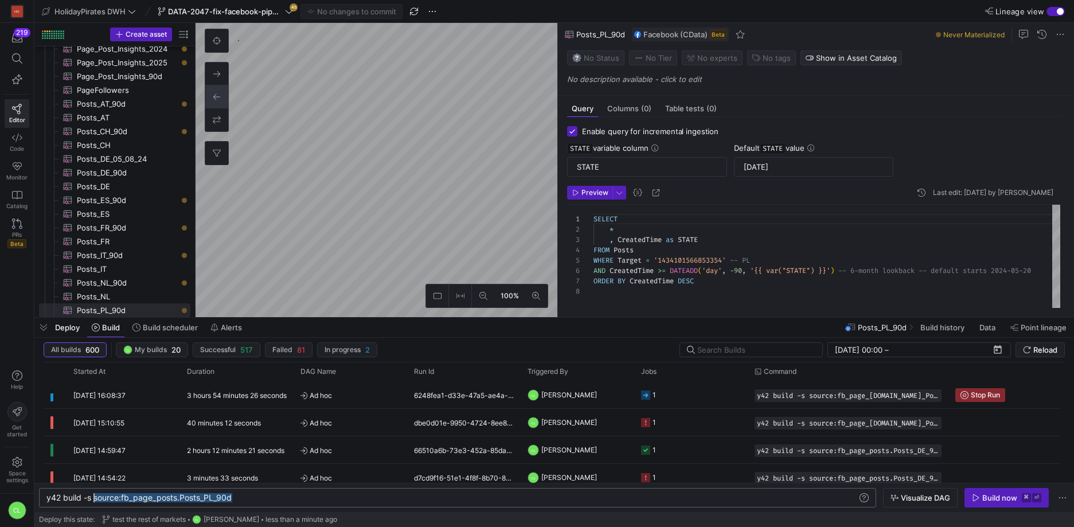
scroll to position [0, 48]
drag, startPoint x: 249, startPoint y: 497, endPoint x: 95, endPoint y: 501, distance: 153.7
click at [95, 501] on div "y42 build -s source:fb_page_posts.Posts_PL_90d" at bounding box center [451, 497] width 811 height 9
click at [253, 504] on div "y42 build -s source:fb_page_posts.Posts_PL_90d y42 build -s source:fb_page_post…" at bounding box center [457, 497] width 837 height 19
click at [267, 495] on div "y42 build -s source:fb_page_posts.Posts_PL_90d" at bounding box center [451, 497] width 811 height 9
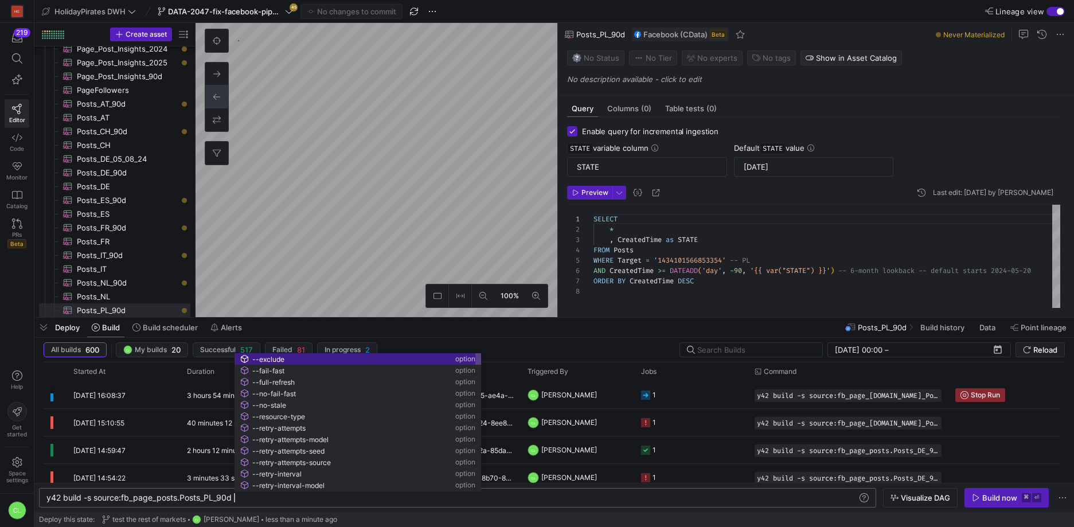
scroll to position [0, 326]
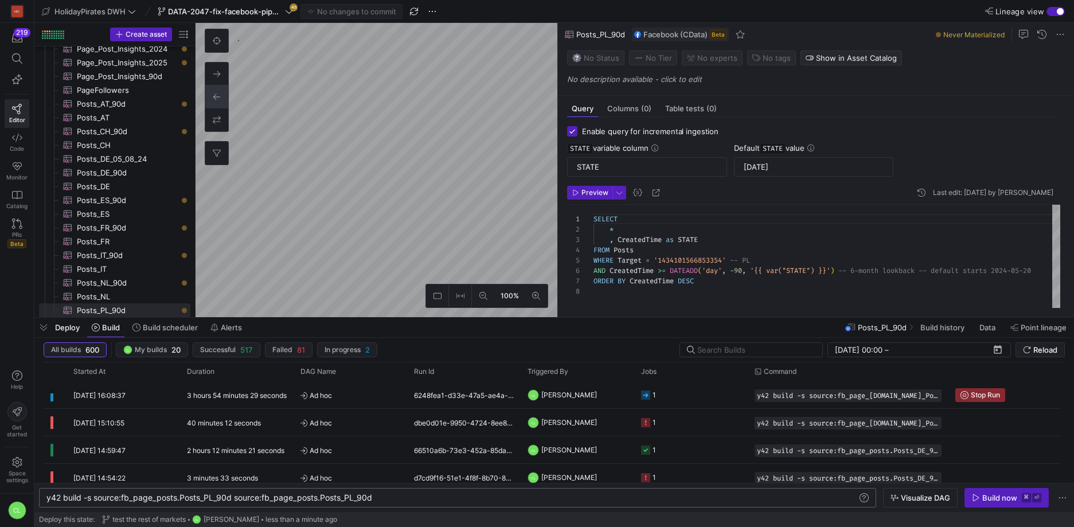
click at [355, 498] on div "y42 build -s source:fb_page_posts.Posts_PL_90d sou rce:fb_page_posts.Posts_PL_9…" at bounding box center [451, 497] width 811 height 9
click at [911, 501] on span "Visualize DAG" at bounding box center [925, 497] width 49 height 9
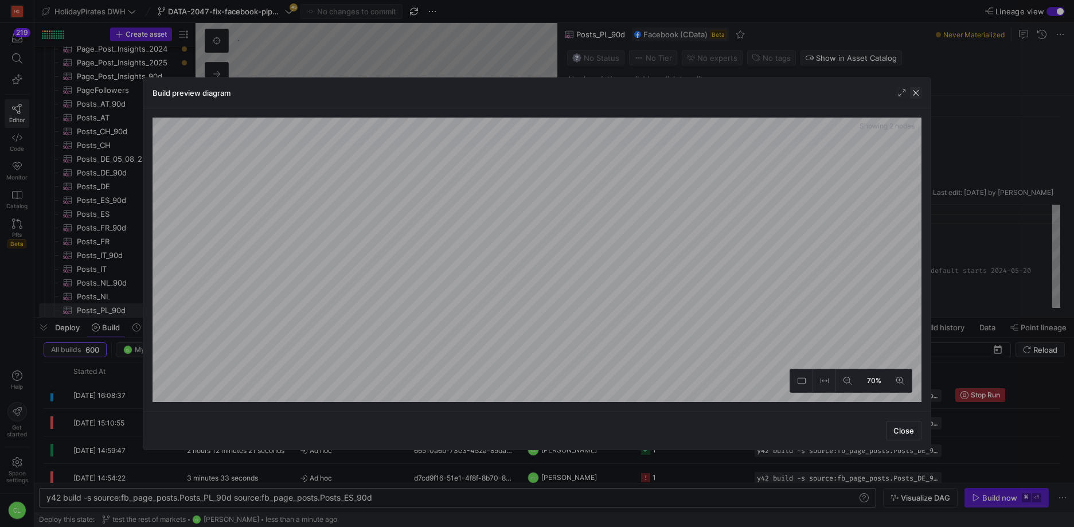
click at [913, 91] on span "button" at bounding box center [915, 92] width 11 height 11
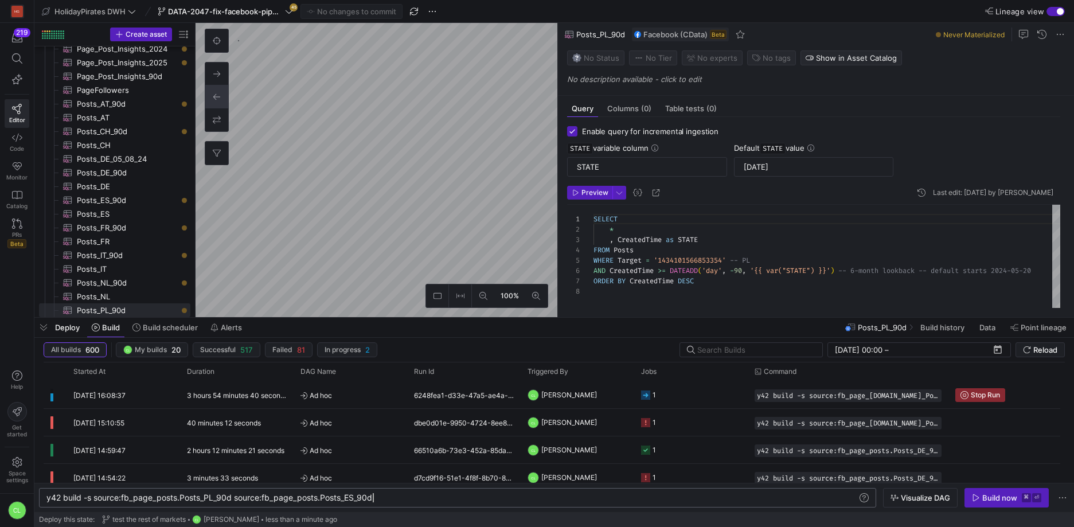
click at [393, 499] on div "y42 build -s source:fb_page_posts.Posts_PL_90d sou rce:fb_page_posts.Posts_ES_9…" at bounding box center [451, 497] width 811 height 9
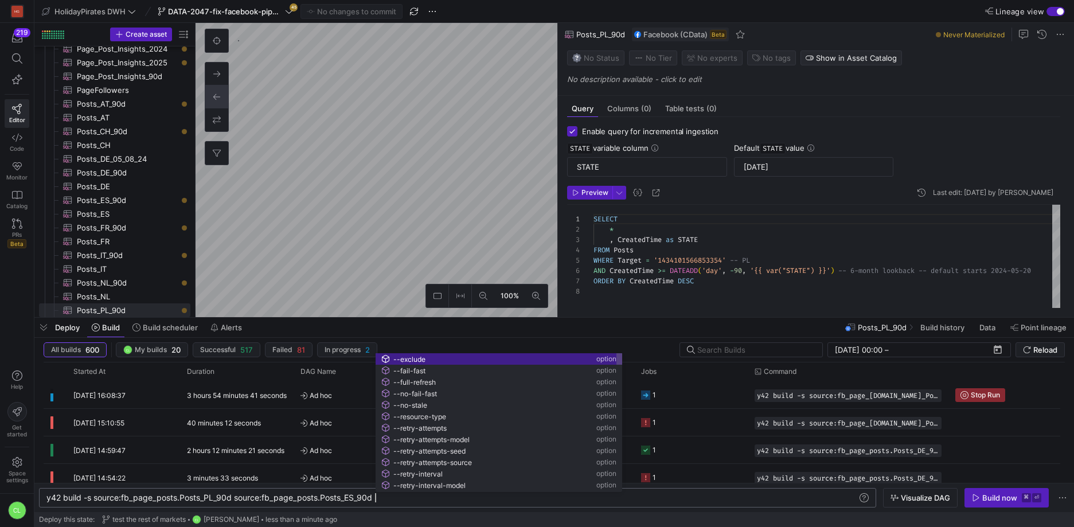
scroll to position [0, 467]
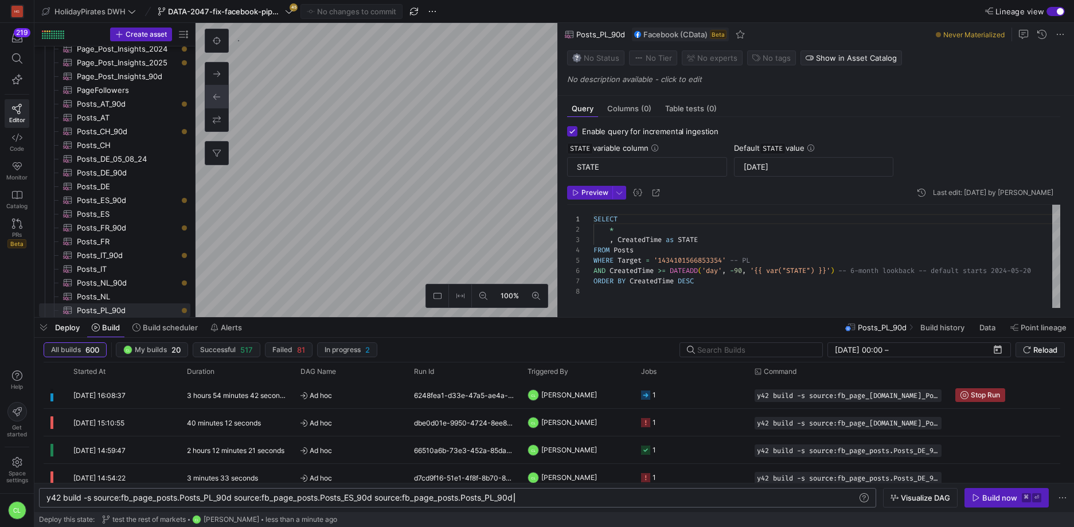
click at [496, 499] on div "y42 build -s source:fb_page_posts.Posts_PL_90d sou rce:fb_page_posts.Posts_ES_9…" at bounding box center [451, 497] width 811 height 9
click at [934, 502] on span "Visualize DAG" at bounding box center [925, 497] width 49 height 9
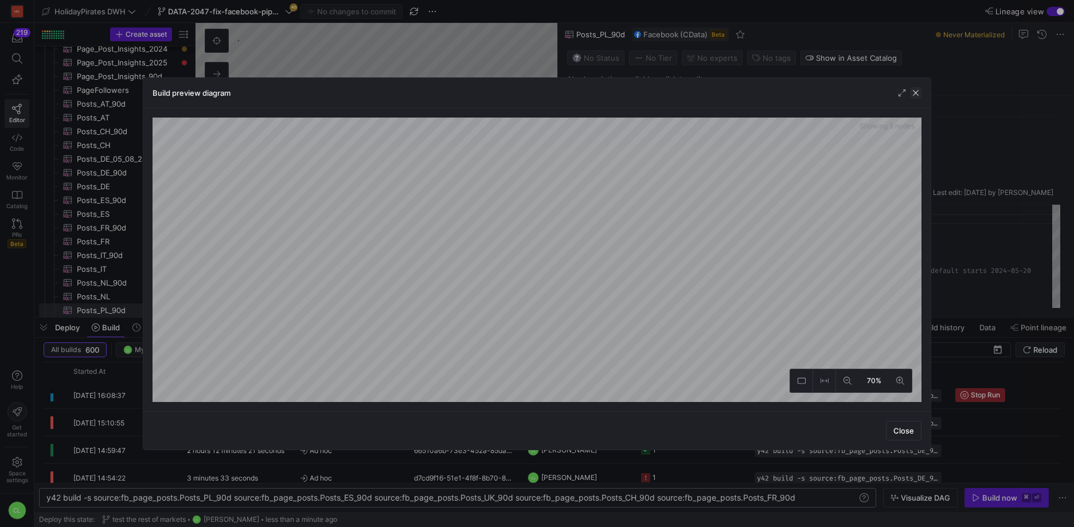
click at [913, 92] on span "button" at bounding box center [915, 92] width 11 height 11
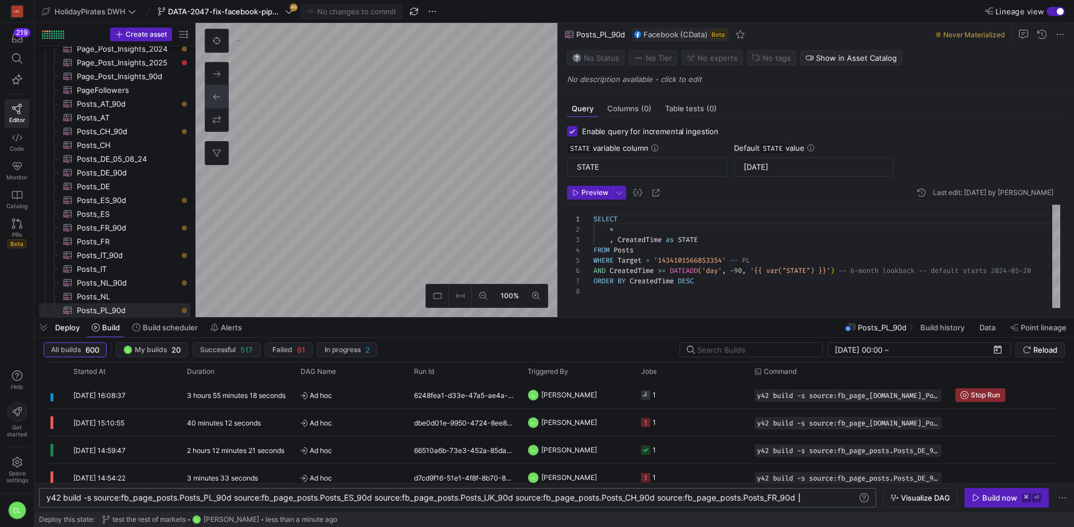
click at [828, 502] on div "y42 build -s source:fb_page_posts.Posts_PL_90d sou rce:fb_page_posts.Posts_ES_9…" at bounding box center [451, 497] width 811 height 9
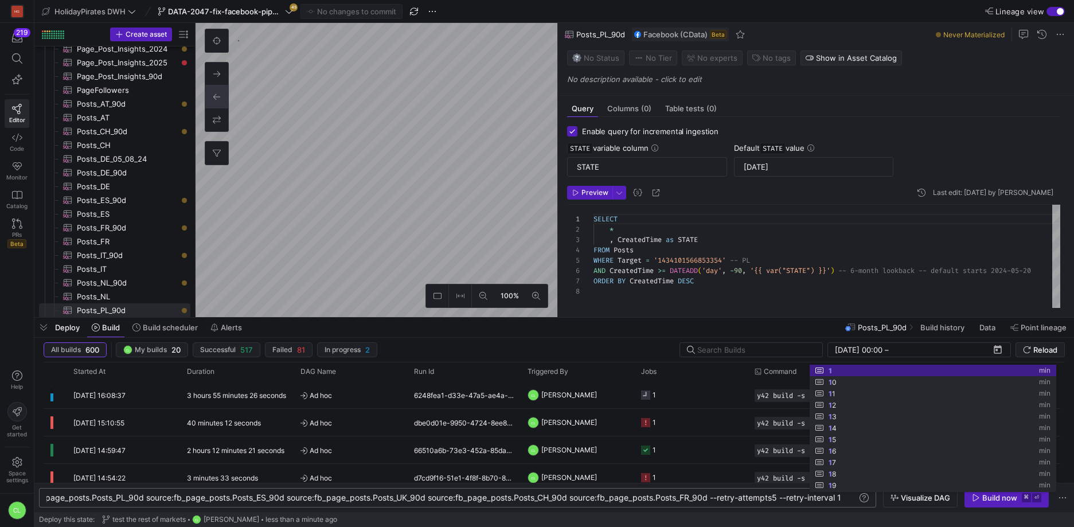
scroll to position [0, 894]
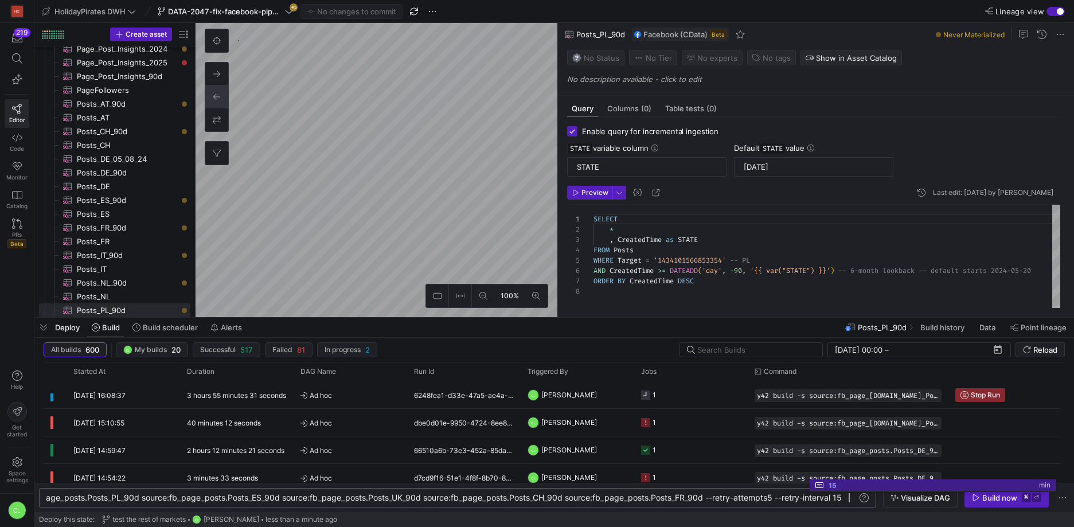
click at [871, 518] on div "Deploy this state: test the rest of markets CL Chayanon Laowiwat less than a mi…" at bounding box center [554, 519] width 1030 height 15
click at [905, 499] on span "Visualize DAG" at bounding box center [925, 497] width 49 height 9
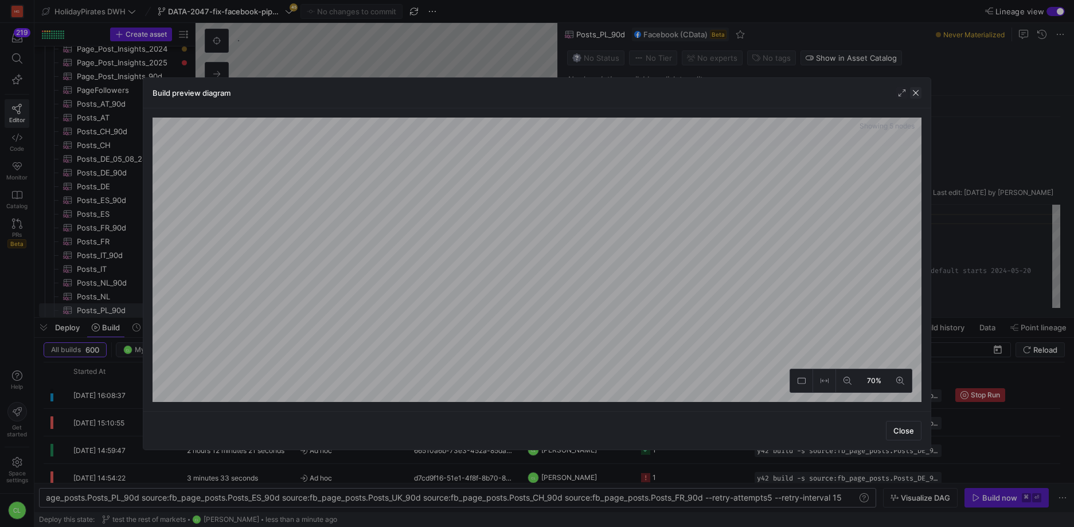
click at [915, 93] on span "button" at bounding box center [915, 92] width 11 height 11
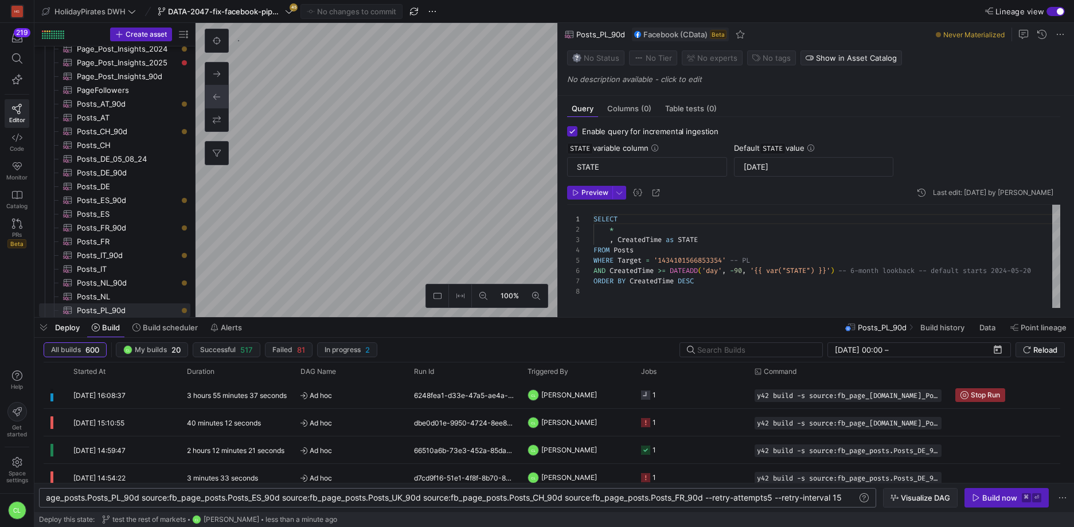
click at [918, 498] on span "Visualize DAG" at bounding box center [925, 497] width 49 height 9
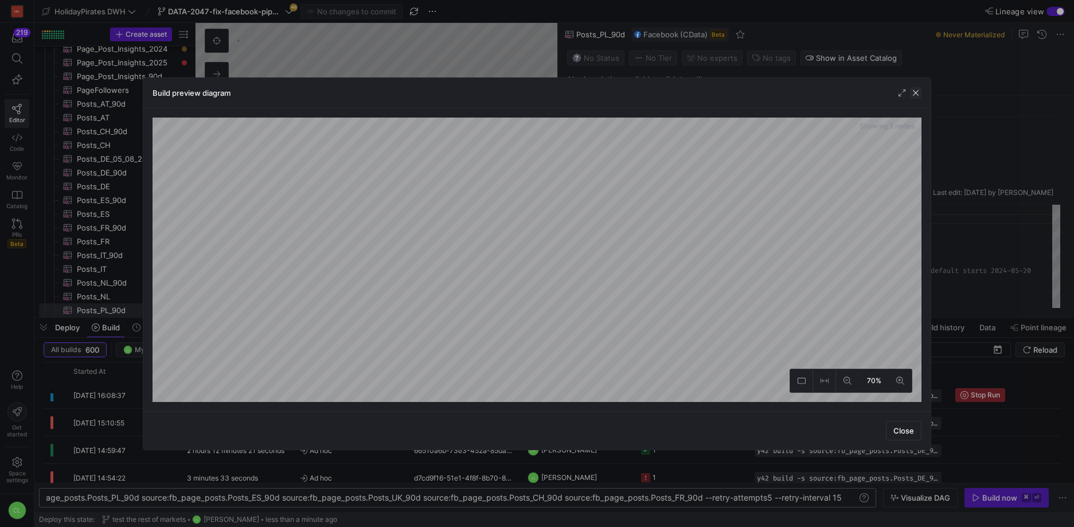
click at [917, 94] on span "button" at bounding box center [915, 92] width 11 height 11
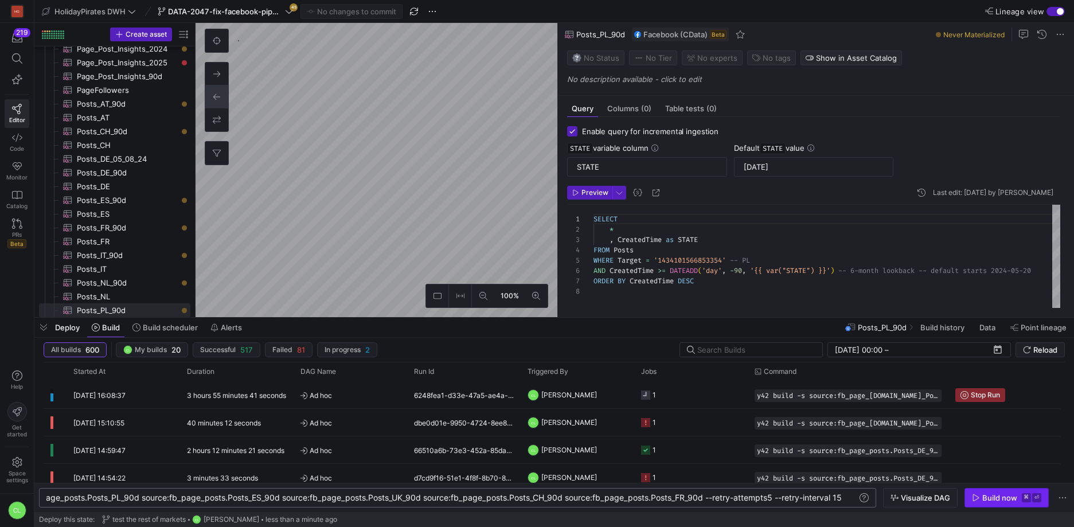
click at [992, 496] on div "Build now" at bounding box center [999, 497] width 35 height 9
